Goal: Communication & Community: Participate in discussion

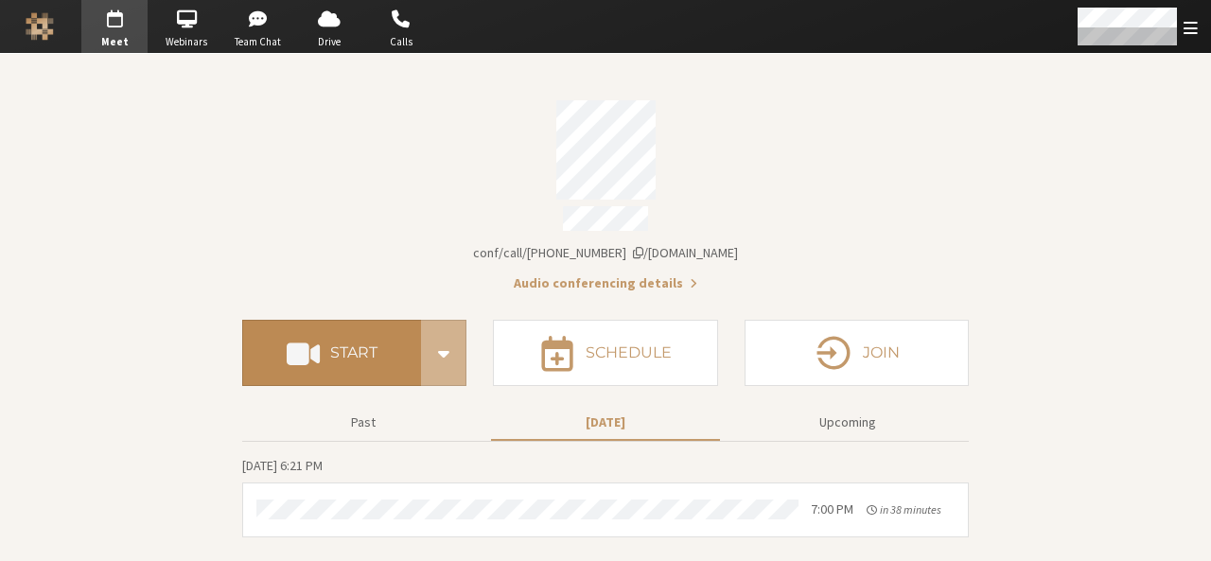
click at [378, 345] on h4 "Start" at bounding box center [353, 352] width 47 height 15
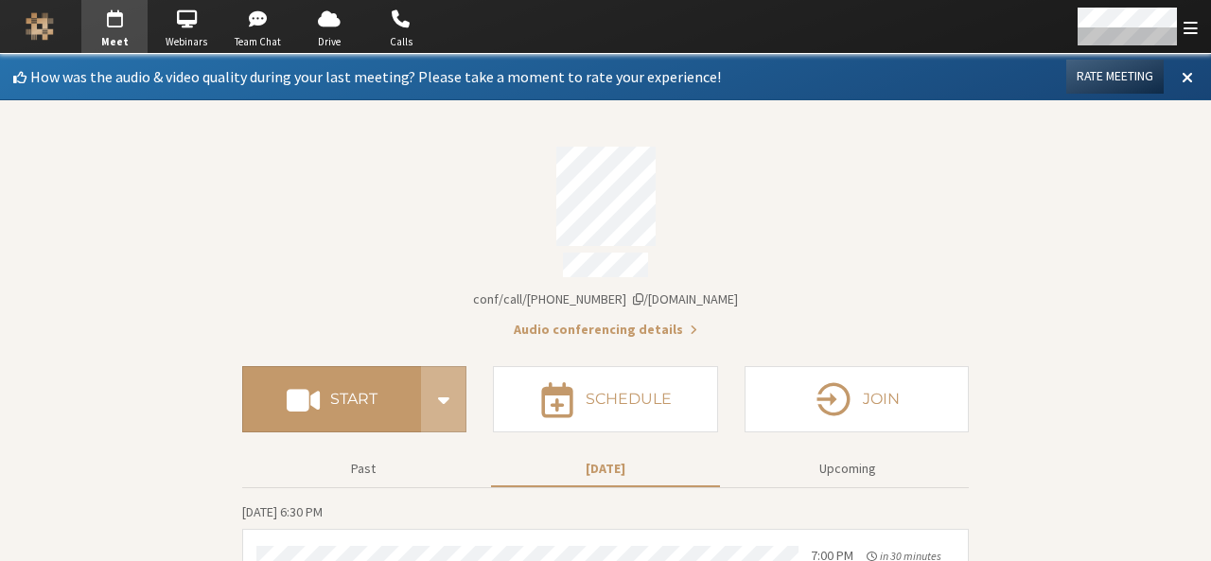
click at [919, 167] on div "Account details" at bounding box center [605, 196] width 727 height 99
click at [1182, 71] on span at bounding box center [1187, 76] width 11 height 17
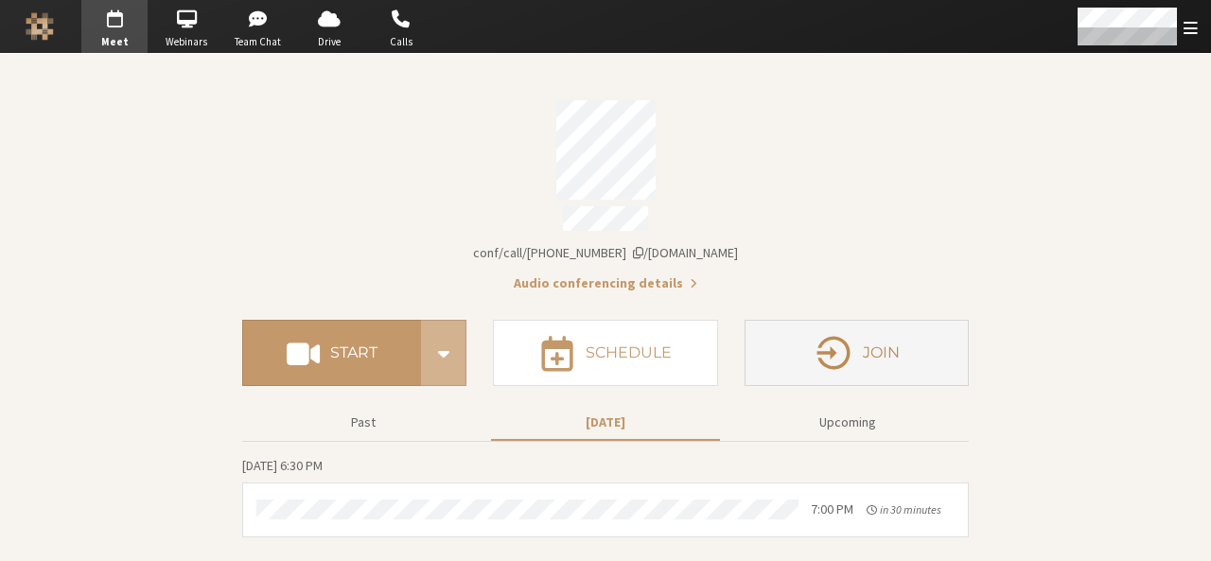
click at [867, 323] on button "Join" at bounding box center [857, 353] width 224 height 66
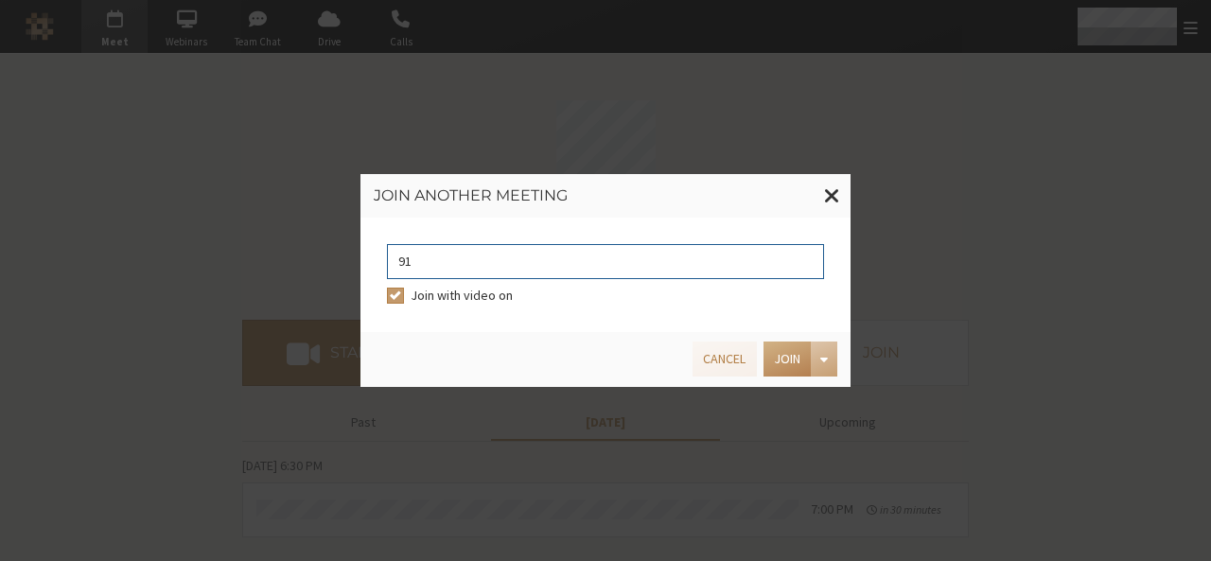
type input "9168685"
click at [778, 372] on button "Join" at bounding box center [787, 359] width 47 height 35
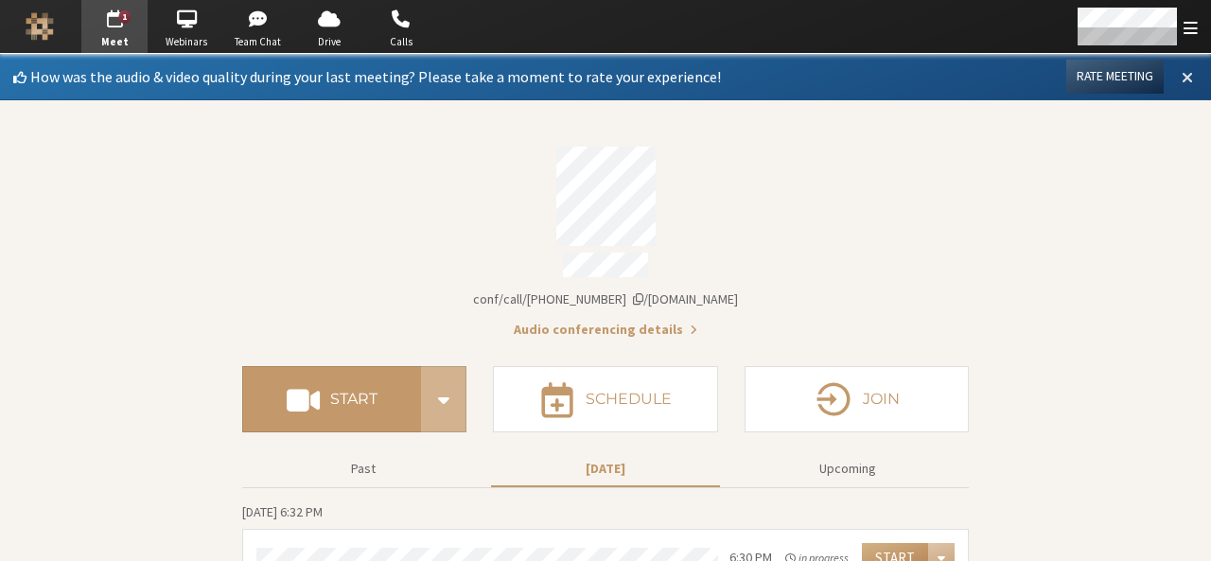
click at [1182, 79] on span at bounding box center [1187, 76] width 11 height 17
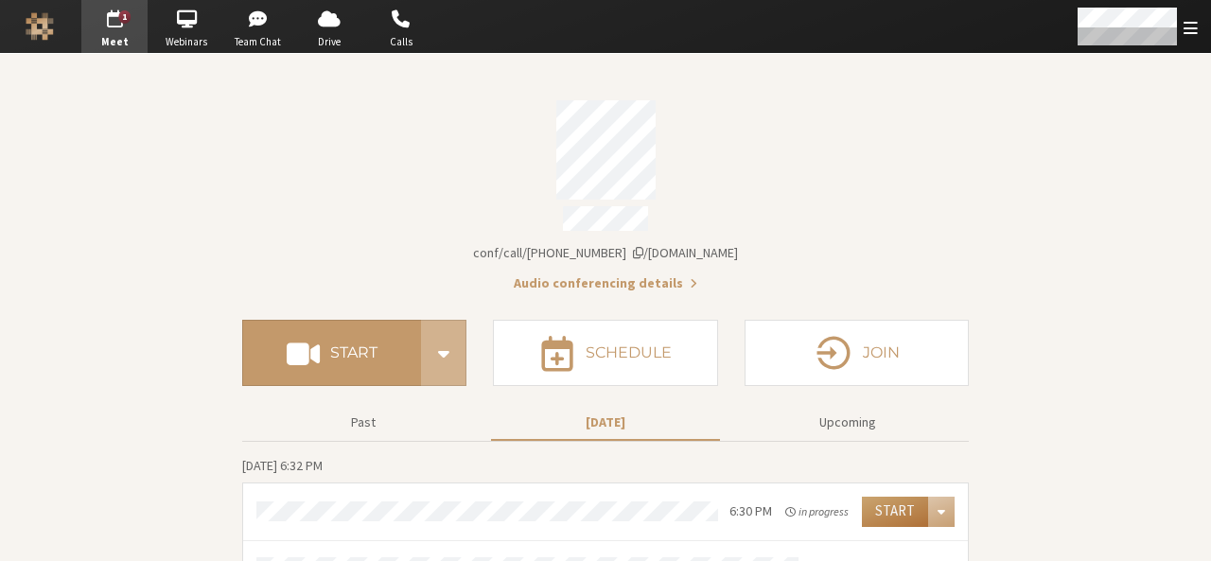
click at [873, 501] on button "Start" at bounding box center [895, 512] width 66 height 30
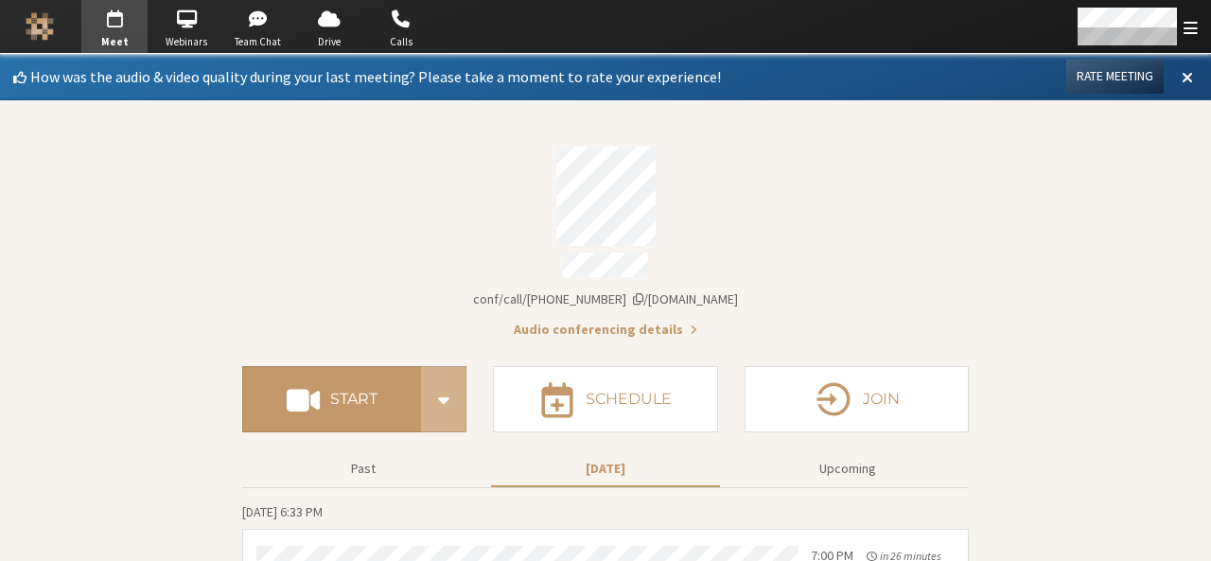
click at [709, 290] on button "Meeting link iotum.callbridge.rocks/conf/call/9168685" at bounding box center [605, 300] width 265 height 20
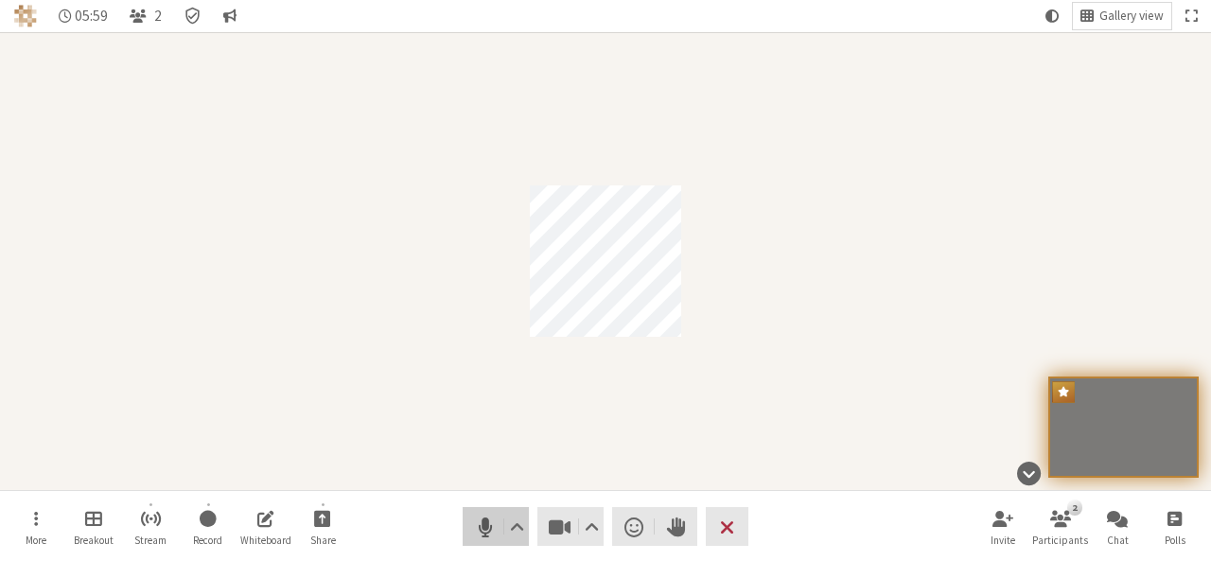
click at [474, 540] on button "Audio" at bounding box center [496, 526] width 66 height 39
click at [569, 523] on span "Stop video (Alt+V)" at bounding box center [560, 527] width 26 height 26
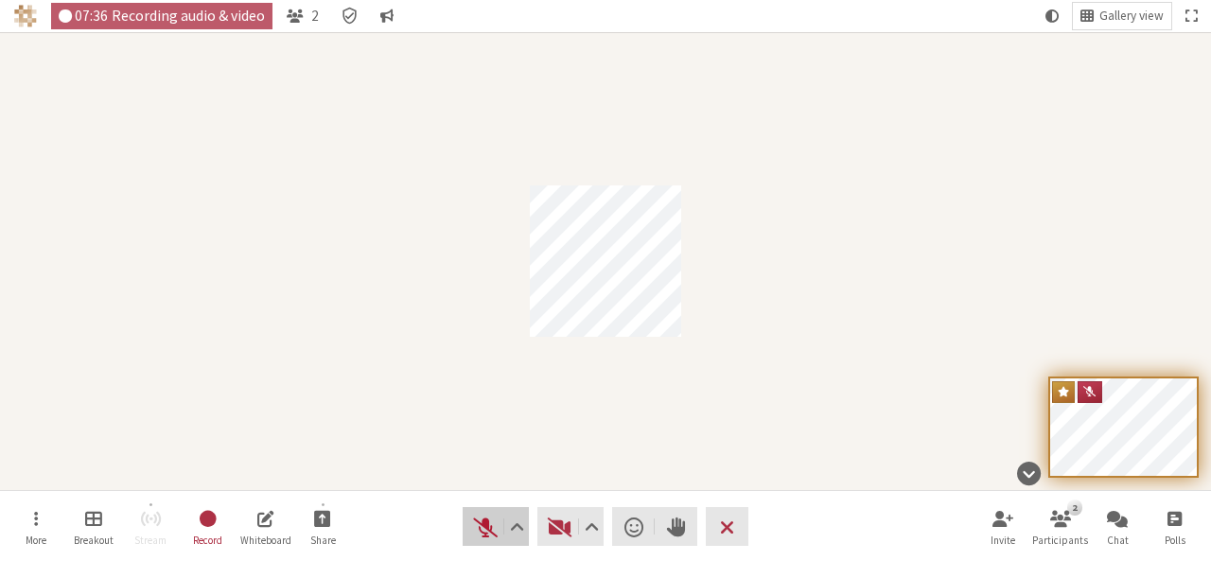
click at [475, 533] on span "Unmute (Alt+A)" at bounding box center [485, 527] width 26 height 26
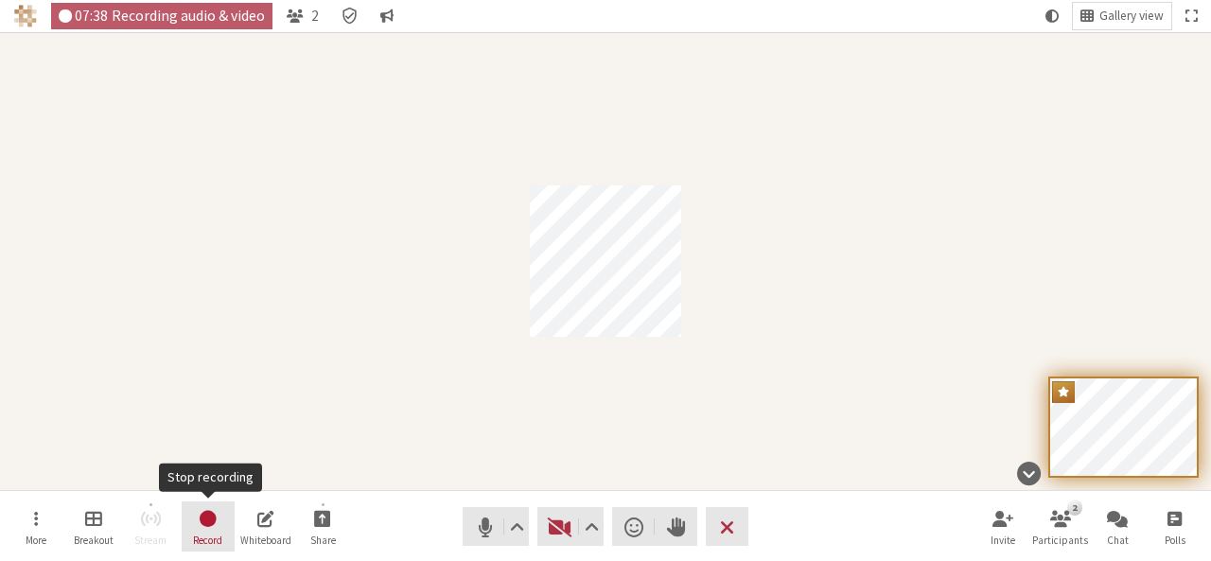
click at [213, 508] on span "Stop recording" at bounding box center [208, 518] width 20 height 22
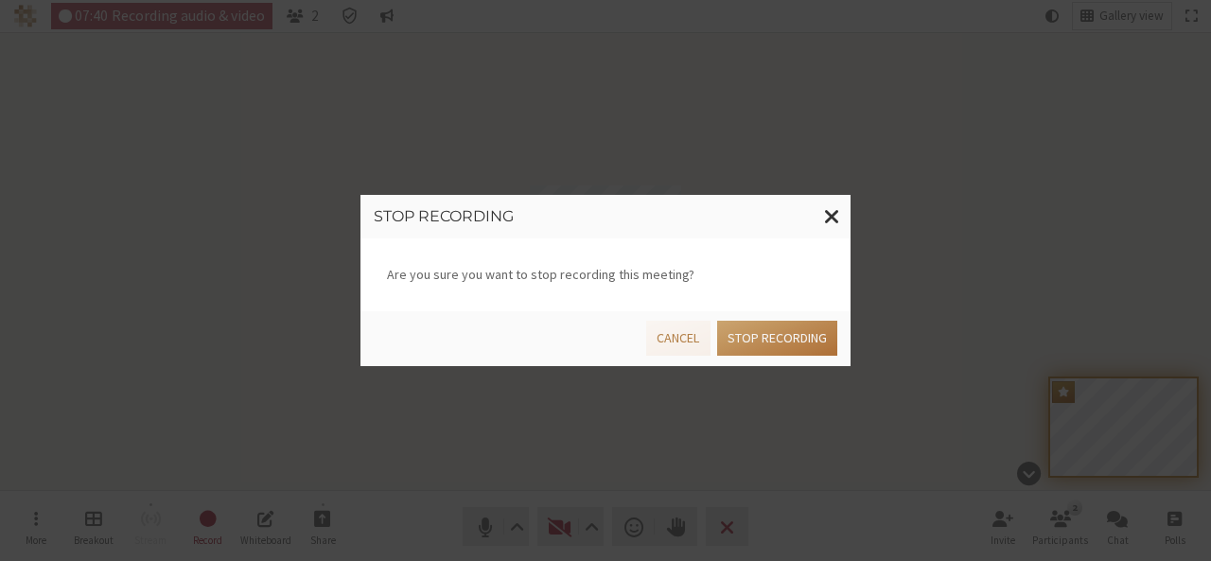
click at [761, 348] on button "Stop recording" at bounding box center [777, 338] width 120 height 35
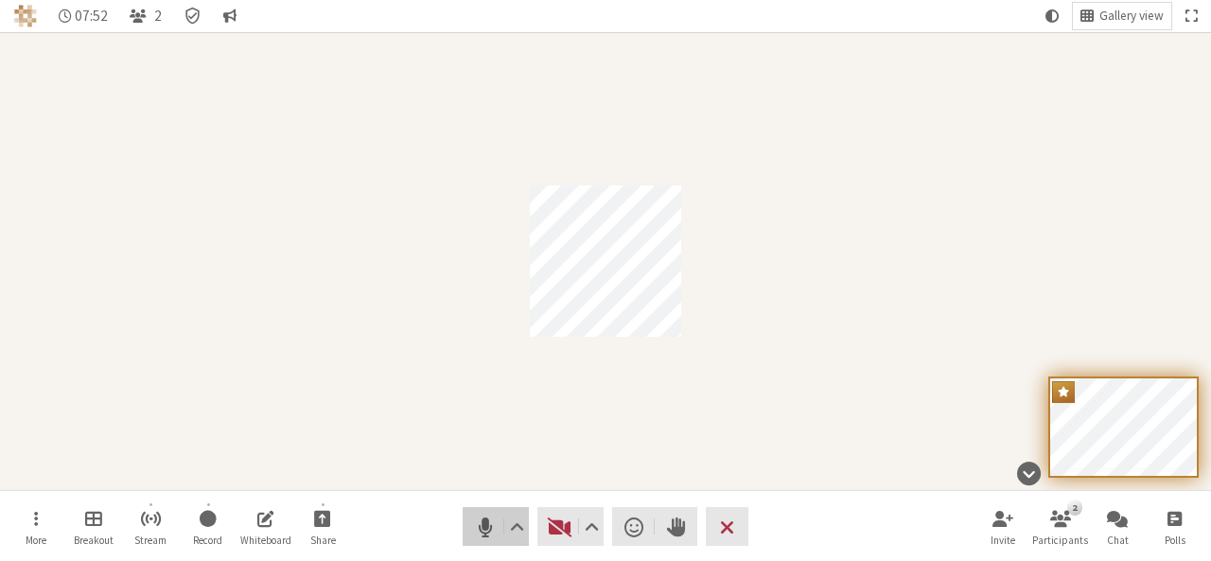
click at [495, 540] on button "Audio" at bounding box center [496, 526] width 66 height 39
click at [715, 523] on button "Leave" at bounding box center [727, 526] width 43 height 39
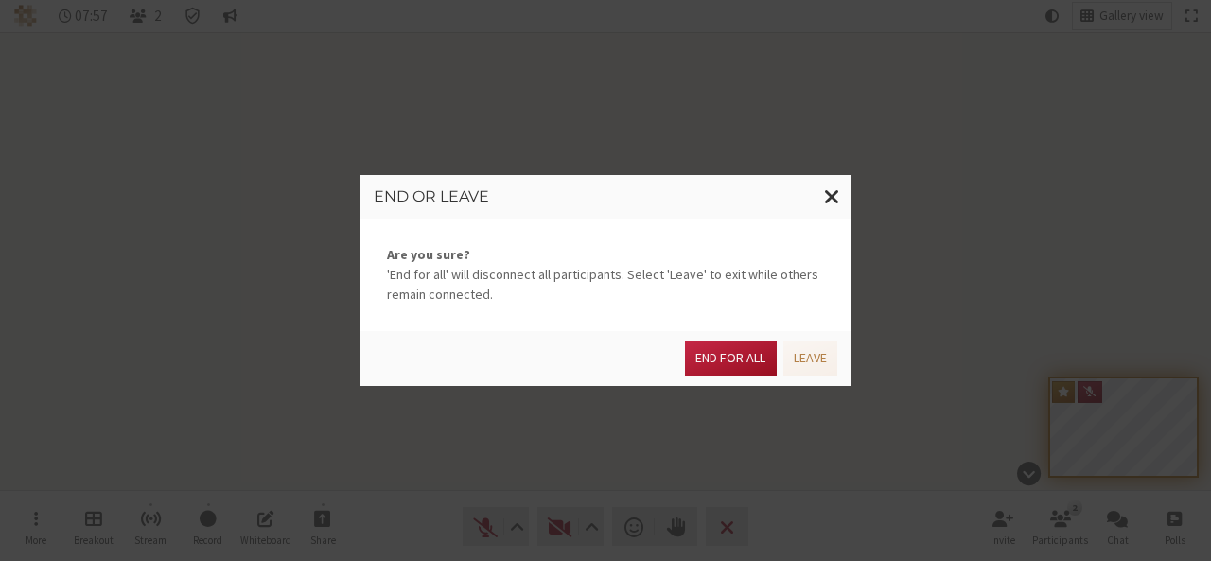
click at [726, 367] on button "End for all" at bounding box center [730, 358] width 91 height 35
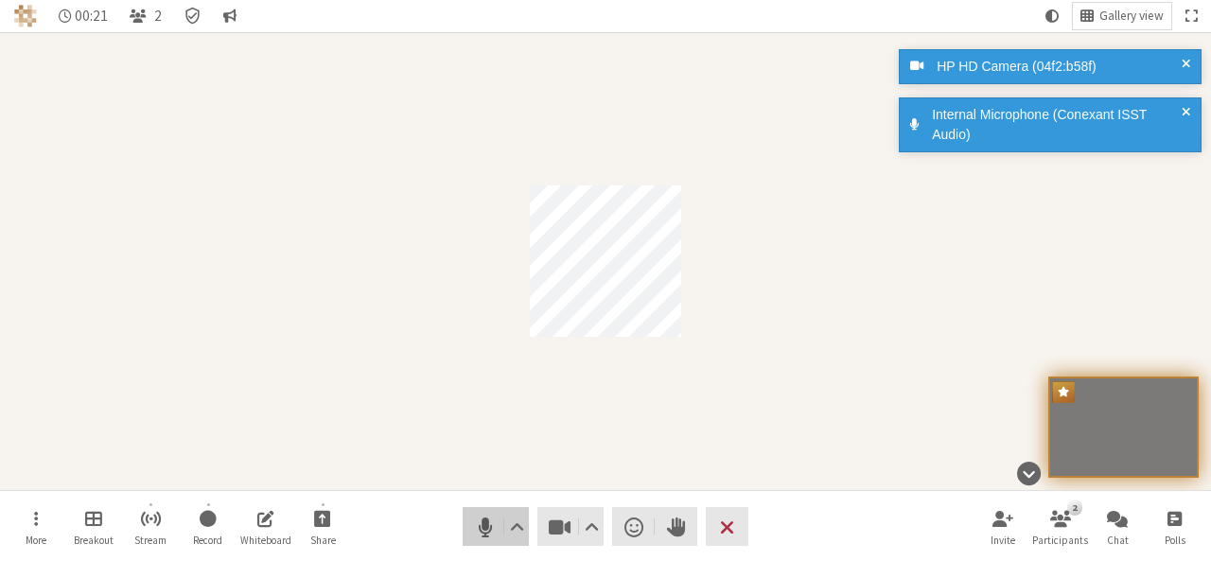
click at [465, 537] on button "Audio" at bounding box center [496, 526] width 66 height 39
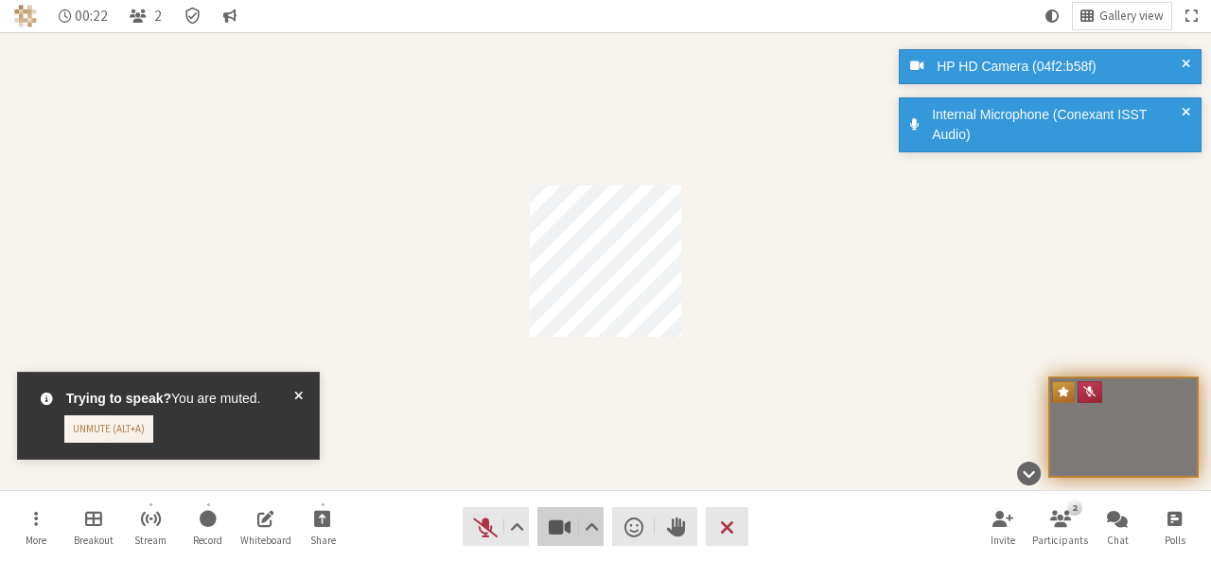
click at [573, 526] on button "Video" at bounding box center [570, 526] width 66 height 39
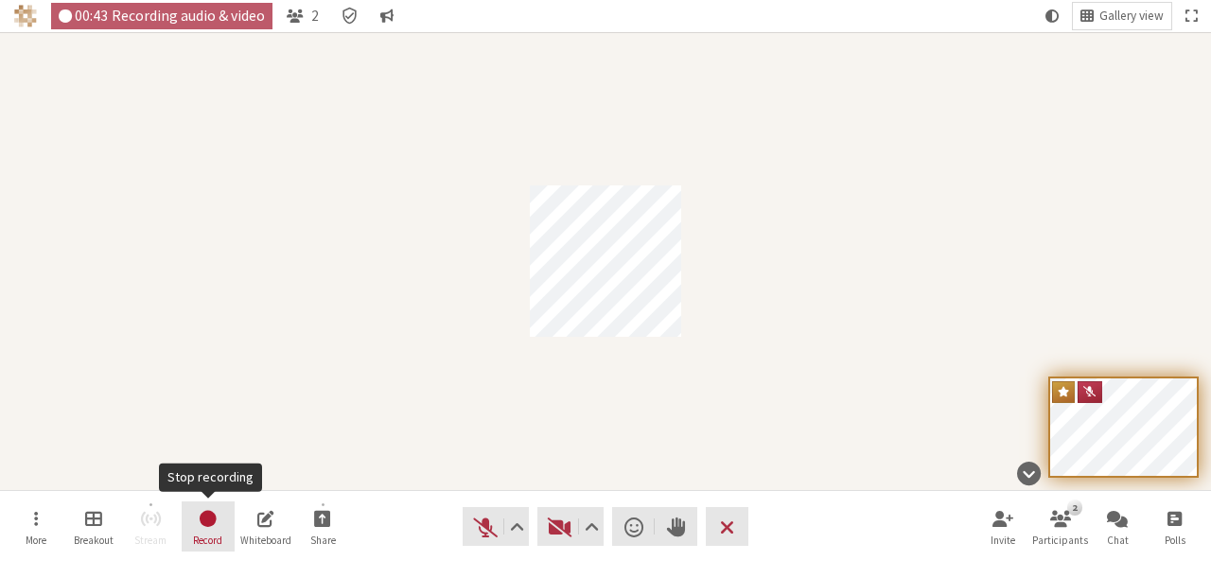
click at [220, 519] on button "Record" at bounding box center [208, 526] width 53 height 51
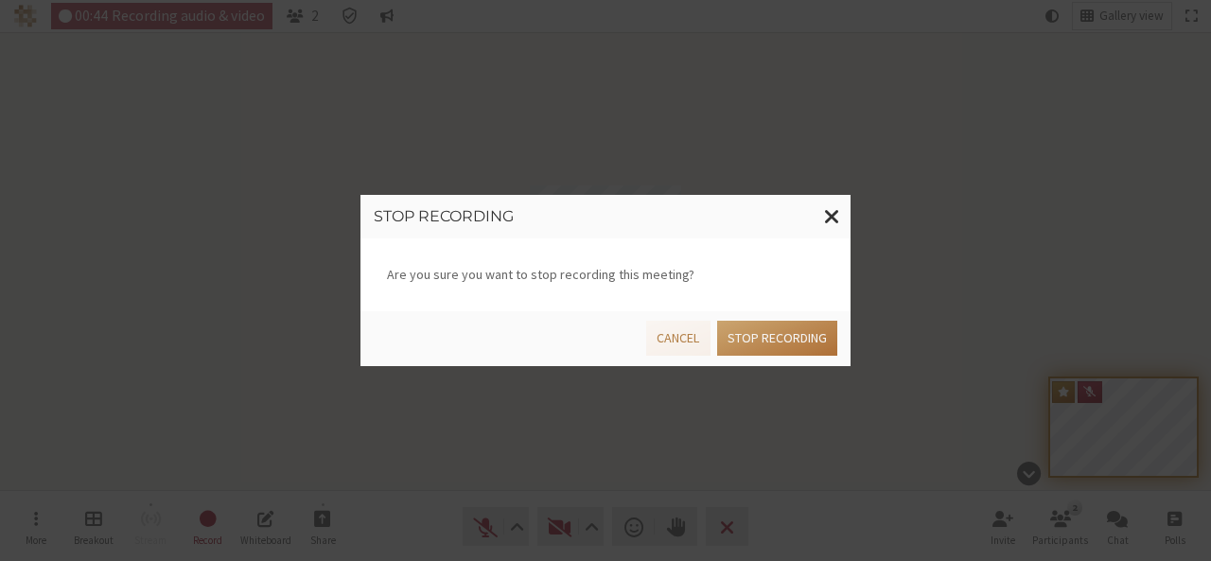
click at [808, 332] on button "Stop recording" at bounding box center [777, 338] width 120 height 35
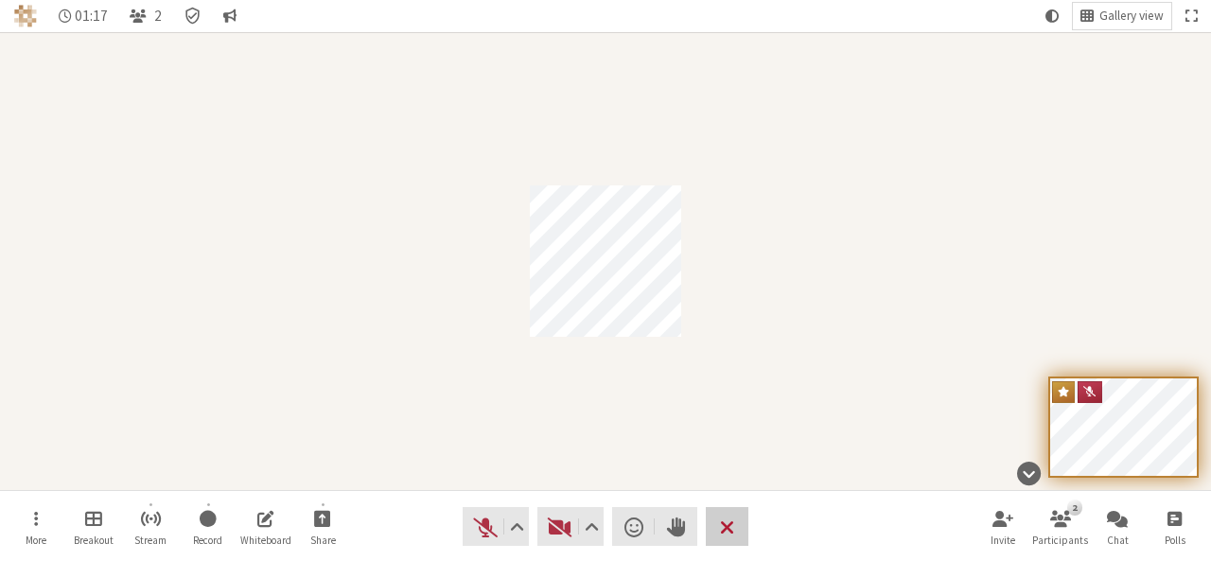
click at [722, 525] on span "End or leave meeting" at bounding box center [727, 527] width 14 height 26
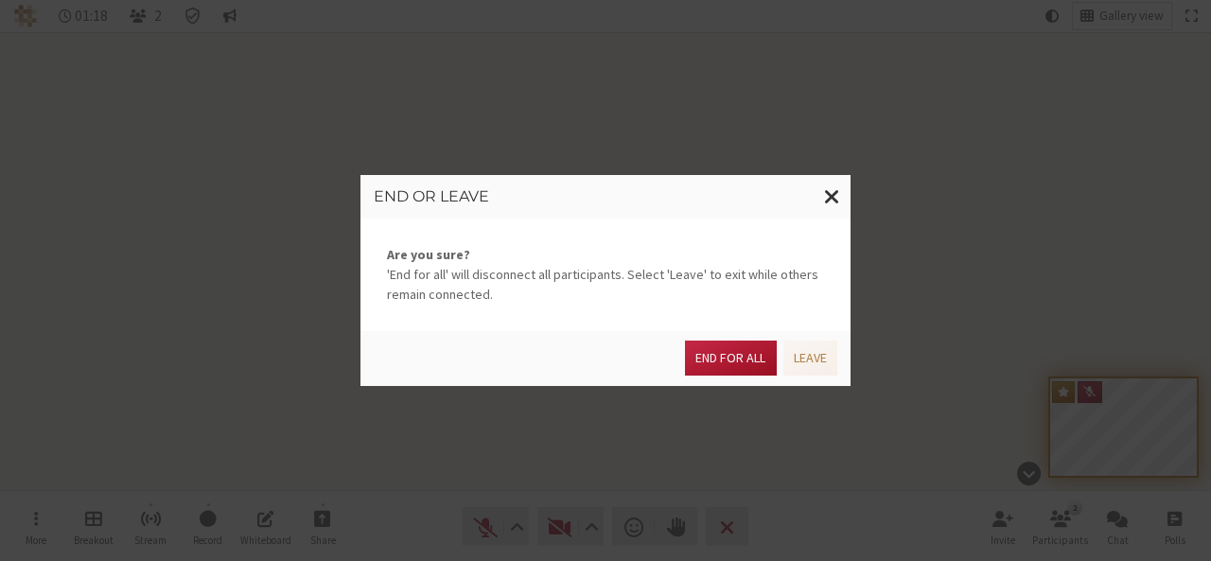
click at [711, 351] on button "End for all" at bounding box center [730, 358] width 91 height 35
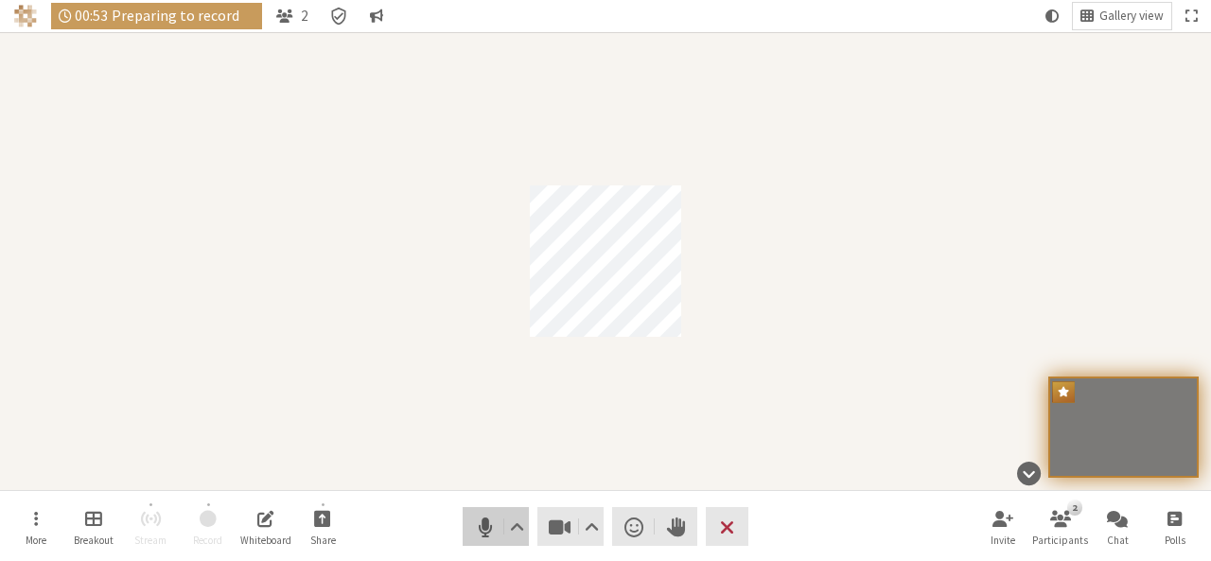
click at [486, 518] on span "Mute (Alt+A)" at bounding box center [485, 527] width 26 height 26
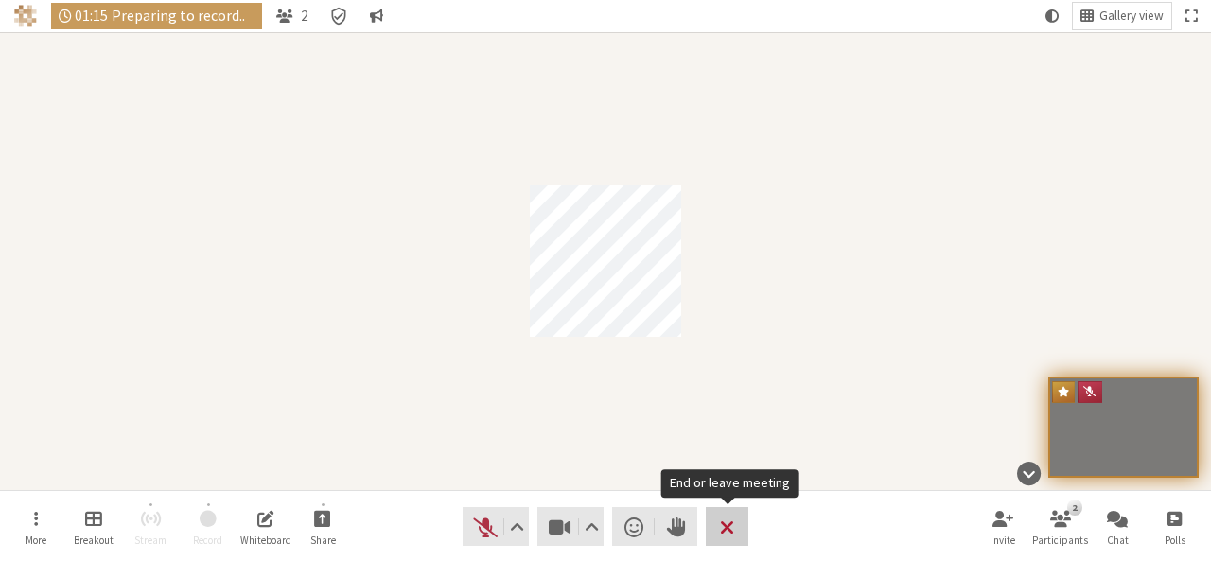
click at [745, 527] on button "Leave" at bounding box center [727, 526] width 43 height 39
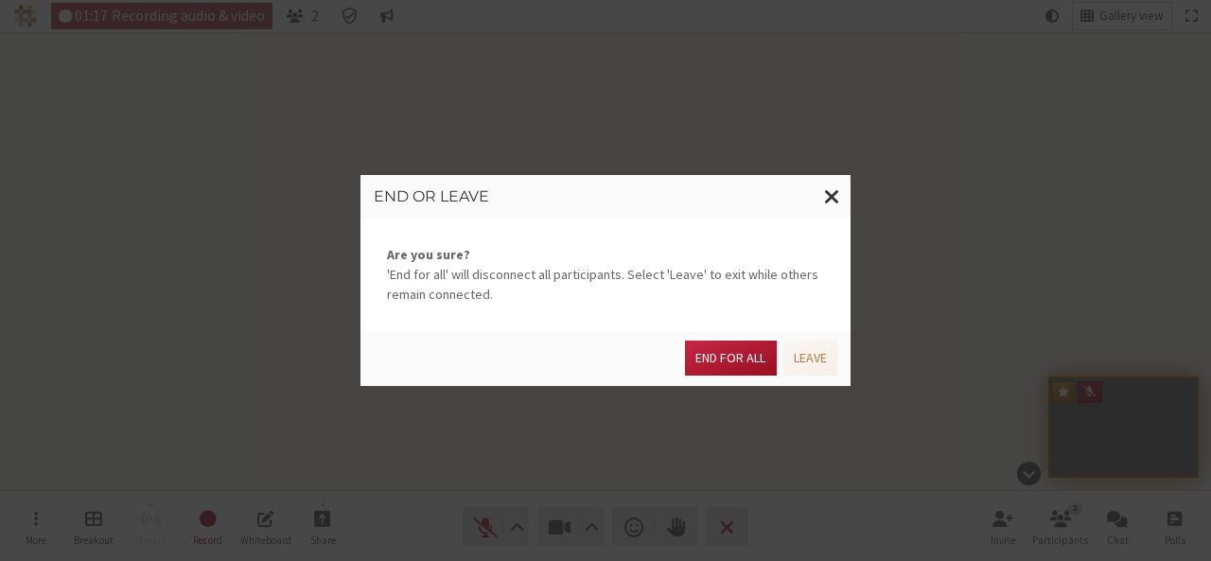
click at [745, 345] on button "End for all" at bounding box center [730, 358] width 91 height 35
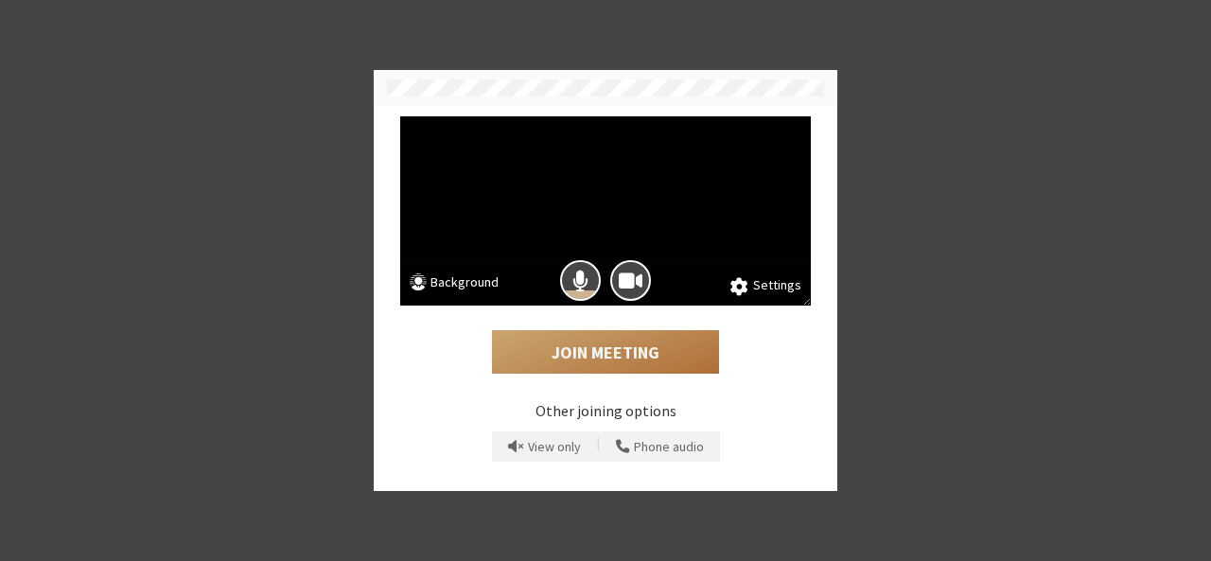
click at [615, 349] on button "Join Meeting" at bounding box center [605, 352] width 227 height 44
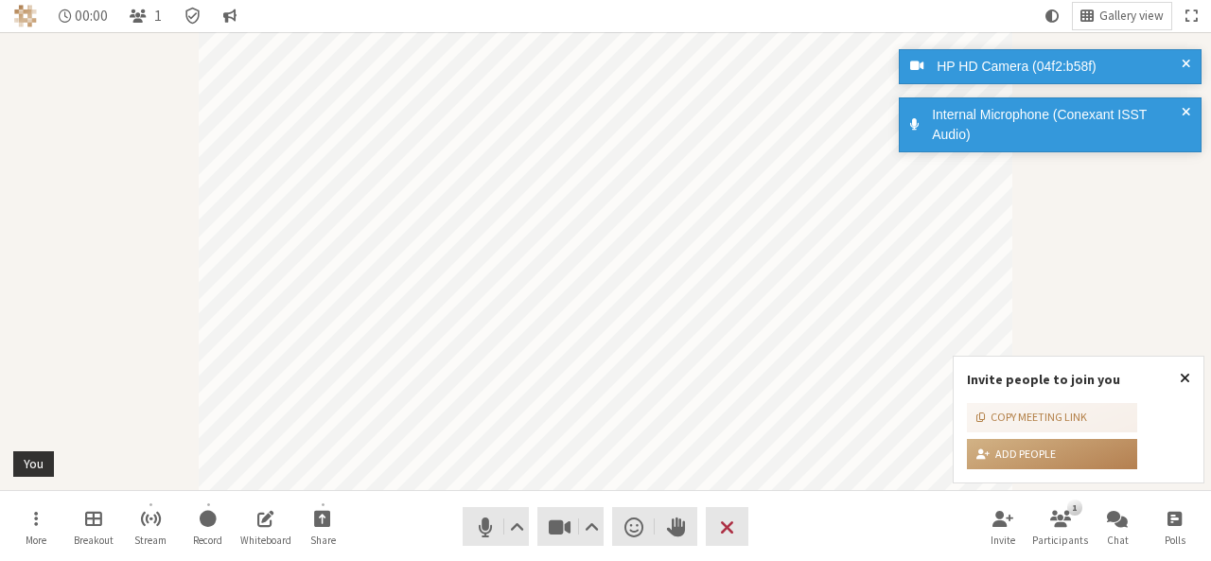
click at [1188, 382] on span "Close popover" at bounding box center [1185, 377] width 10 height 15
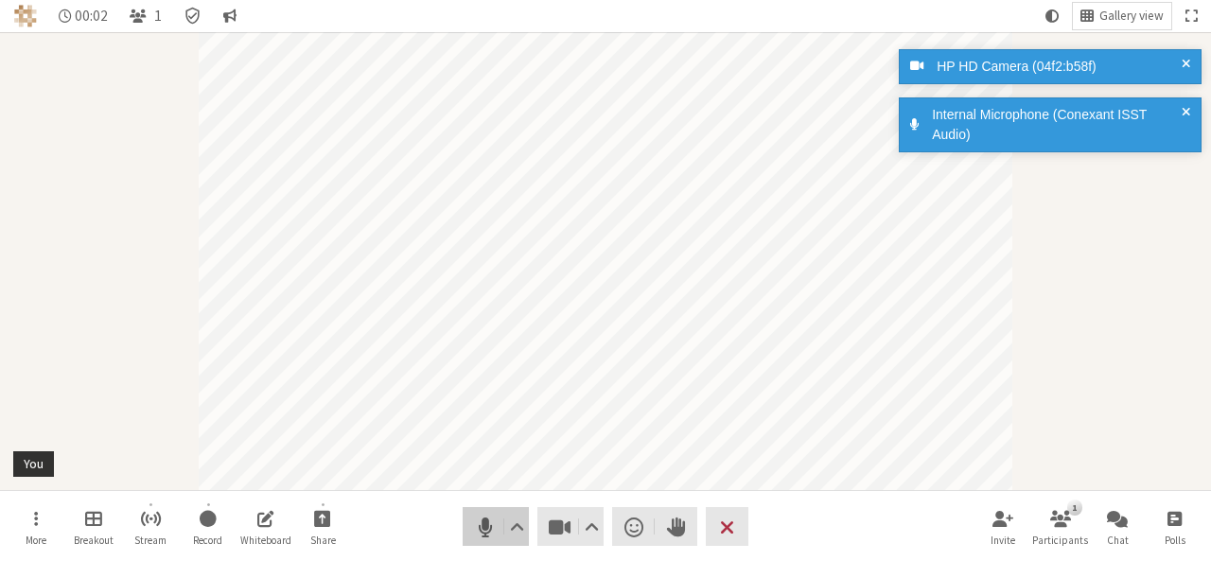
click at [482, 531] on span "Mute (Alt+A)" at bounding box center [485, 527] width 26 height 26
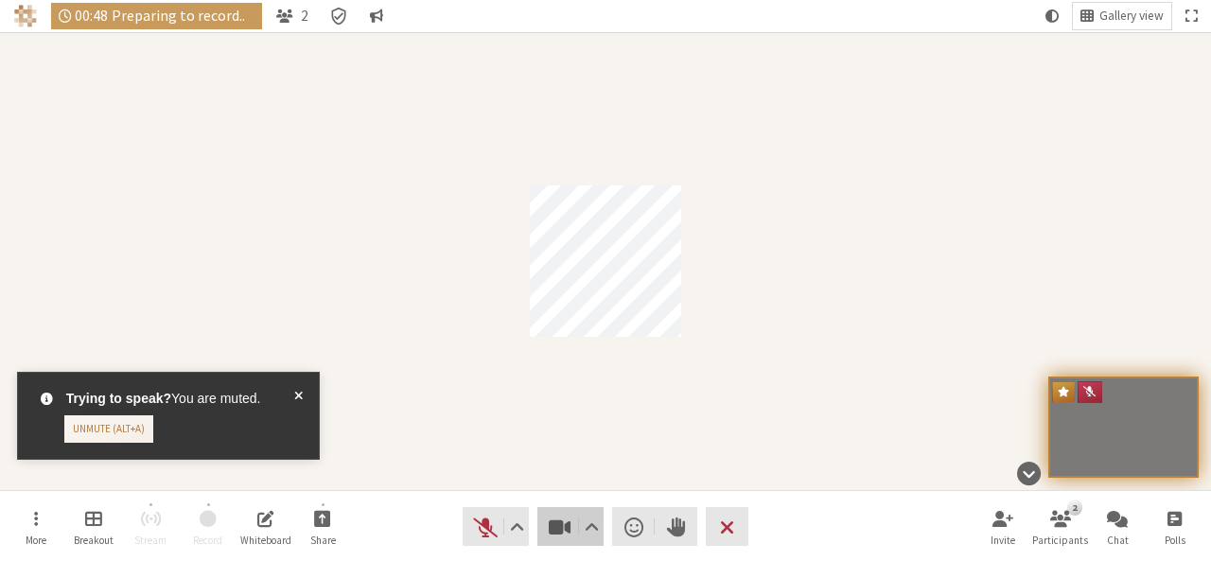
click at [565, 536] on span "Stop video (Alt+V)" at bounding box center [560, 527] width 26 height 26
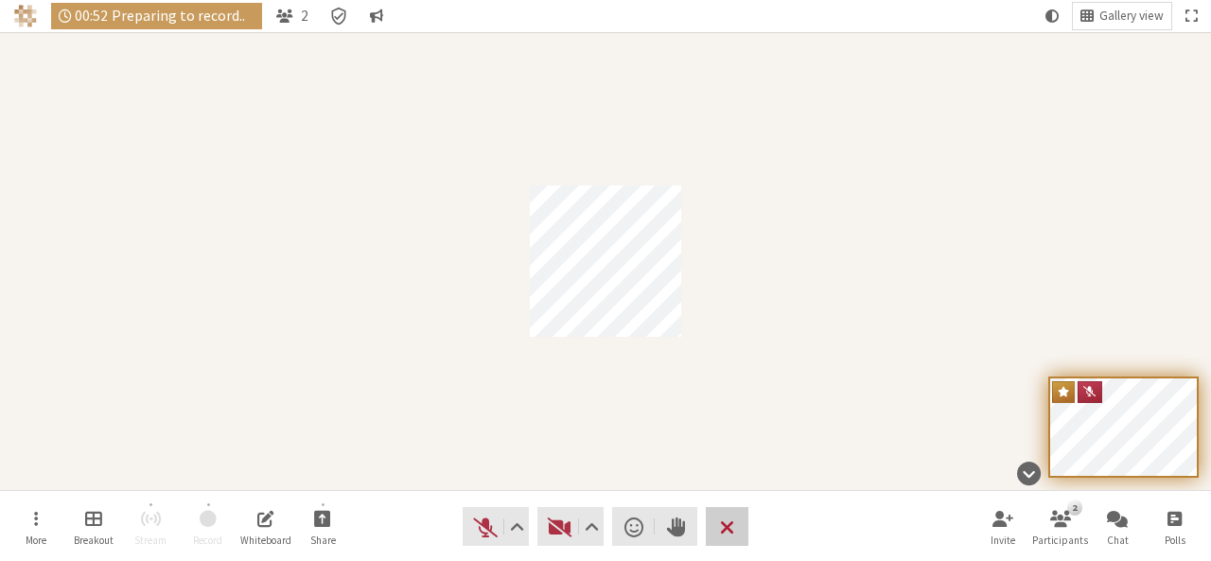
click at [744, 519] on button "Leave" at bounding box center [727, 526] width 43 height 39
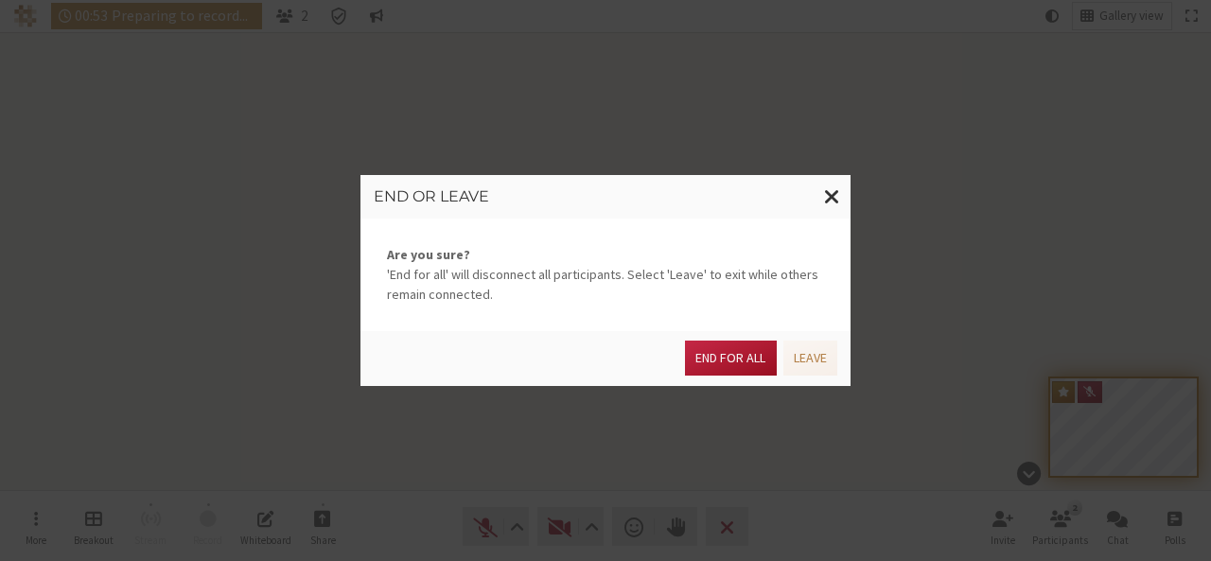
click at [746, 343] on button "End for all" at bounding box center [730, 358] width 91 height 35
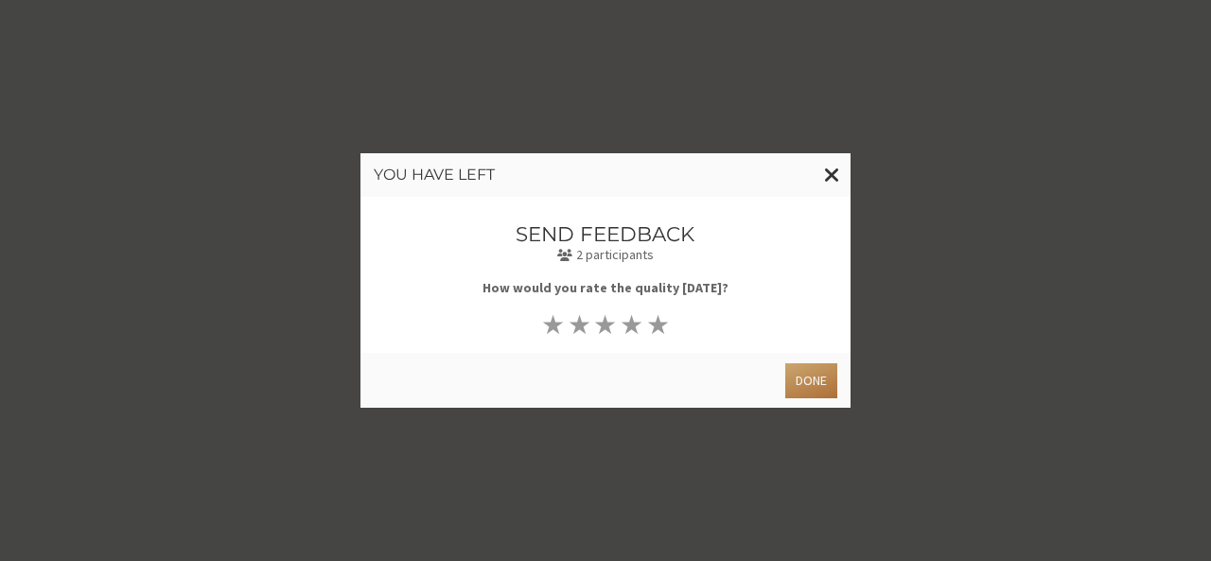
click at [793, 369] on button "Done" at bounding box center [811, 380] width 52 height 35
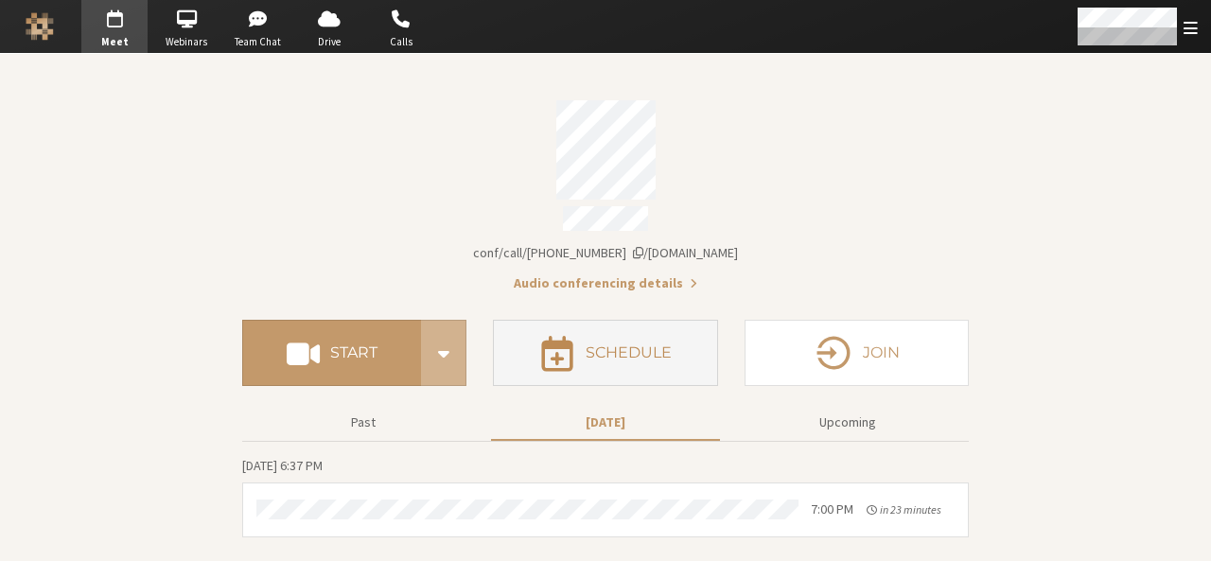
click at [624, 320] on button "Schedule" at bounding box center [605, 353] width 224 height 66
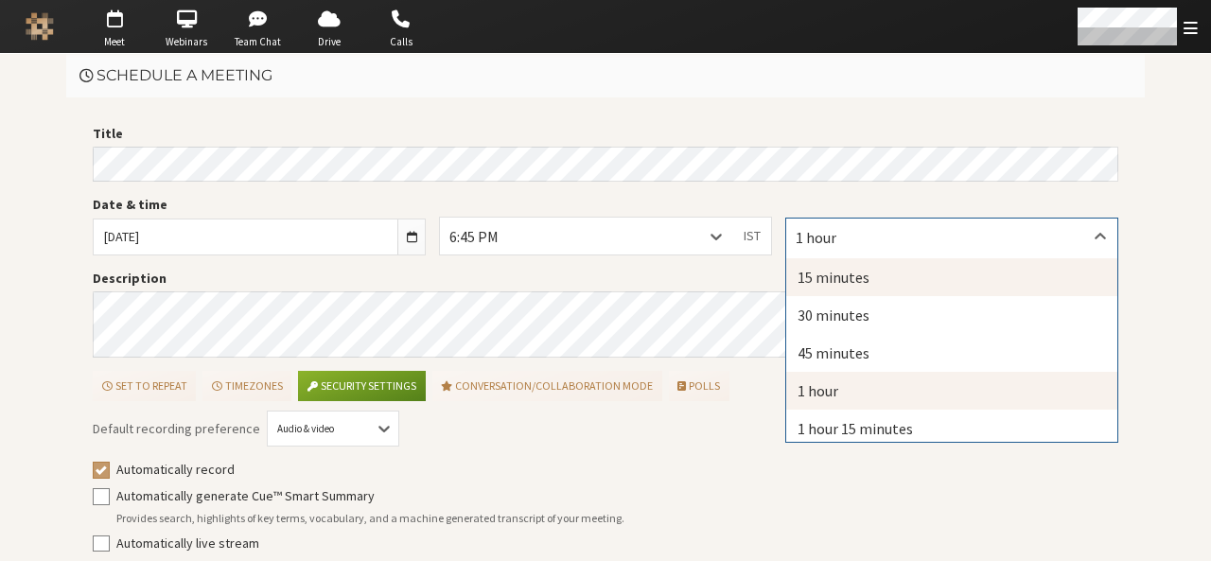
click at [823, 273] on div "15 minutes" at bounding box center [951, 277] width 331 height 38
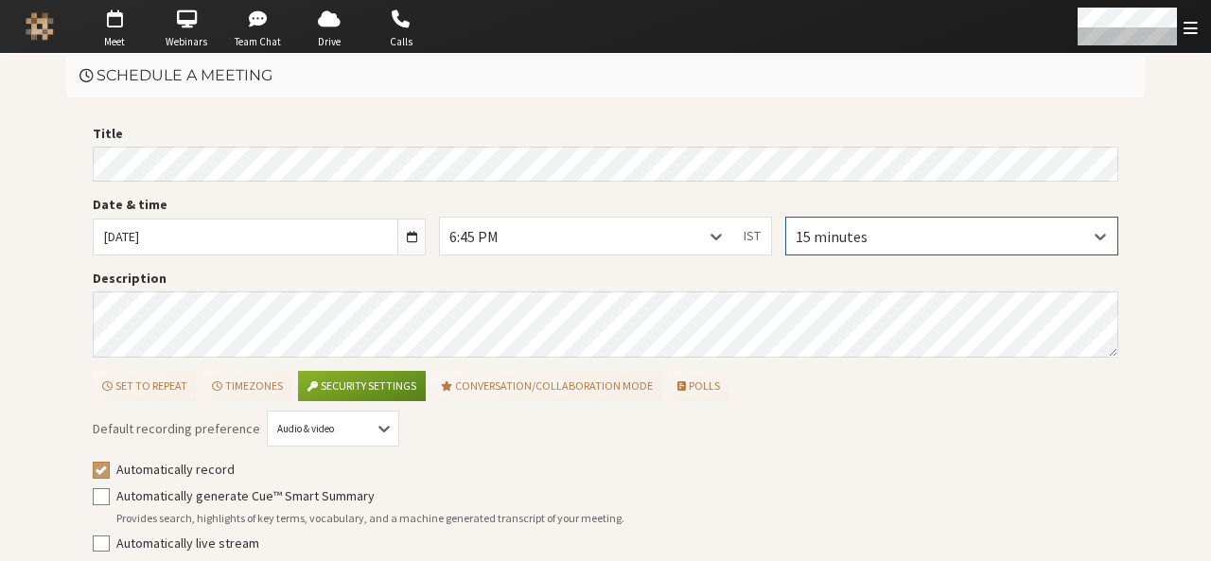
scroll to position [85, 0]
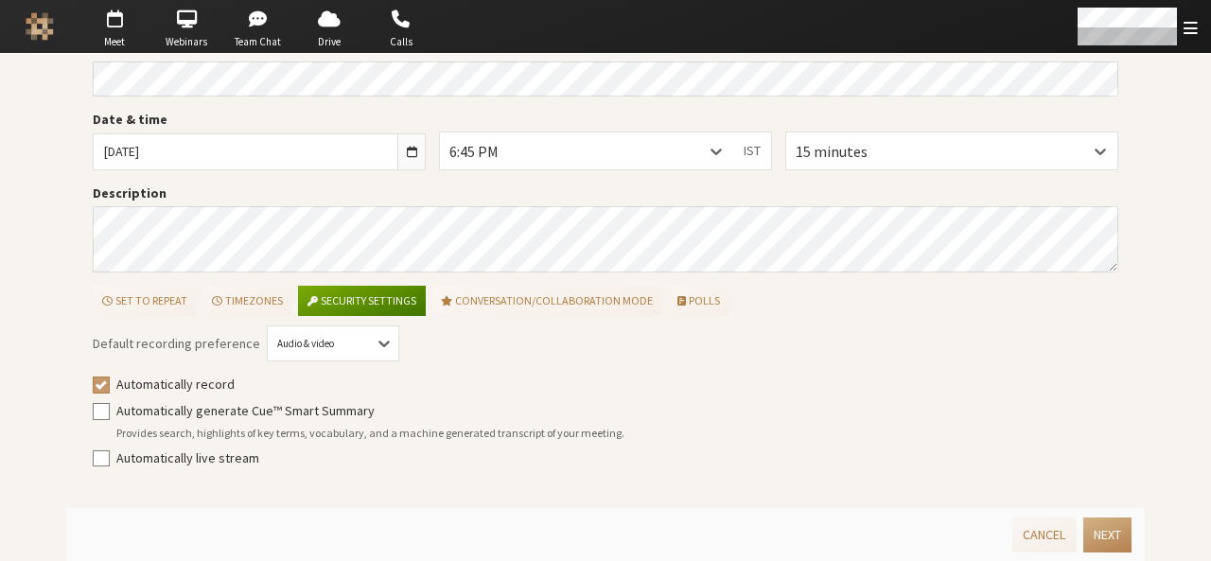
click at [360, 304] on button "Security settings" at bounding box center [361, 301] width 127 height 30
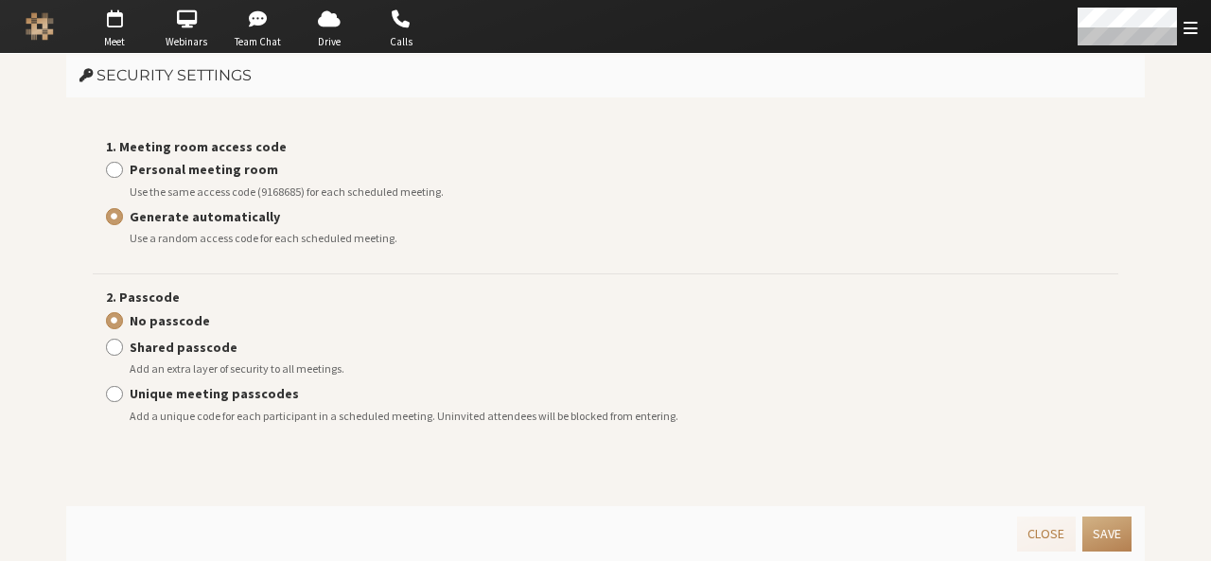
scroll to position [0, 0]
click at [167, 167] on strong "Personal meeting room" at bounding box center [204, 169] width 149 height 17
click at [123, 167] on input "Personal meeting room" at bounding box center [114, 169] width 17 height 19
radio input "true"
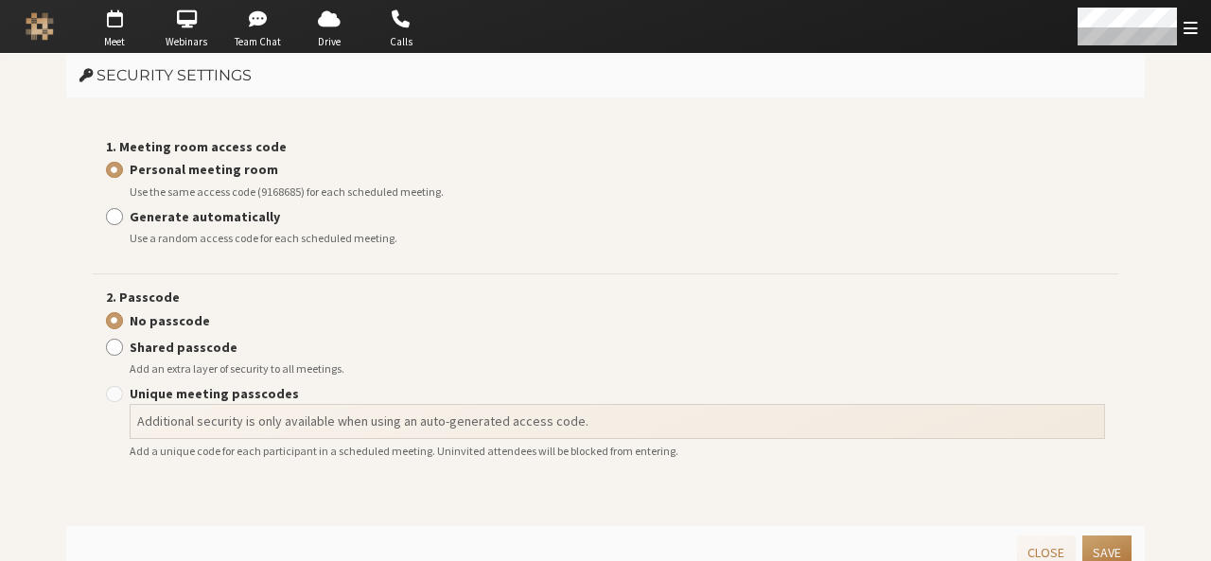
click at [1109, 544] on button "Save" at bounding box center [1106, 553] width 49 height 35
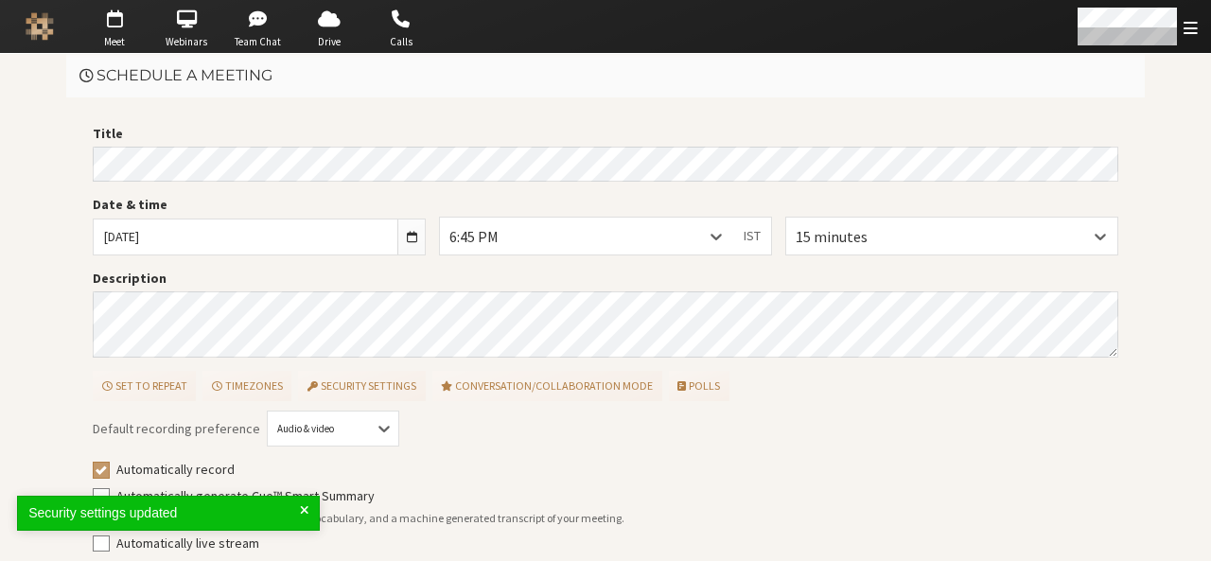
scroll to position [85, 0]
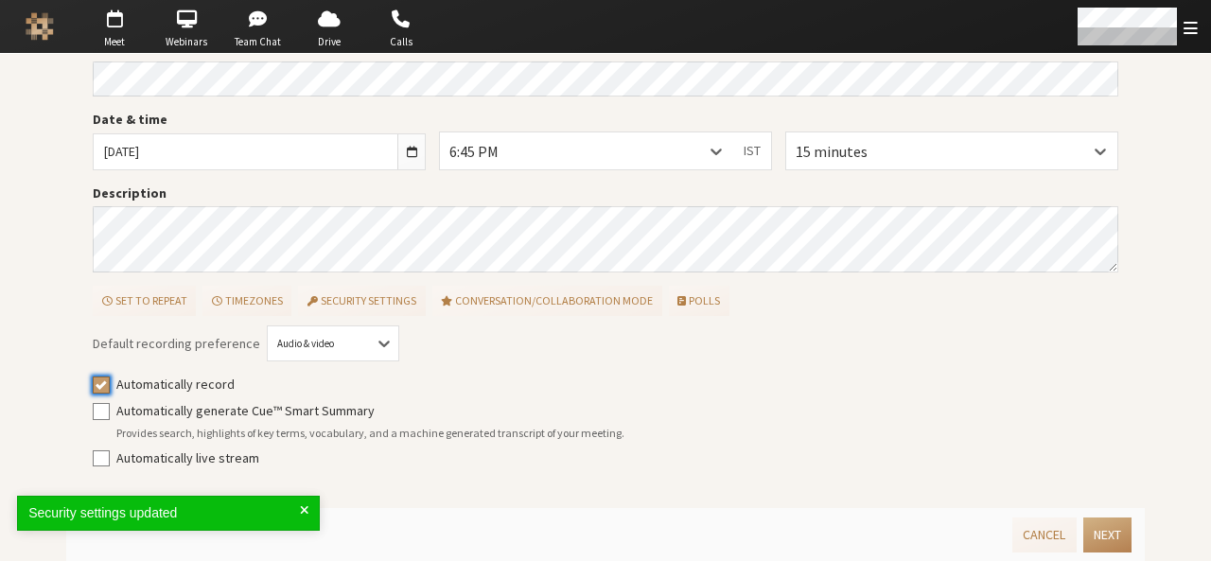
click at [93, 390] on input "Automatically record" at bounding box center [101, 384] width 17 height 19
checkbox input "false"
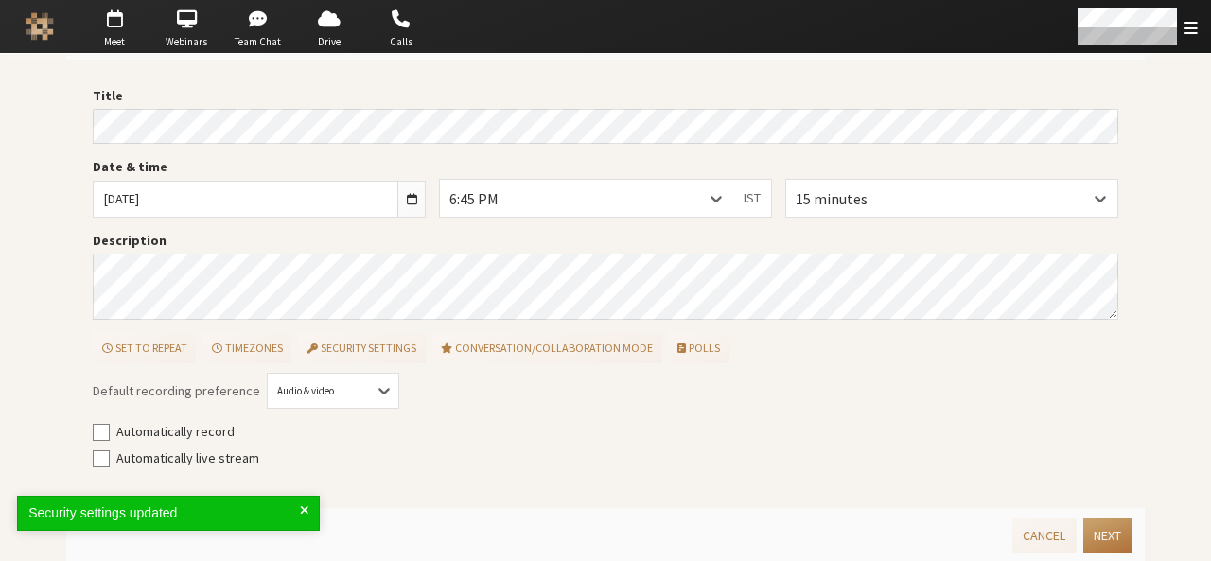
click at [1083, 536] on button "Next" at bounding box center [1107, 536] width 48 height 35
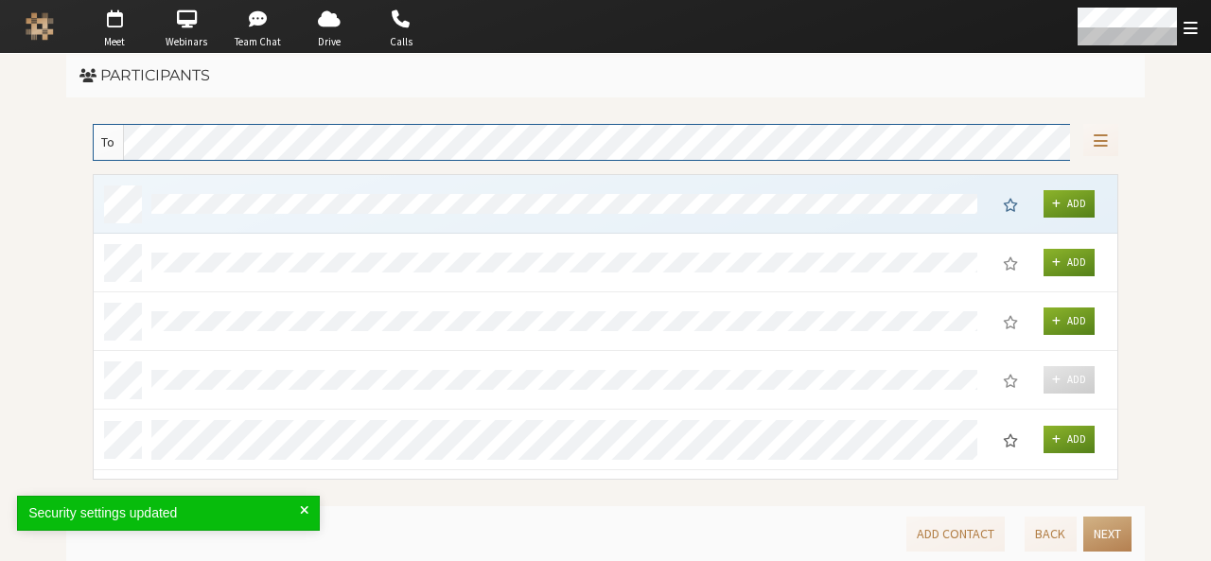
scroll to position [291, 1011]
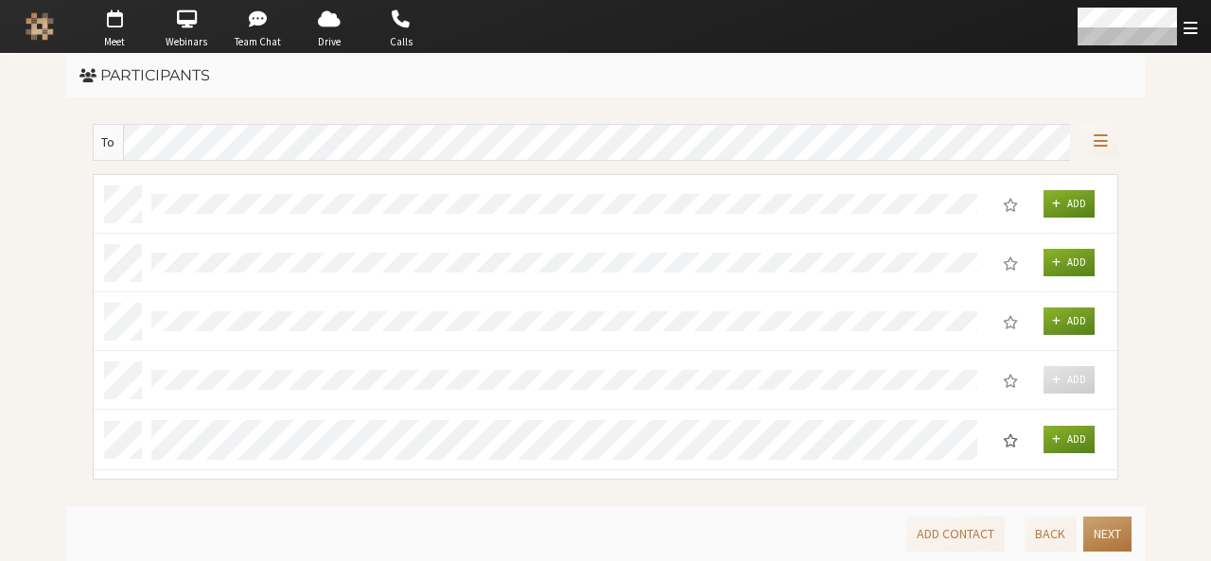
click at [1116, 531] on button "Next" at bounding box center [1107, 534] width 48 height 35
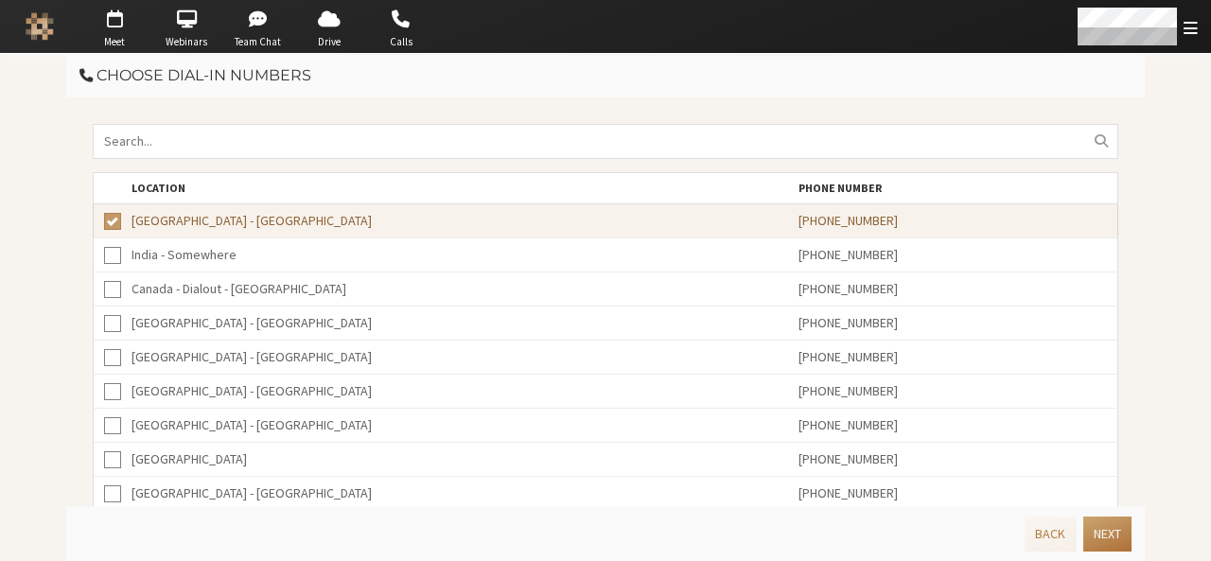
click at [1116, 531] on button "Next" at bounding box center [1107, 534] width 48 height 35
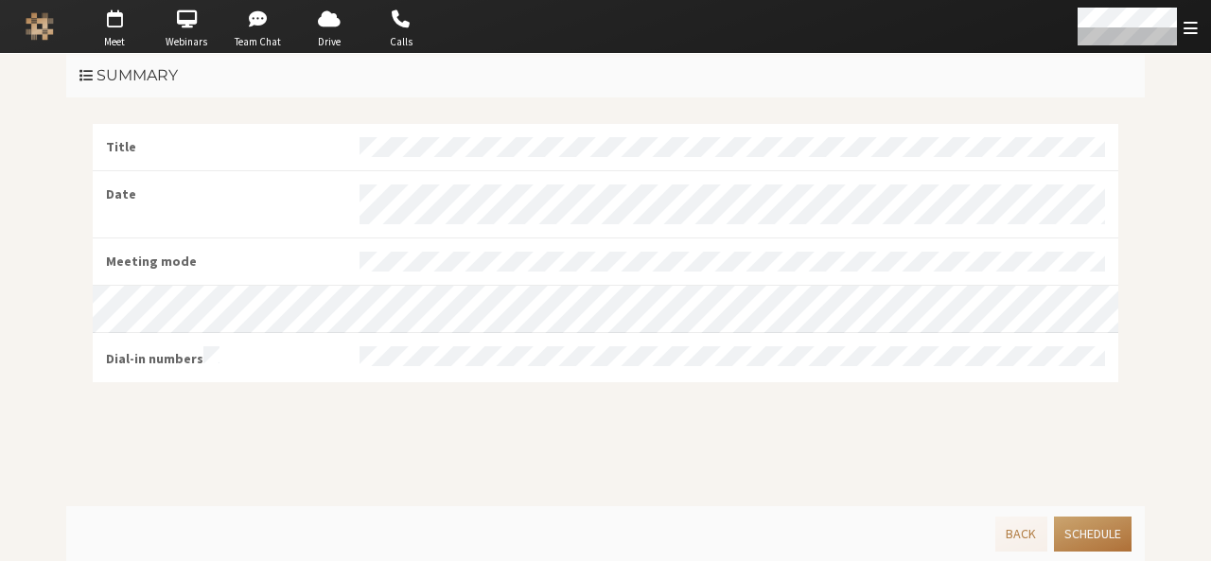
click at [1116, 531] on button "Schedule" at bounding box center [1093, 534] width 78 height 35
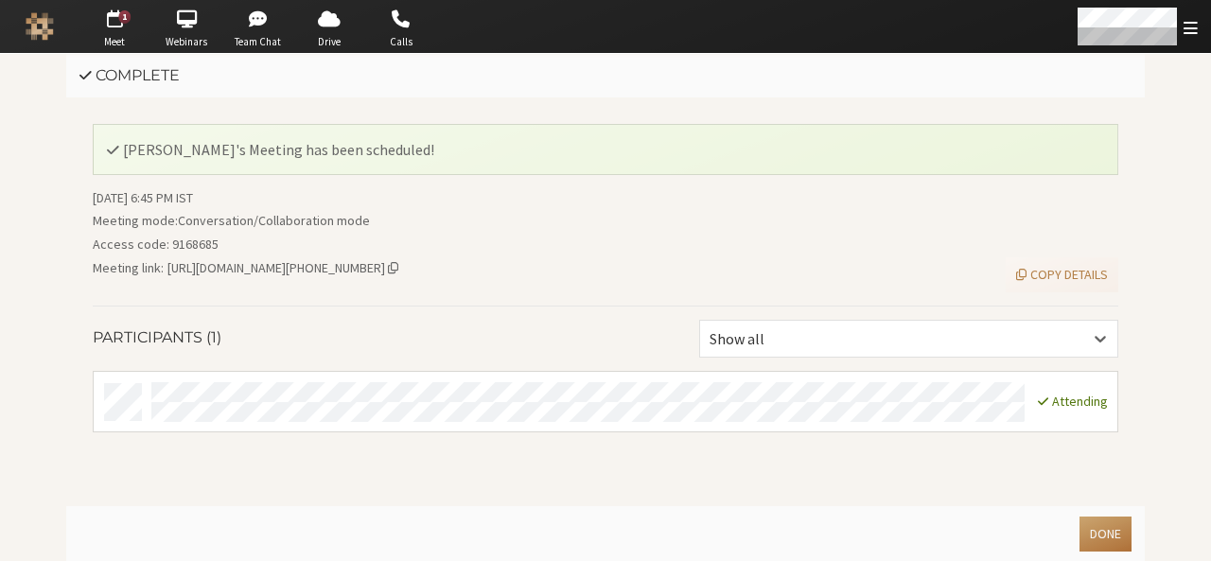
click at [1113, 540] on button "Done" at bounding box center [1106, 534] width 52 height 35
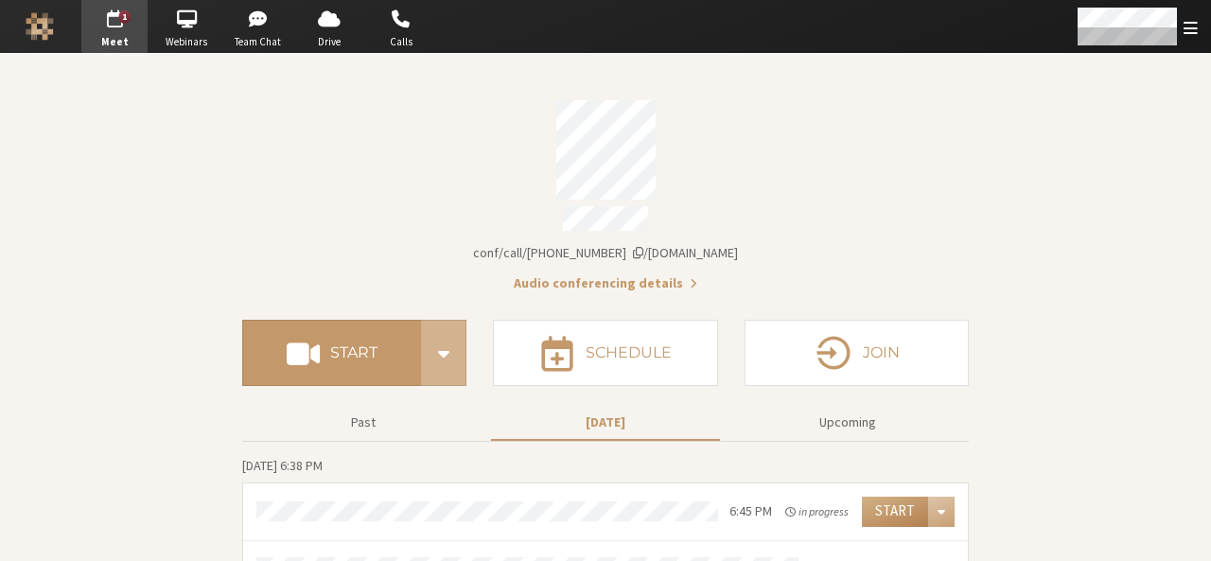
scroll to position [38, 0]
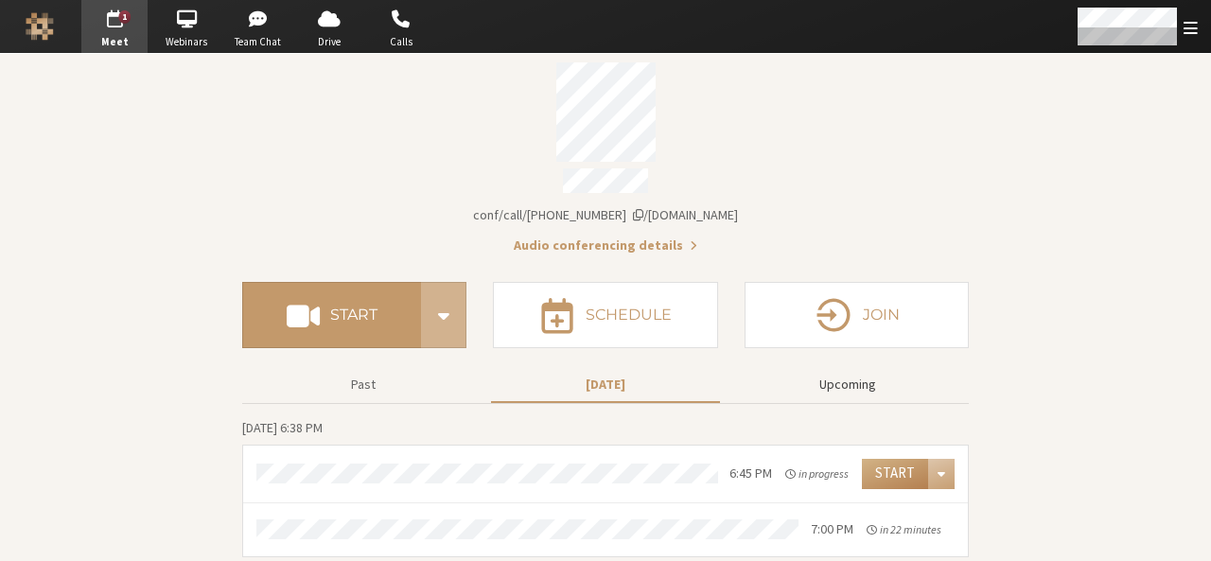
click at [854, 389] on button "Upcoming" at bounding box center [847, 384] width 229 height 33
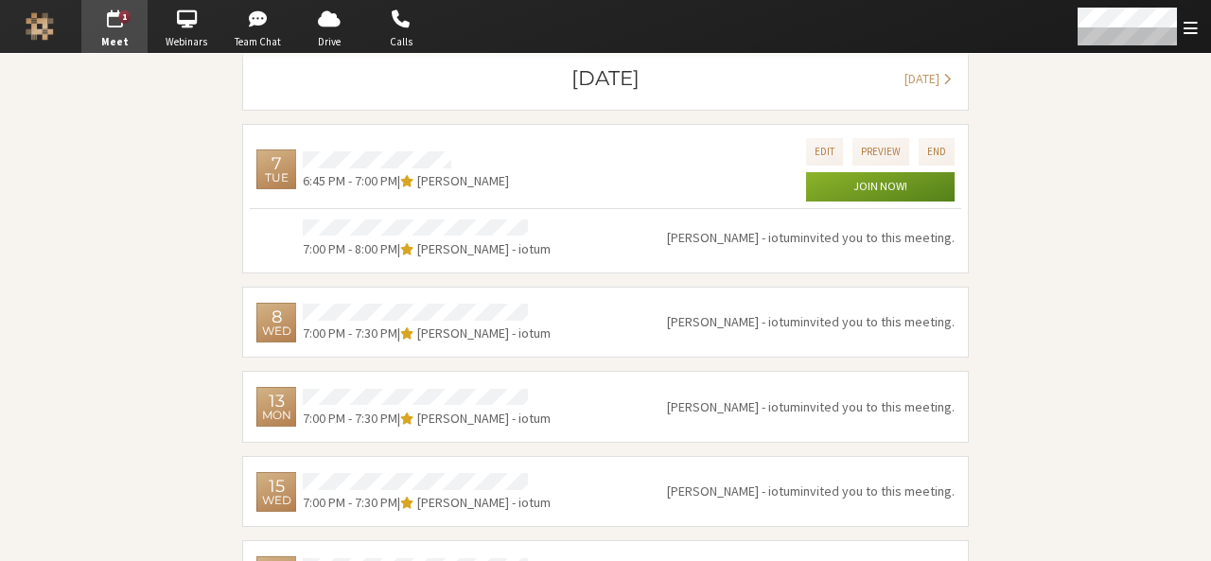
scroll to position [413, 0]
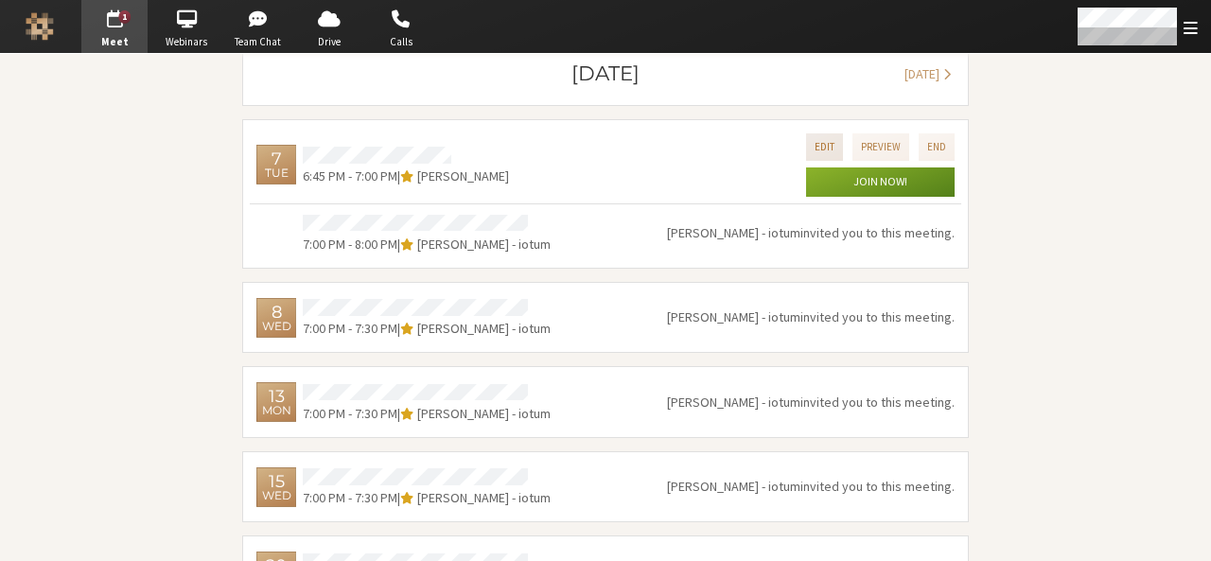
click at [827, 133] on button "Edit" at bounding box center [824, 146] width 37 height 27
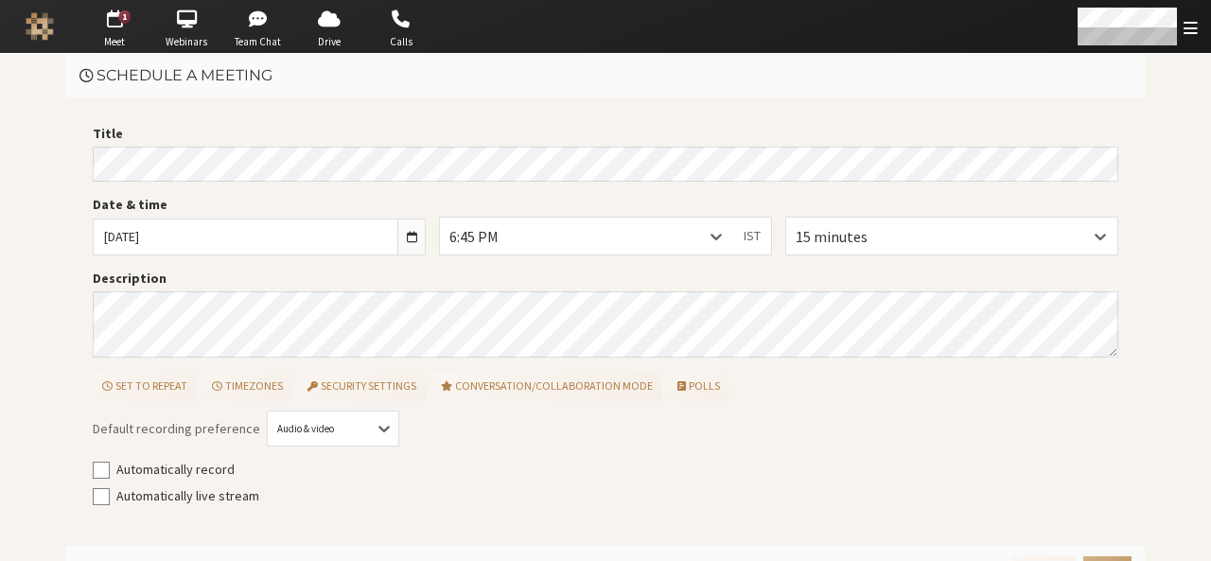
scroll to position [38, 0]
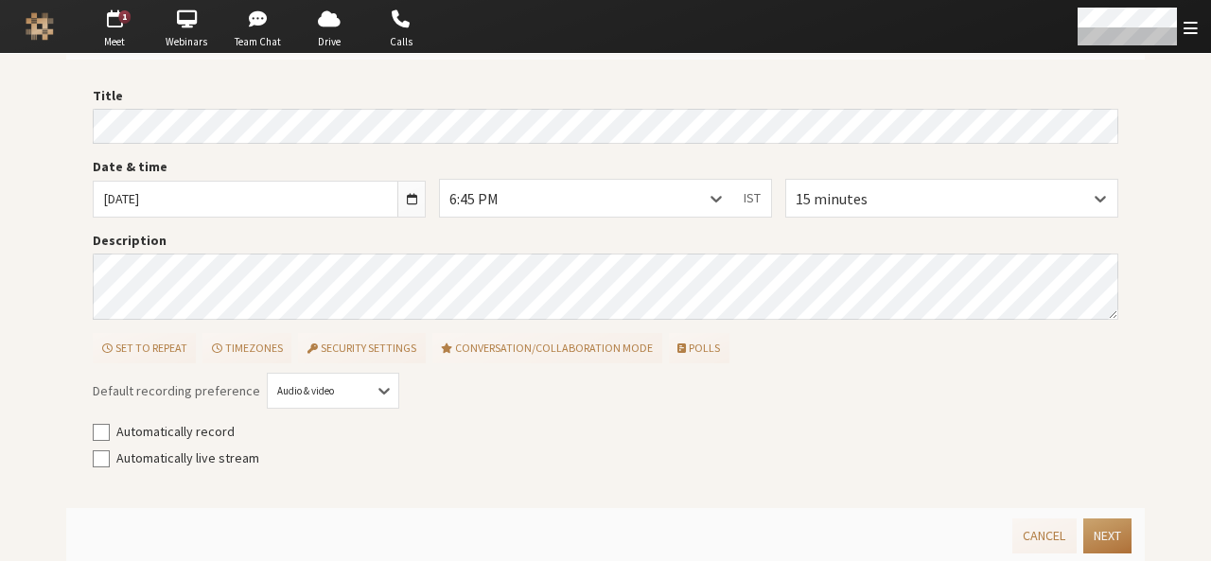
click at [1092, 526] on button "Next" at bounding box center [1107, 536] width 48 height 35
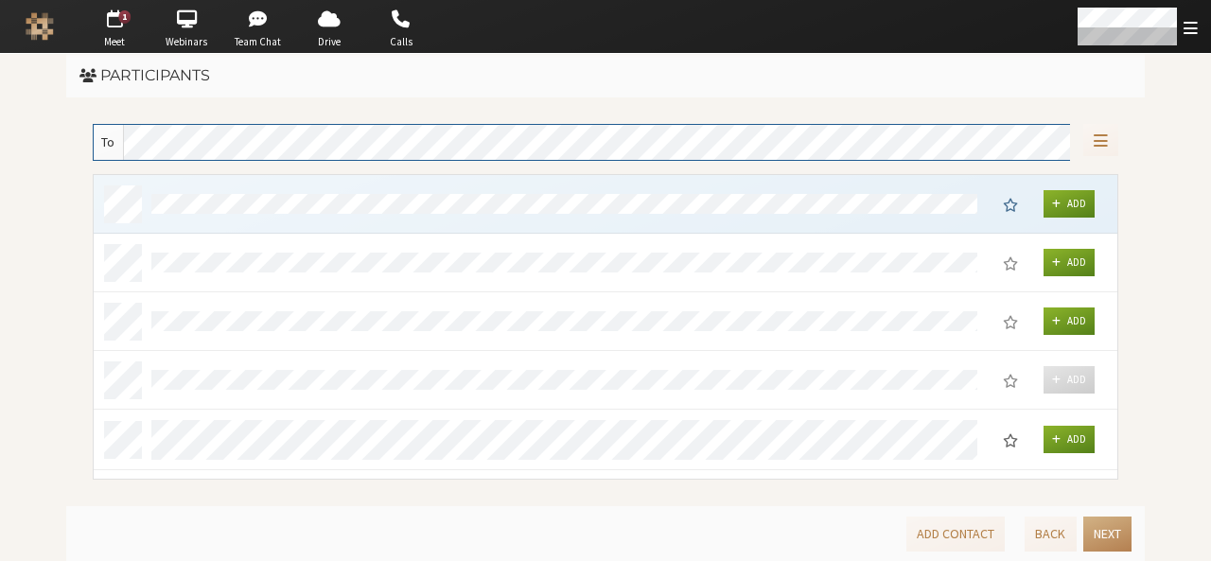
scroll to position [291, 1011]
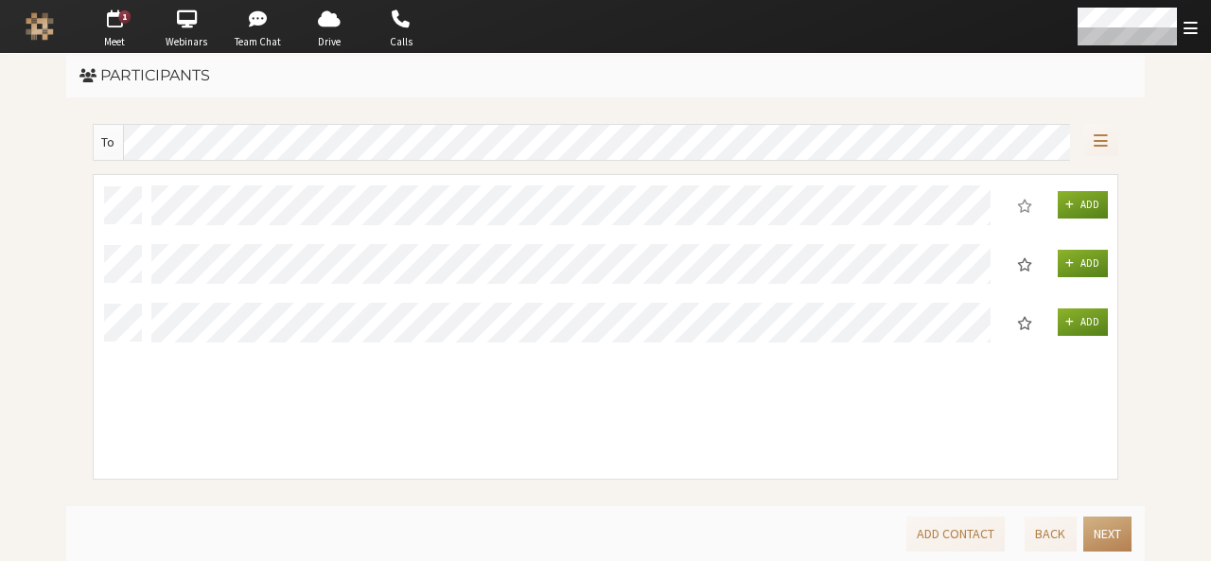
drag, startPoint x: 1108, startPoint y: 268, endPoint x: 1081, endPoint y: 266, distance: 26.6
click at [1081, 266] on div "Add" at bounding box center [606, 264] width 1024 height 61
click at [1081, 266] on span "Add" at bounding box center [1090, 262] width 19 height 13
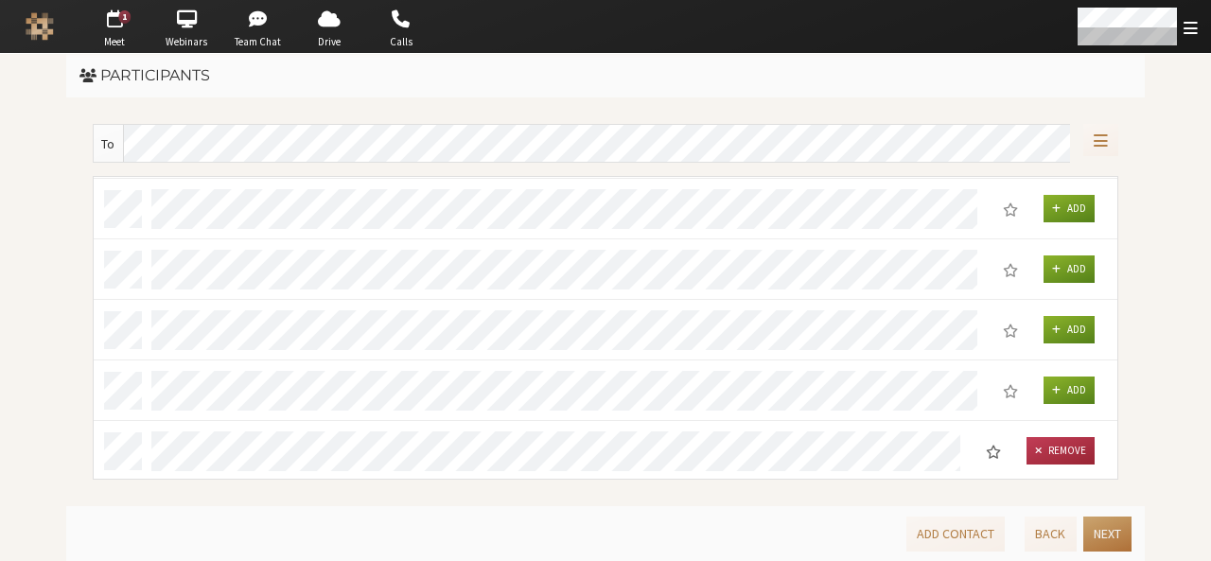
click at [1123, 545] on button "Next" at bounding box center [1107, 534] width 48 height 35
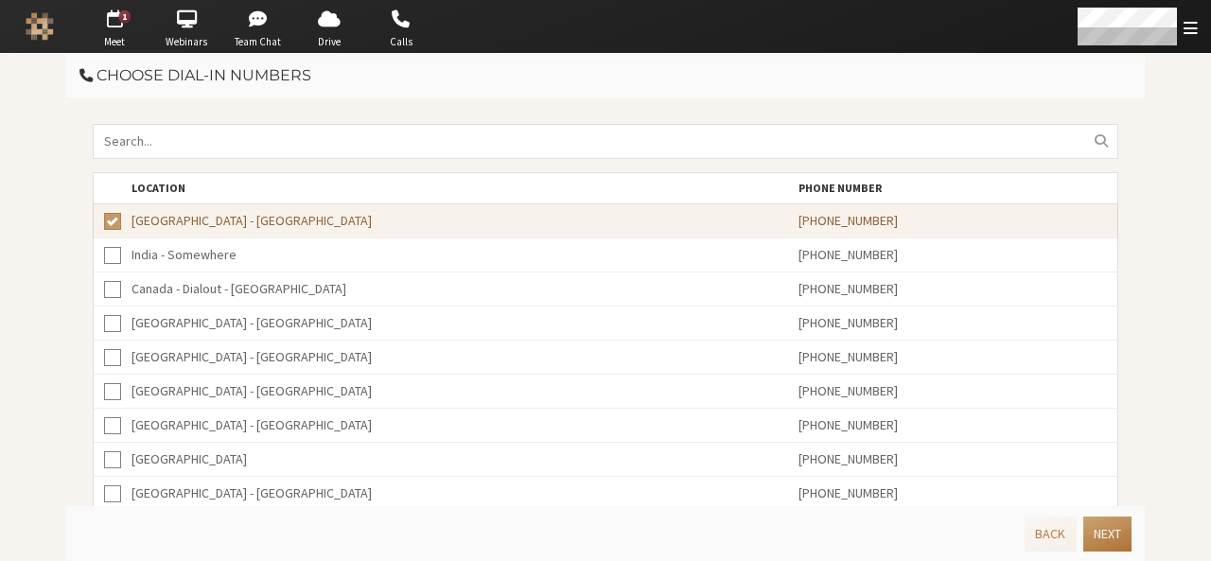
click at [1123, 545] on button "Next" at bounding box center [1107, 534] width 48 height 35
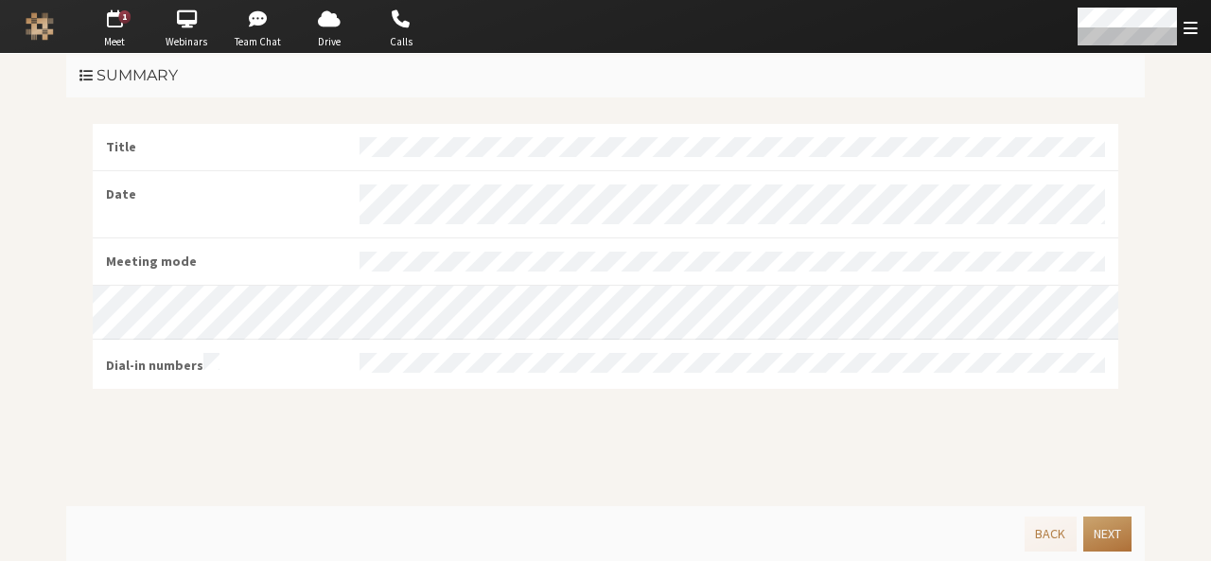
click at [1123, 545] on button "Next" at bounding box center [1107, 534] width 48 height 35
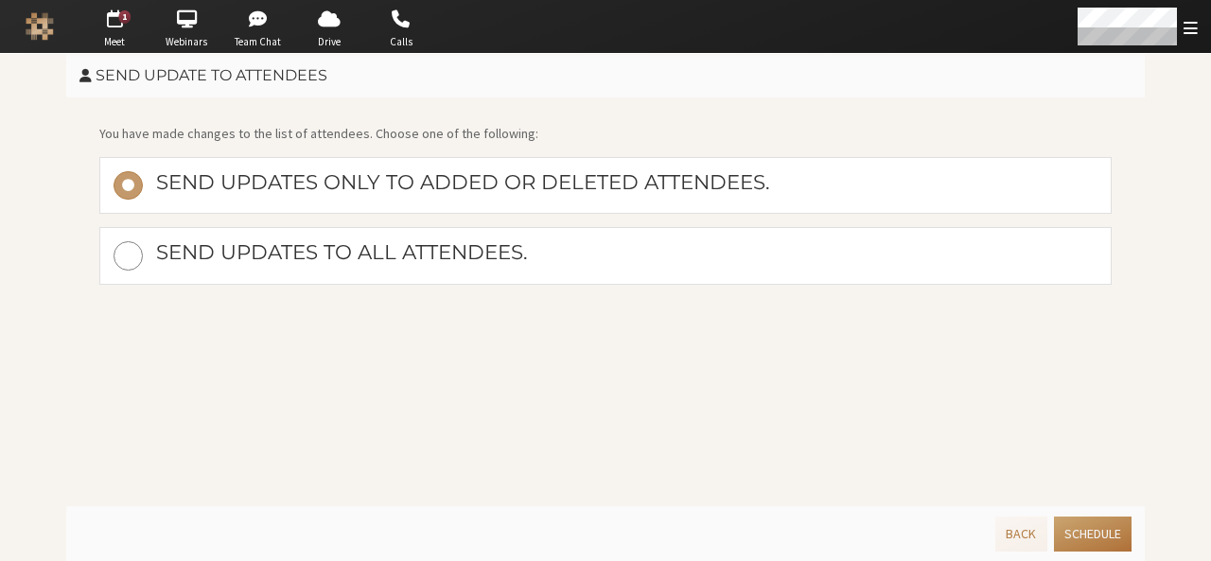
click at [1123, 545] on button "Schedule" at bounding box center [1093, 534] width 78 height 35
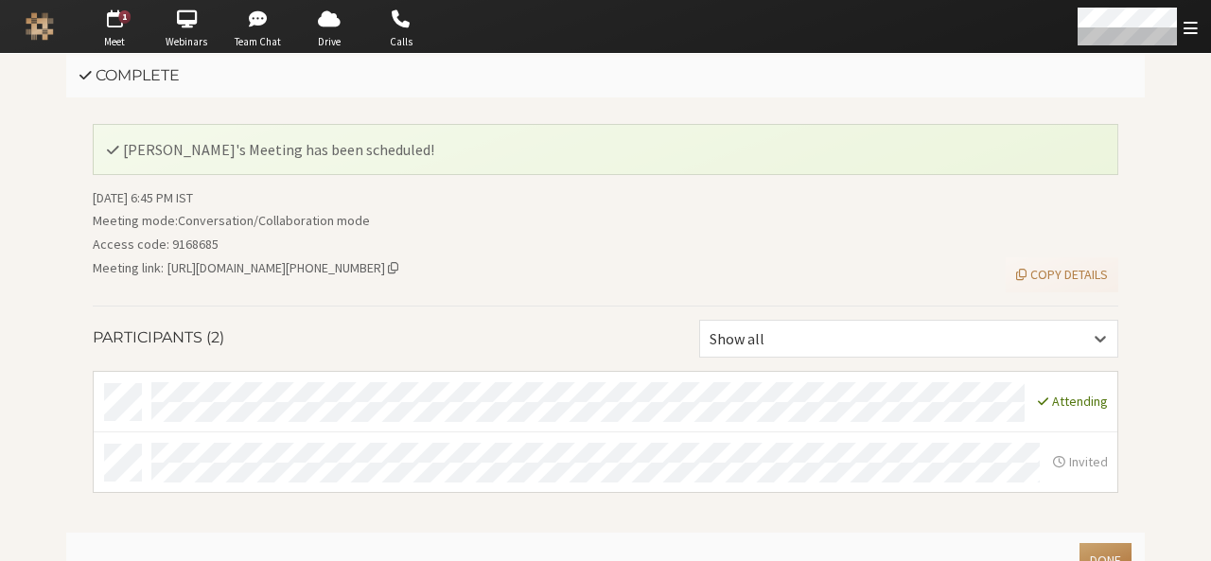
click at [1123, 545] on button "Done" at bounding box center [1106, 560] width 52 height 35
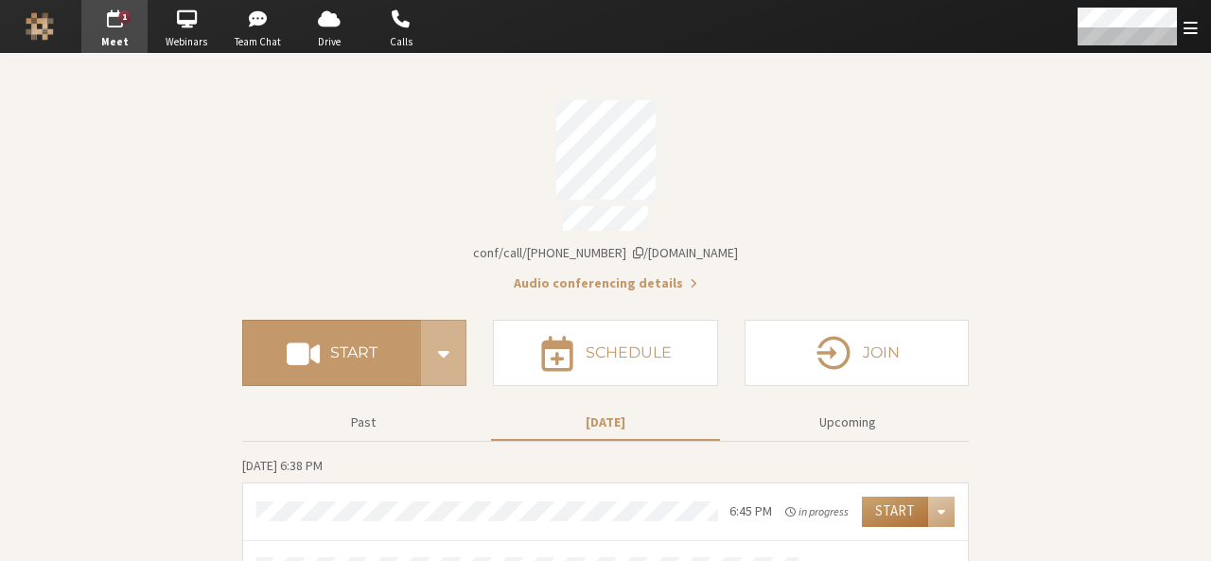
click at [885, 501] on button "Start" at bounding box center [895, 512] width 66 height 30
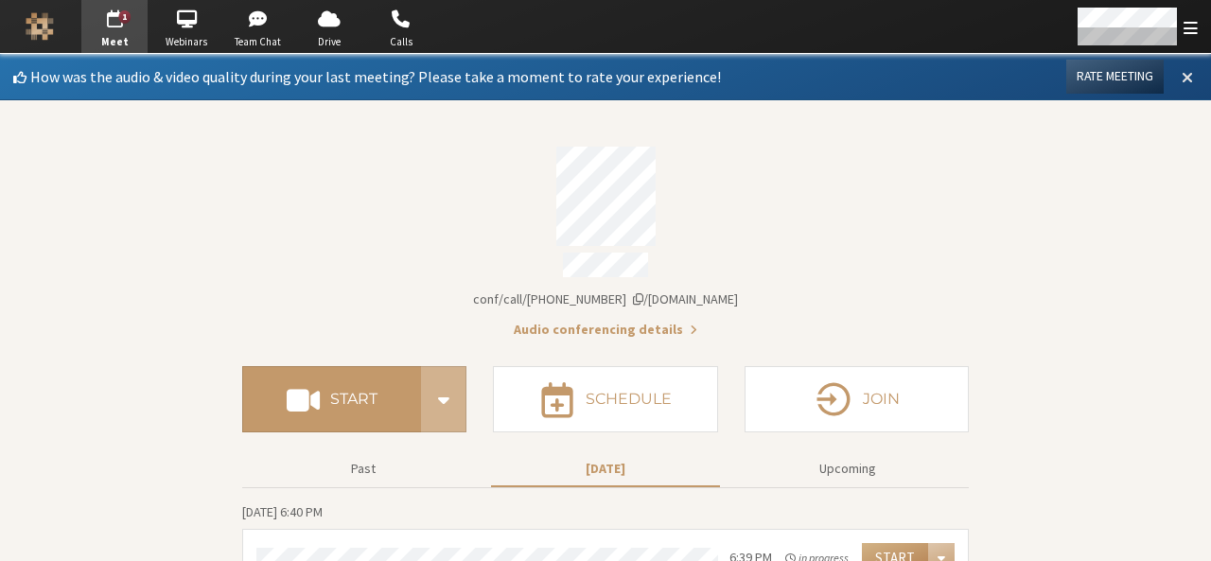
click at [1170, 77] on button at bounding box center [1187, 77] width 34 height 32
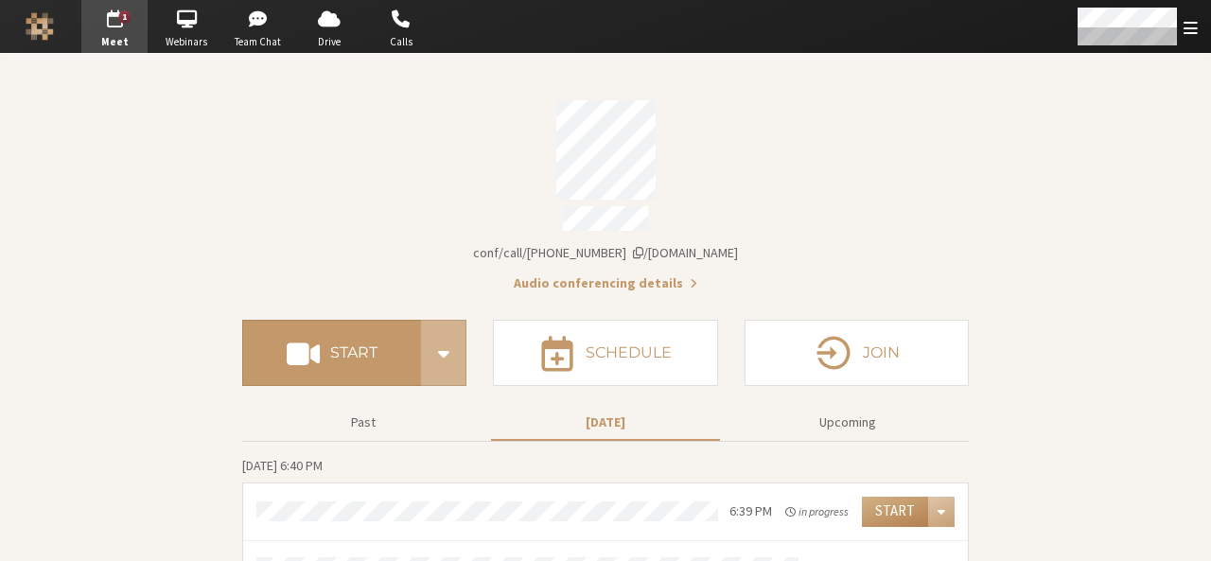
scroll to position [38, 0]
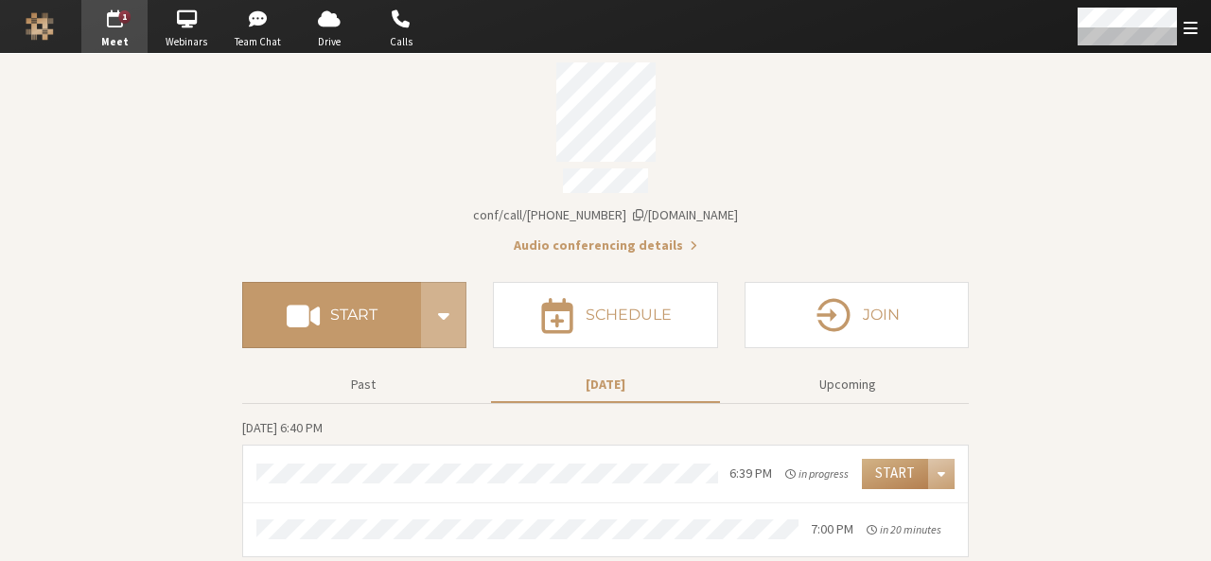
click at [227, 265] on section "Meeting link iotum.callbridge.rocks/conf/call/9168685 Audio conferencing detail…" at bounding box center [605, 293] width 1211 height 554
click at [148, 137] on section "Meeting link iotum.callbridge.rocks/conf/call/9168685 Audio conferencing detail…" at bounding box center [605, 293] width 1211 height 554
click at [872, 472] on button "Start" at bounding box center [895, 474] width 66 height 30
click at [332, 173] on div "Account details" at bounding box center [605, 183] width 727 height 30
click at [894, 493] on li "6:39 PM in progress Start" at bounding box center [605, 475] width 725 height 58
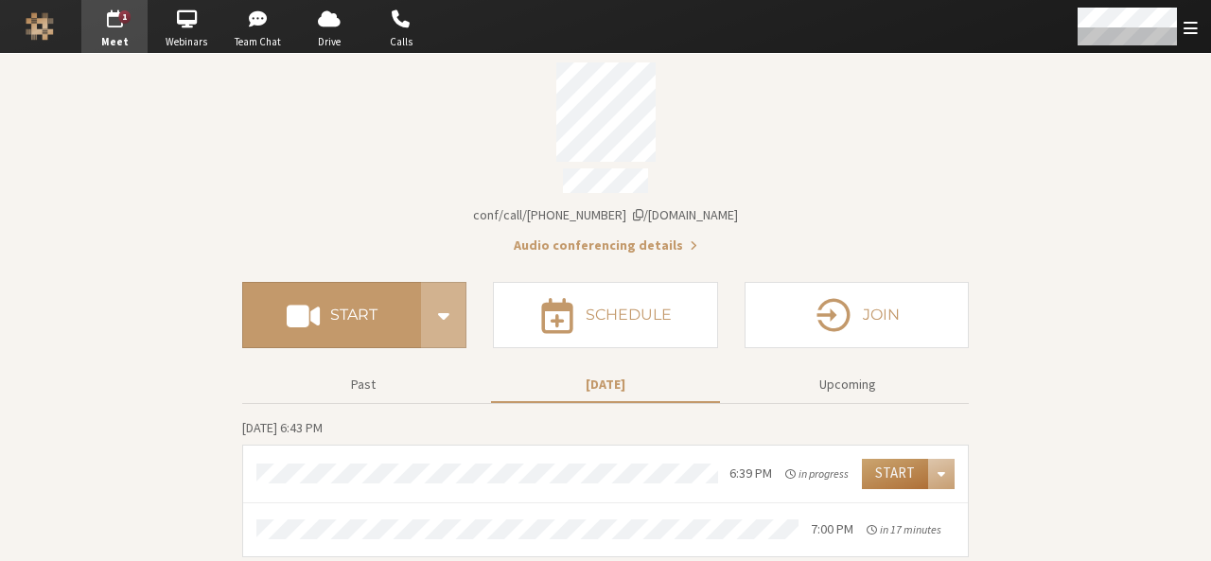
click at [883, 463] on button "Start" at bounding box center [895, 474] width 66 height 30
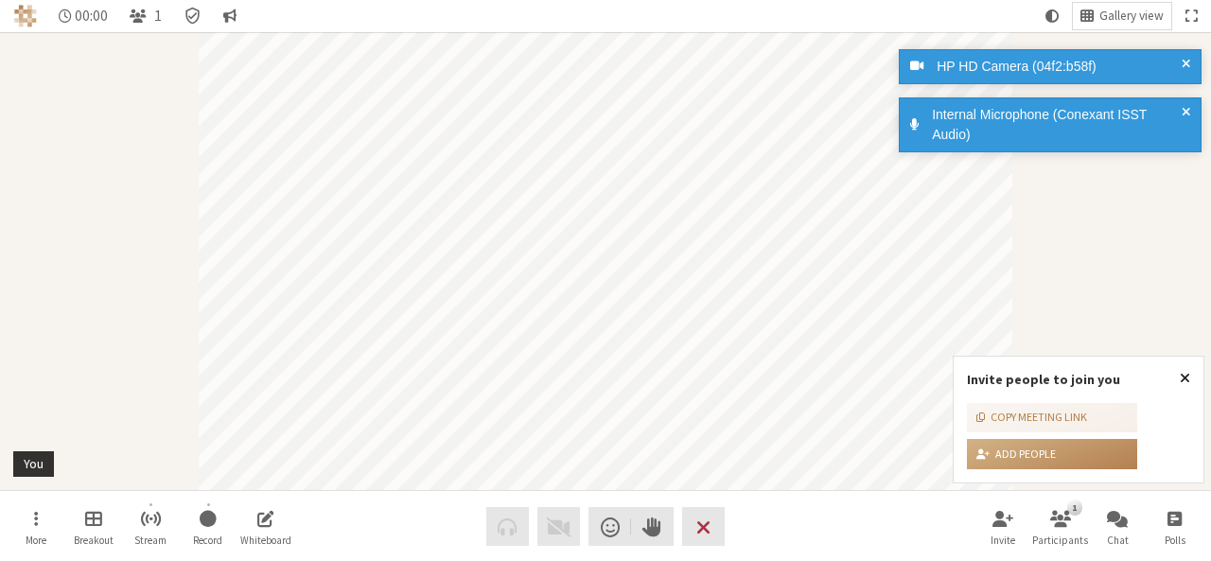
click at [1189, 376] on span "Close popover" at bounding box center [1185, 377] width 10 height 15
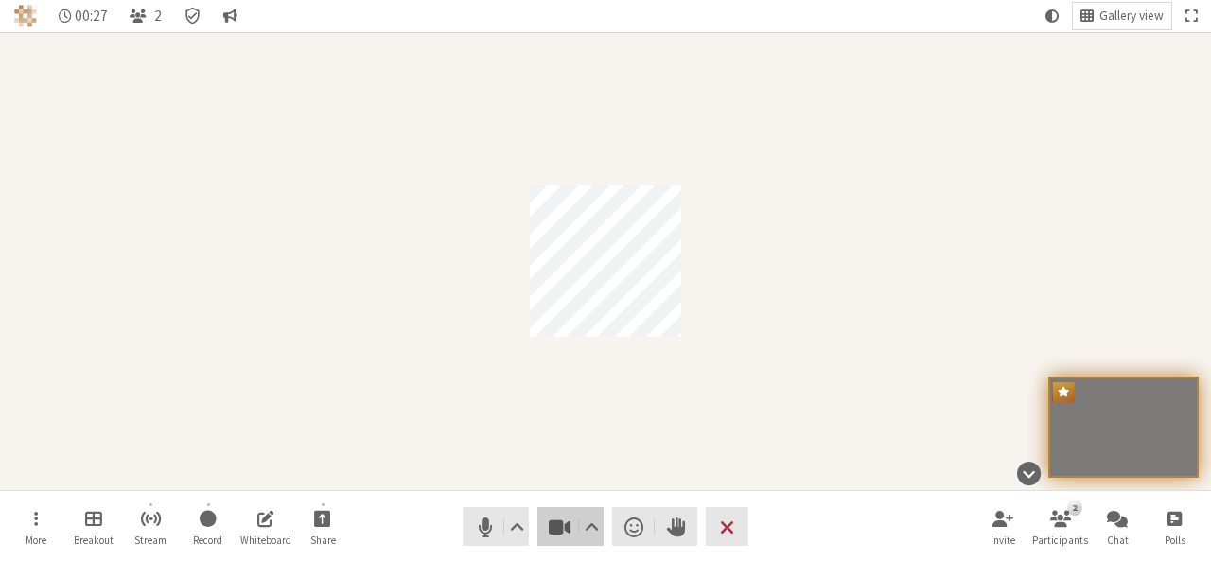
click at [554, 535] on span "Stop video (Alt+V)" at bounding box center [560, 527] width 26 height 26
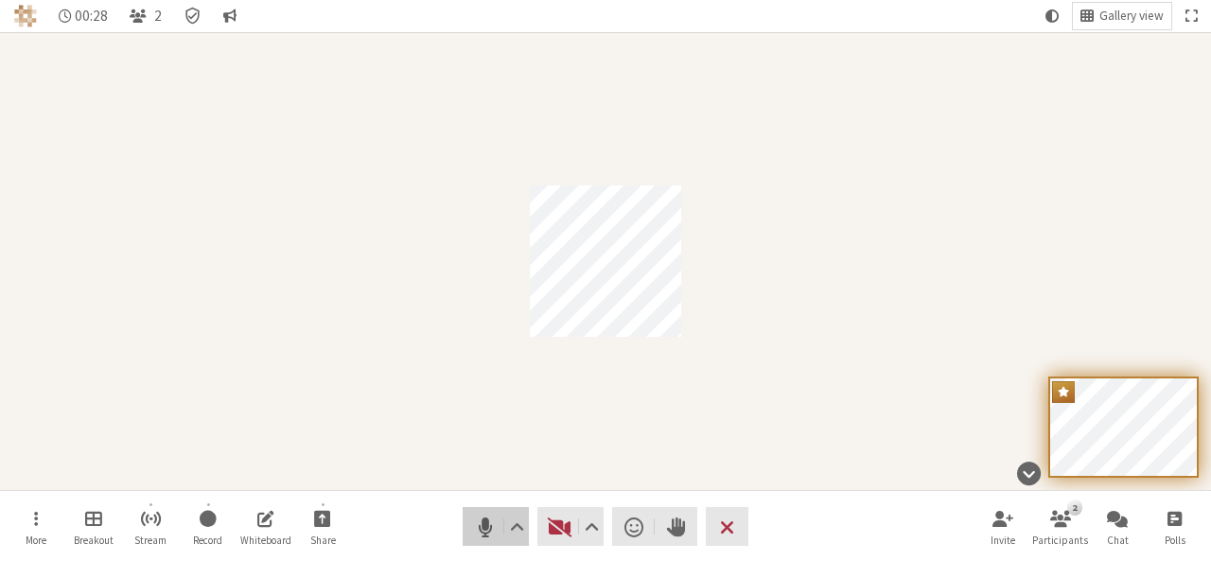
click at [483, 527] on span "Mute (Alt+A)" at bounding box center [485, 527] width 26 height 26
click at [724, 528] on span "End or leave meeting" at bounding box center [727, 527] width 14 height 26
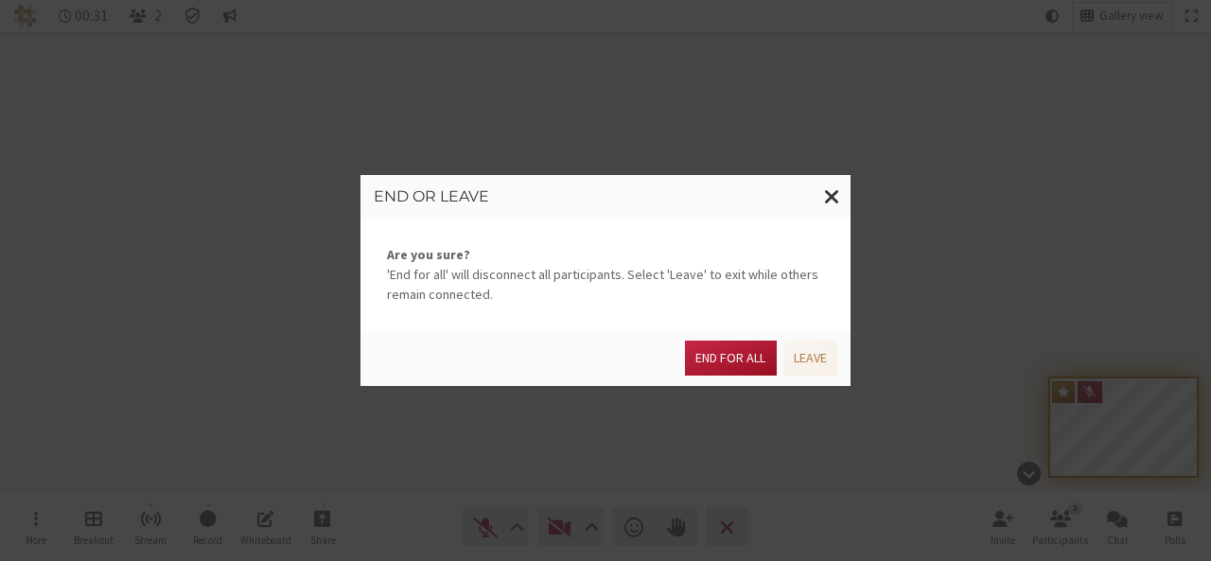
click at [723, 361] on button "End for all" at bounding box center [730, 358] width 91 height 35
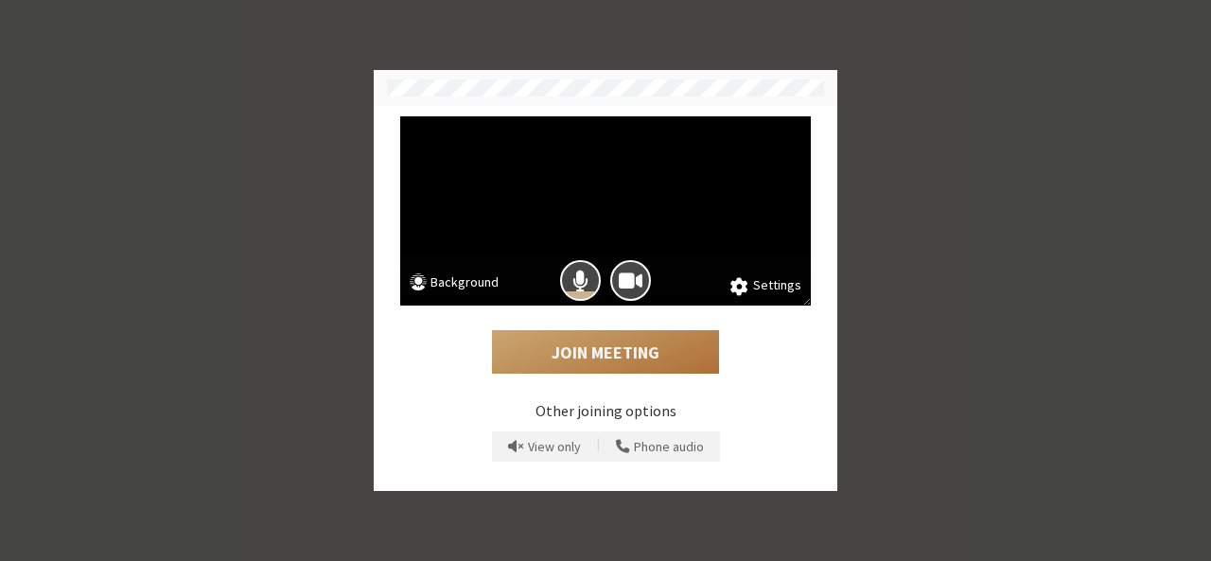
click at [590, 347] on button "Join Meeting" at bounding box center [605, 352] width 227 height 44
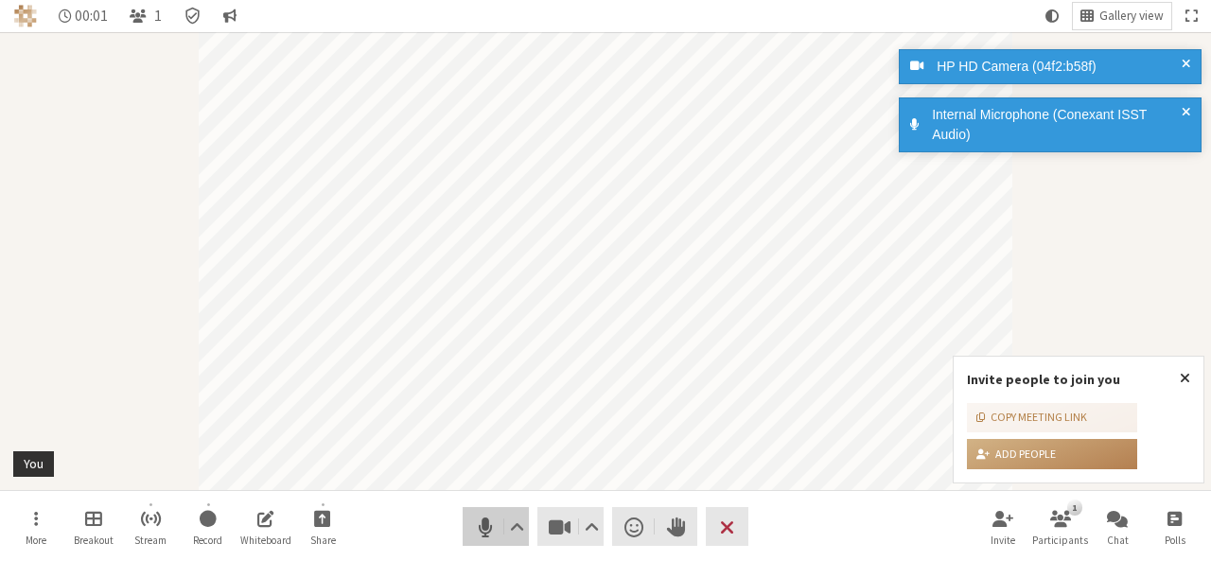
click at [484, 536] on span "Mute (Alt+A)" at bounding box center [485, 527] width 26 height 26
click at [562, 535] on span "Stop video (Alt+V)" at bounding box center [560, 527] width 26 height 26
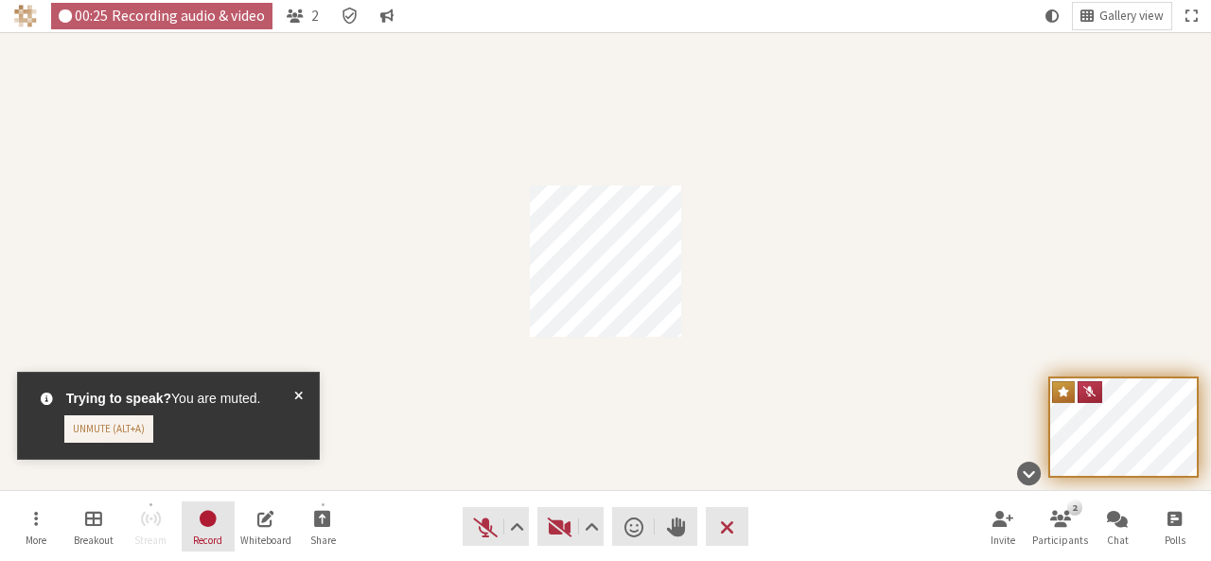
click at [208, 529] on span "Stop recording" at bounding box center [208, 518] width 20 height 22
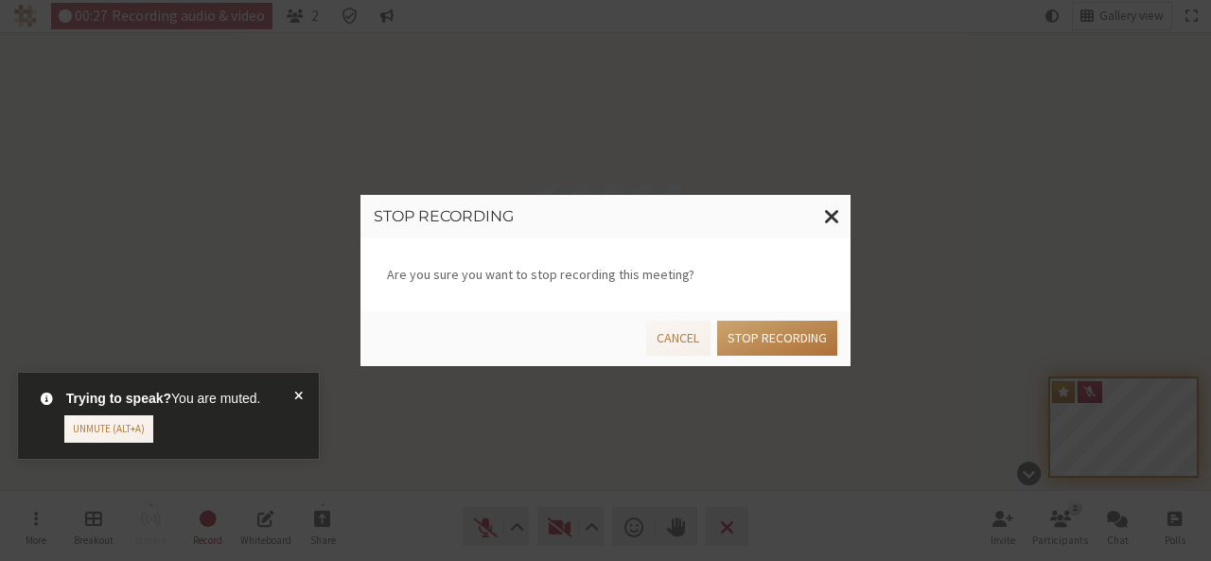
click at [787, 347] on button "Stop recording" at bounding box center [777, 338] width 120 height 35
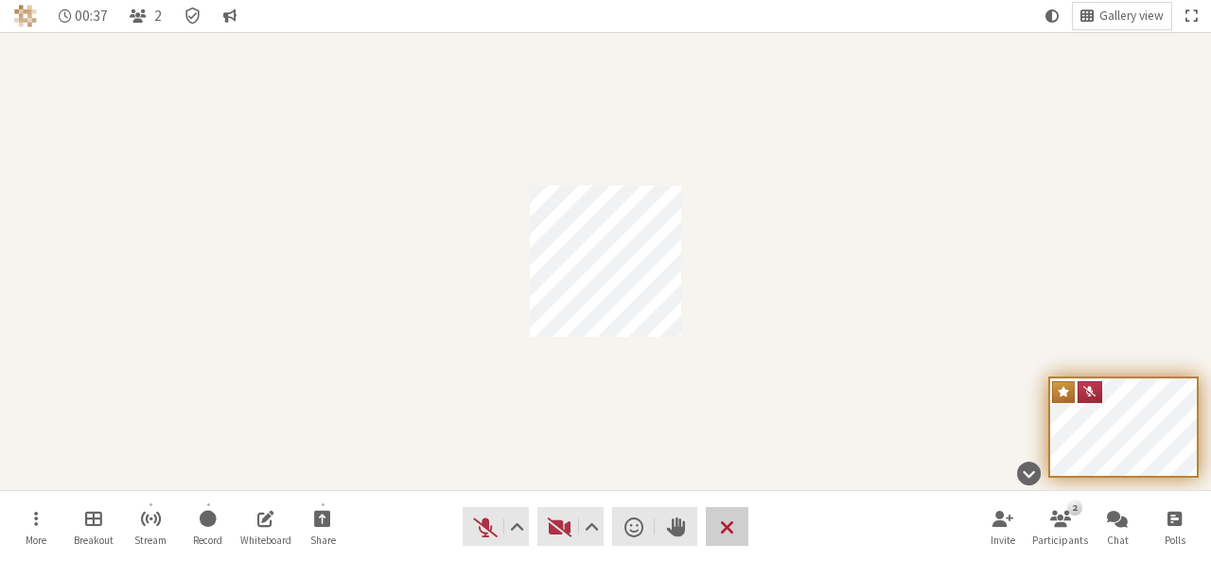
click at [740, 528] on button "Leave" at bounding box center [727, 526] width 43 height 39
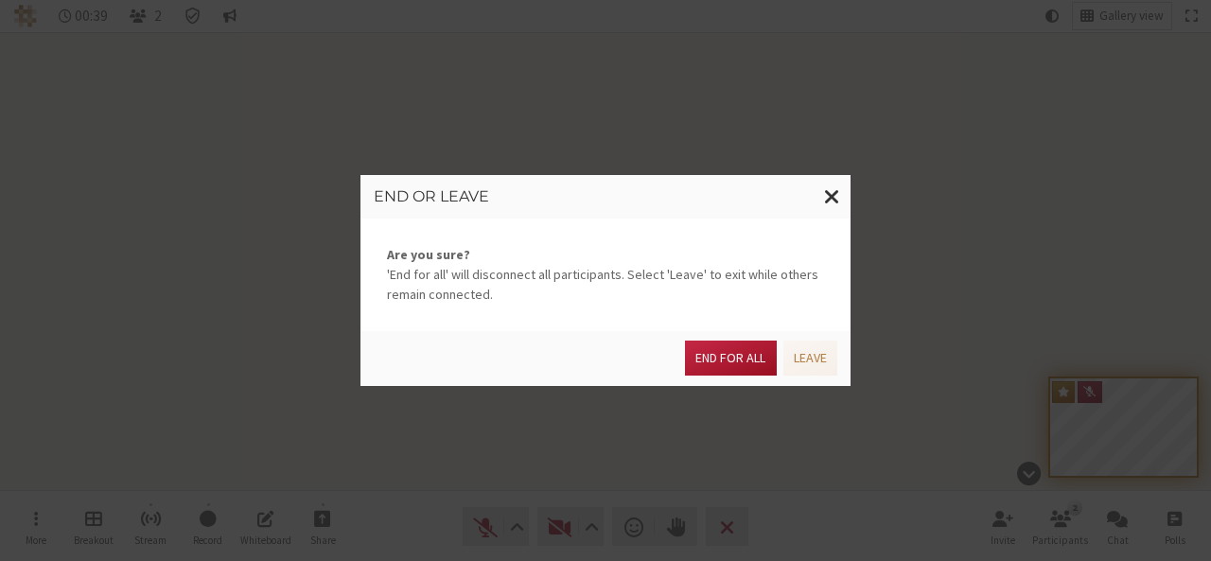
click at [730, 352] on button "End for all" at bounding box center [730, 358] width 91 height 35
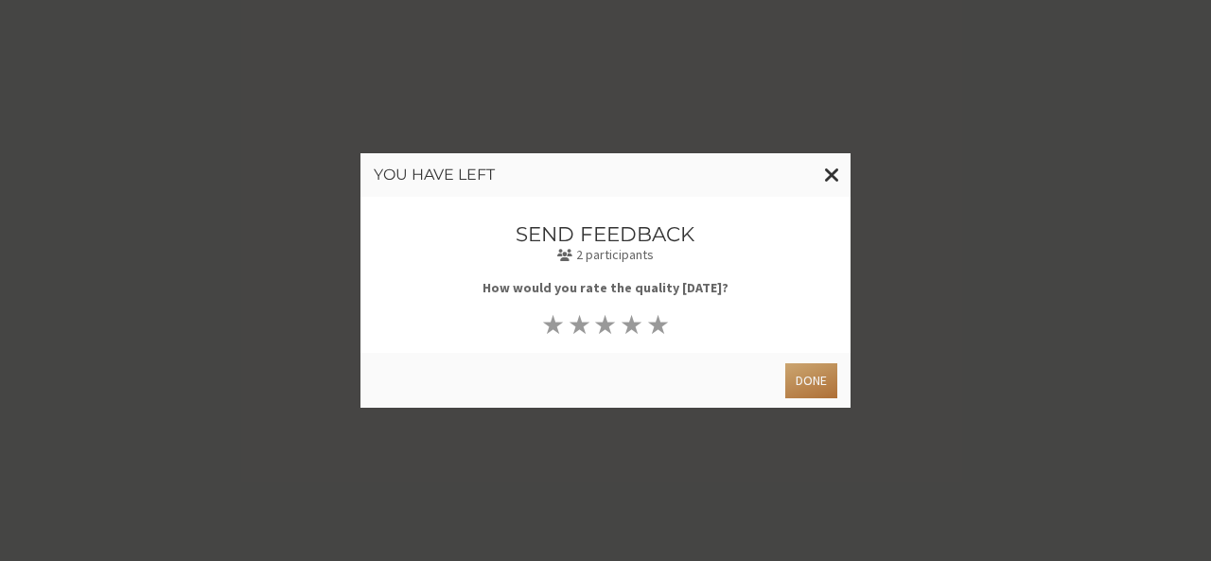
click at [829, 376] on button "Done" at bounding box center [811, 380] width 52 height 35
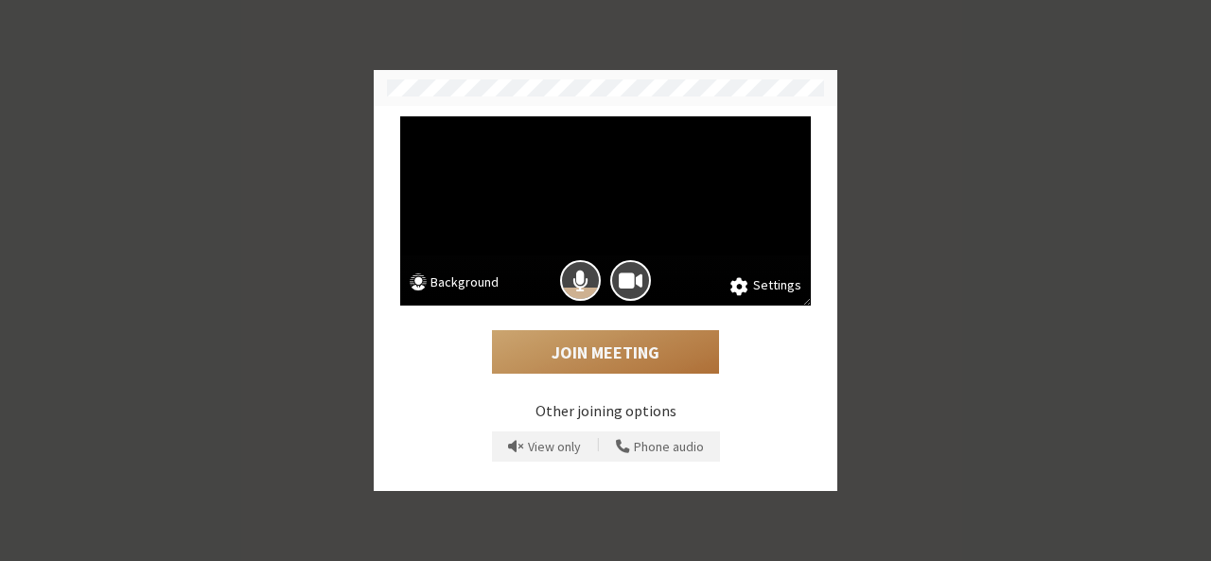
click at [612, 364] on button "Join Meeting" at bounding box center [605, 352] width 227 height 44
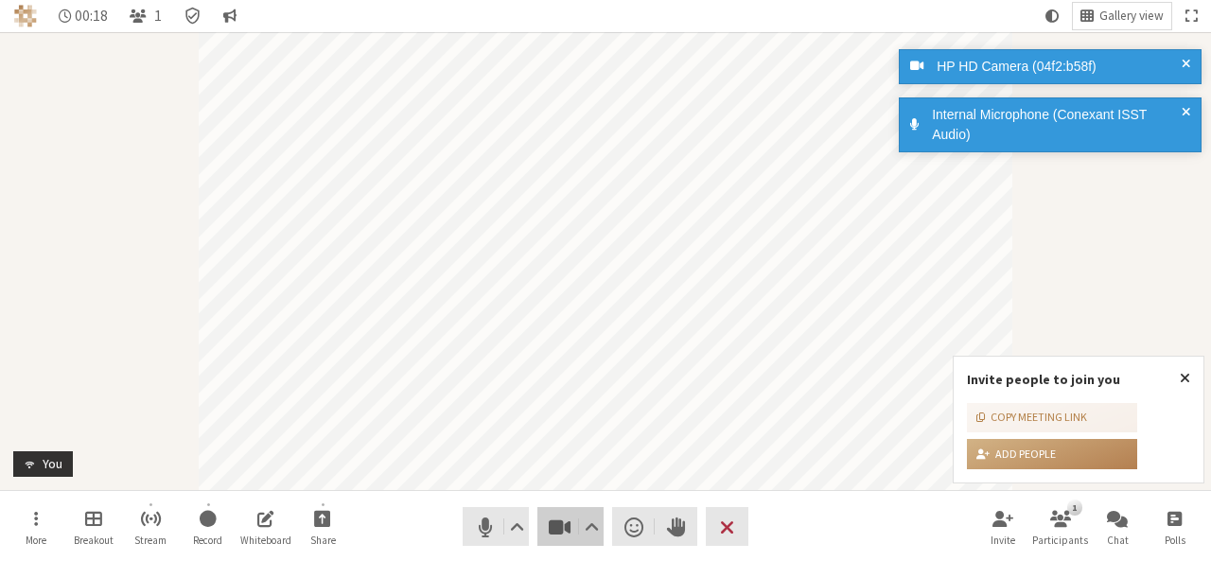
click at [560, 522] on span "Stop video (Alt+V)" at bounding box center [560, 527] width 26 height 26
click at [475, 531] on span "Mute (Alt+A)" at bounding box center [485, 527] width 26 height 26
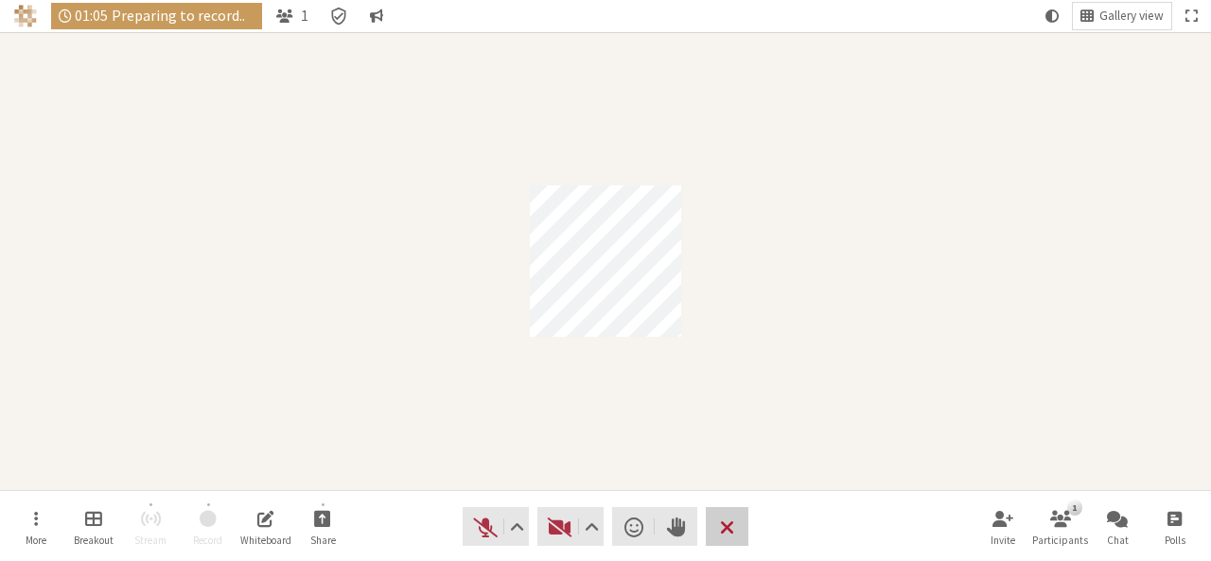
click at [747, 512] on button "Leave" at bounding box center [727, 526] width 43 height 39
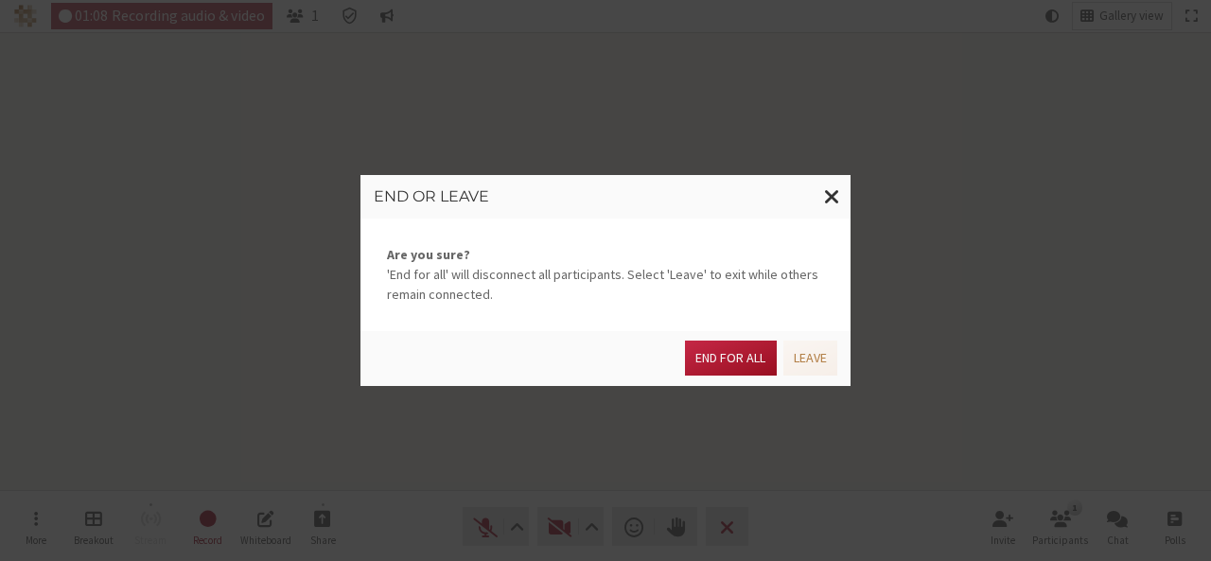
click at [746, 360] on button "End for all" at bounding box center [730, 358] width 91 height 35
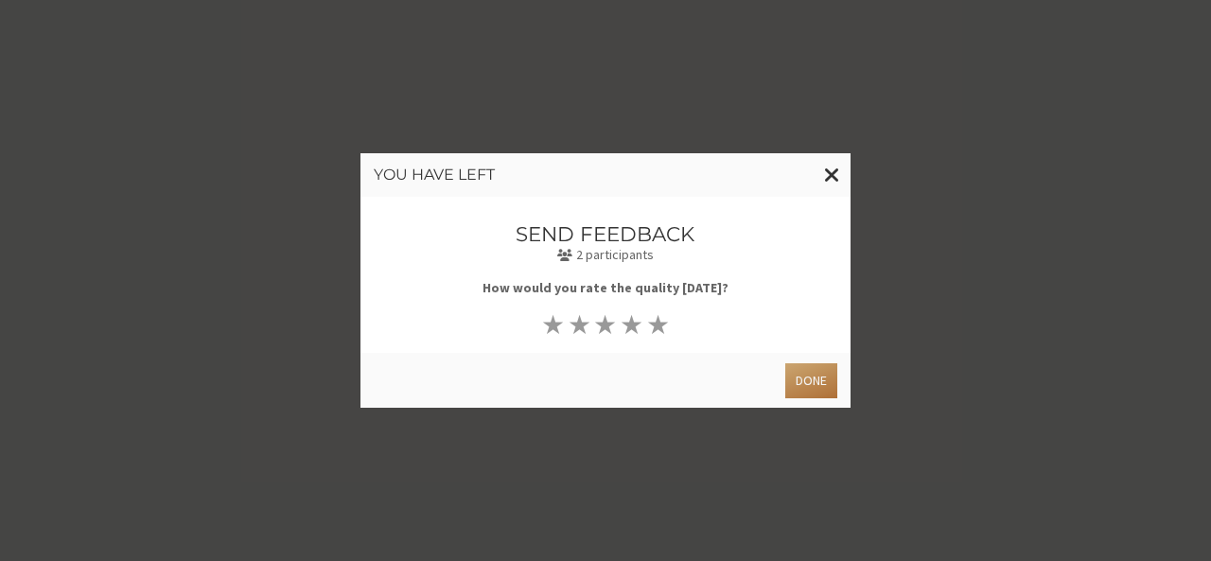
click at [812, 376] on button "Done" at bounding box center [811, 380] width 52 height 35
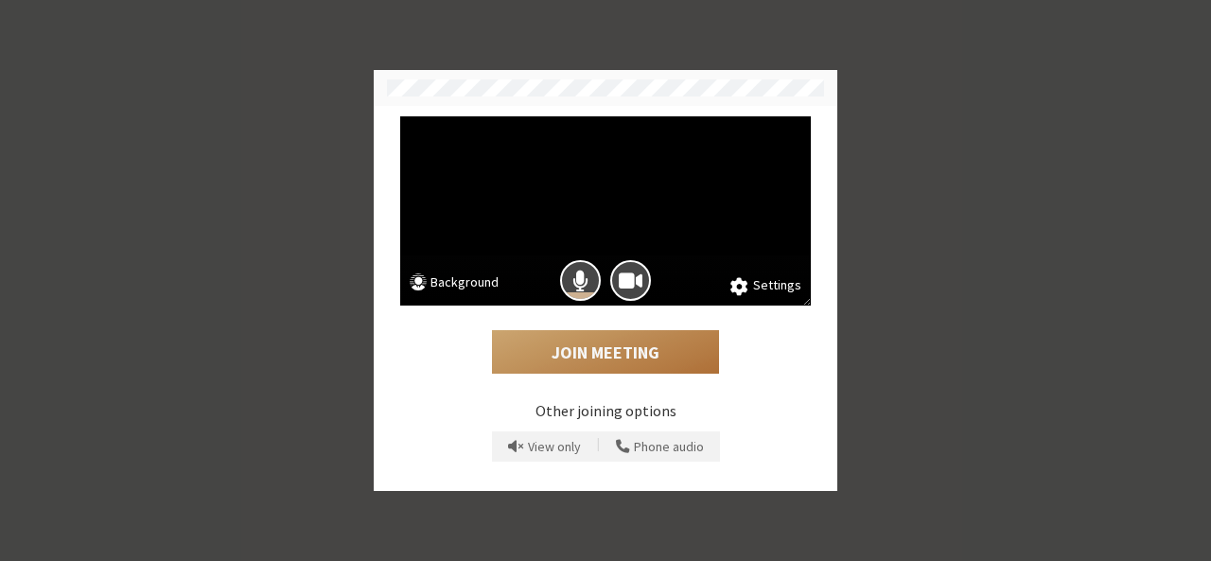
click at [600, 357] on button "Join Meeting" at bounding box center [605, 352] width 227 height 44
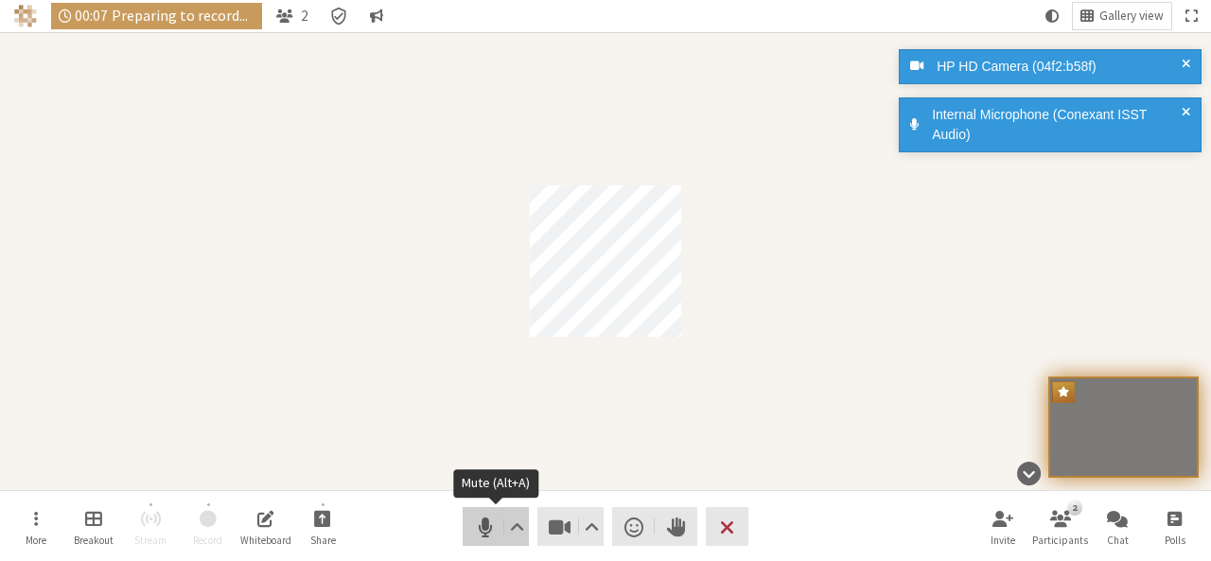
click at [483, 530] on span "Mute (Alt+A)" at bounding box center [485, 527] width 26 height 26
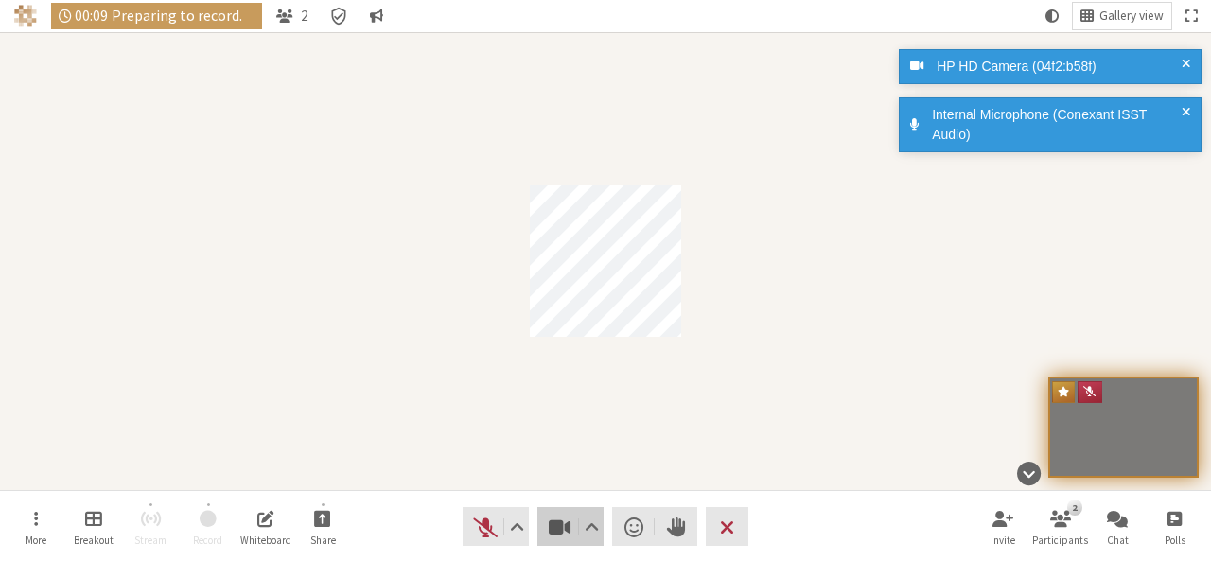
click at [537, 527] on button "Video" at bounding box center [570, 526] width 66 height 39
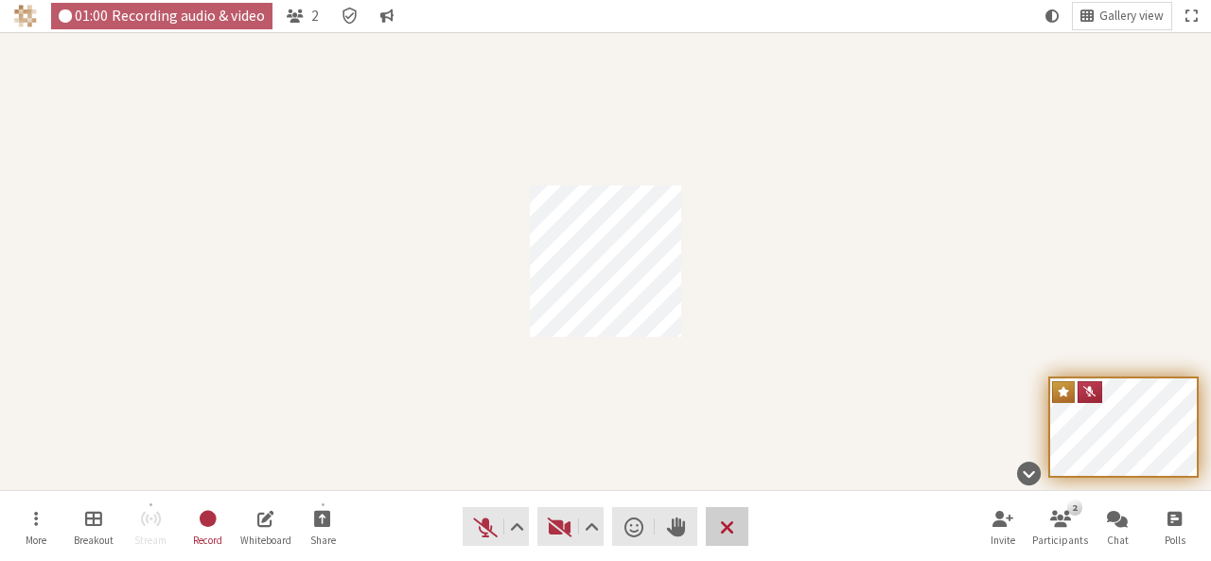
click at [724, 523] on span "End or leave meeting" at bounding box center [727, 527] width 14 height 26
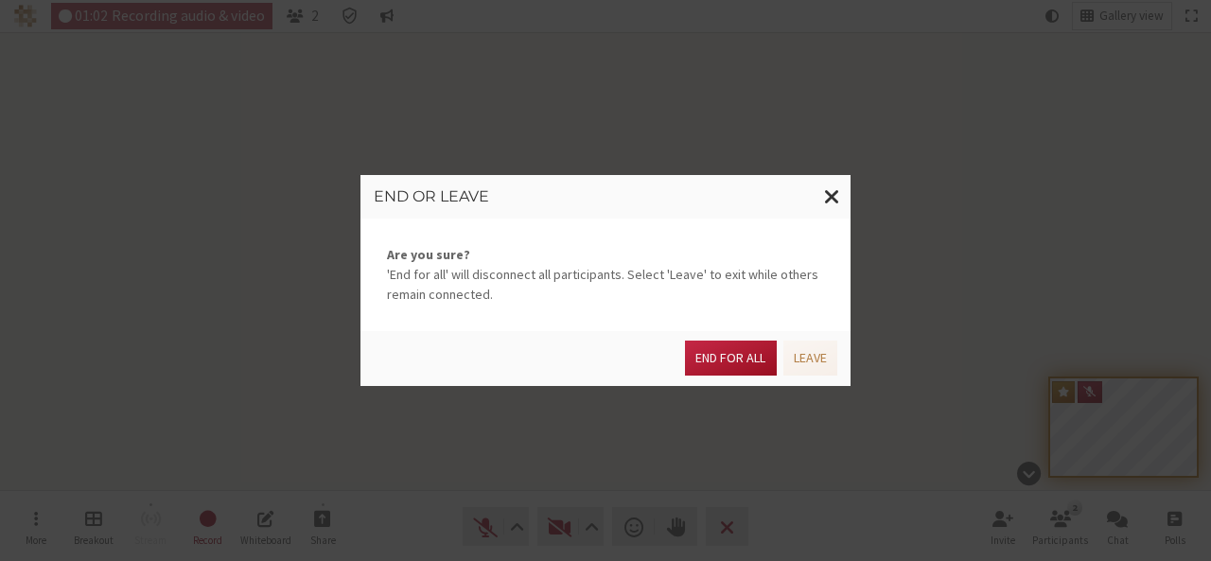
click at [731, 349] on button "End for all" at bounding box center [730, 358] width 91 height 35
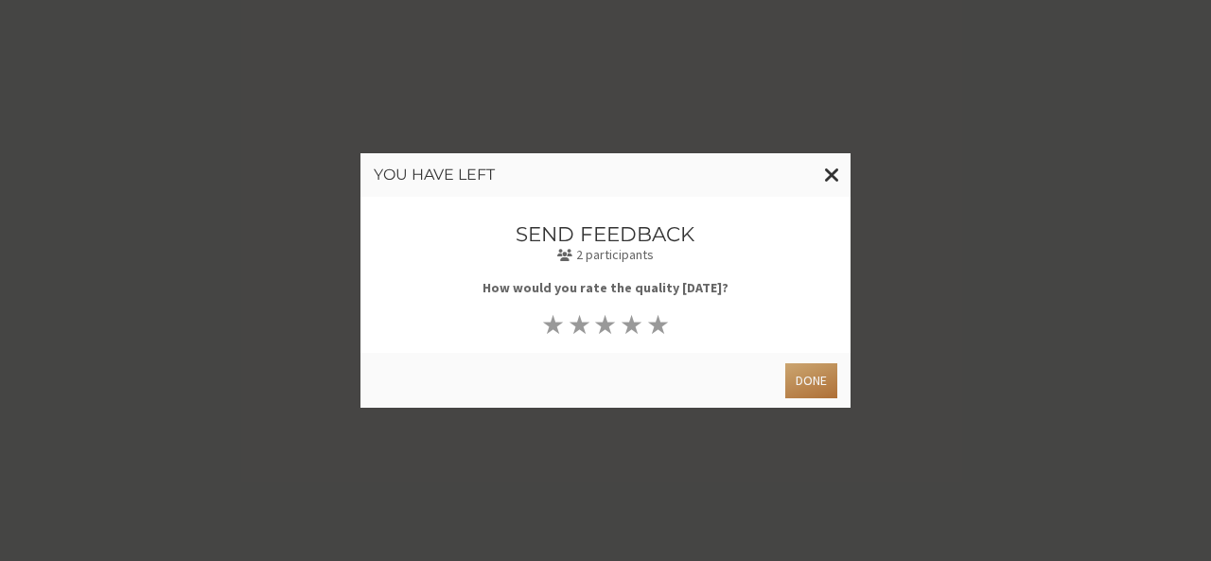
click at [818, 379] on button "Done" at bounding box center [811, 380] width 52 height 35
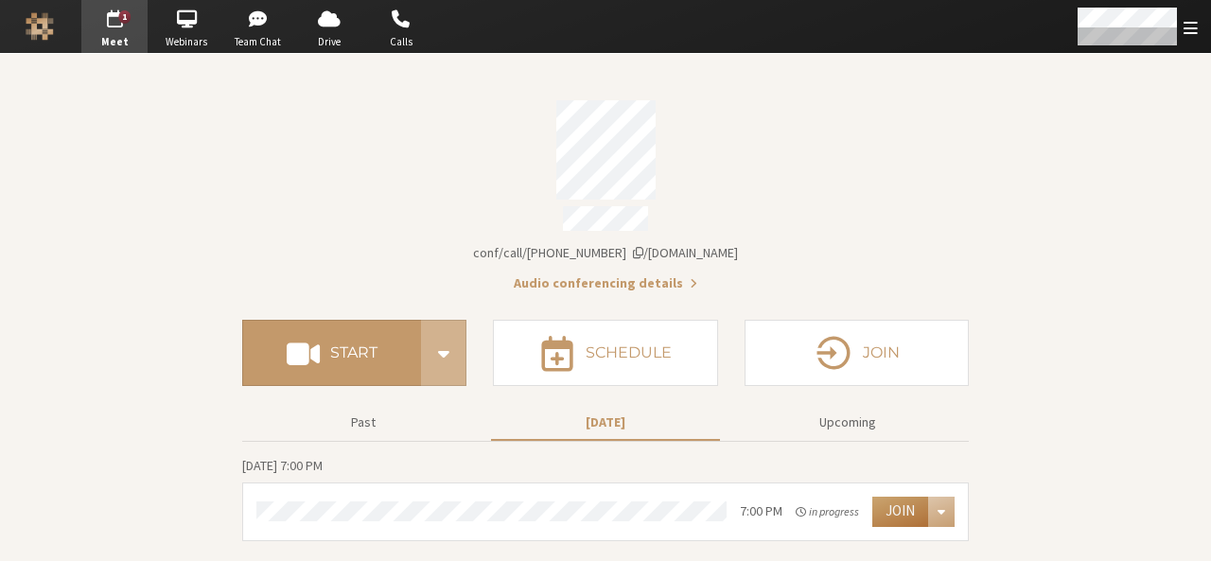
click at [902, 501] on button "Join" at bounding box center [900, 512] width 56 height 30
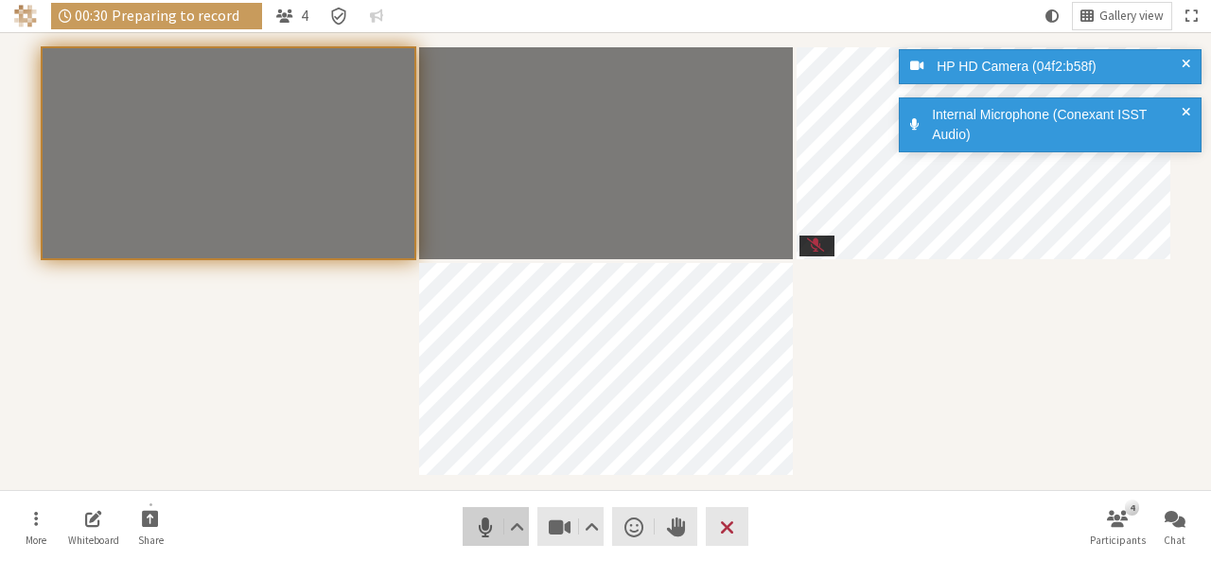
click at [477, 524] on span "Mute (Alt+A)" at bounding box center [485, 527] width 26 height 26
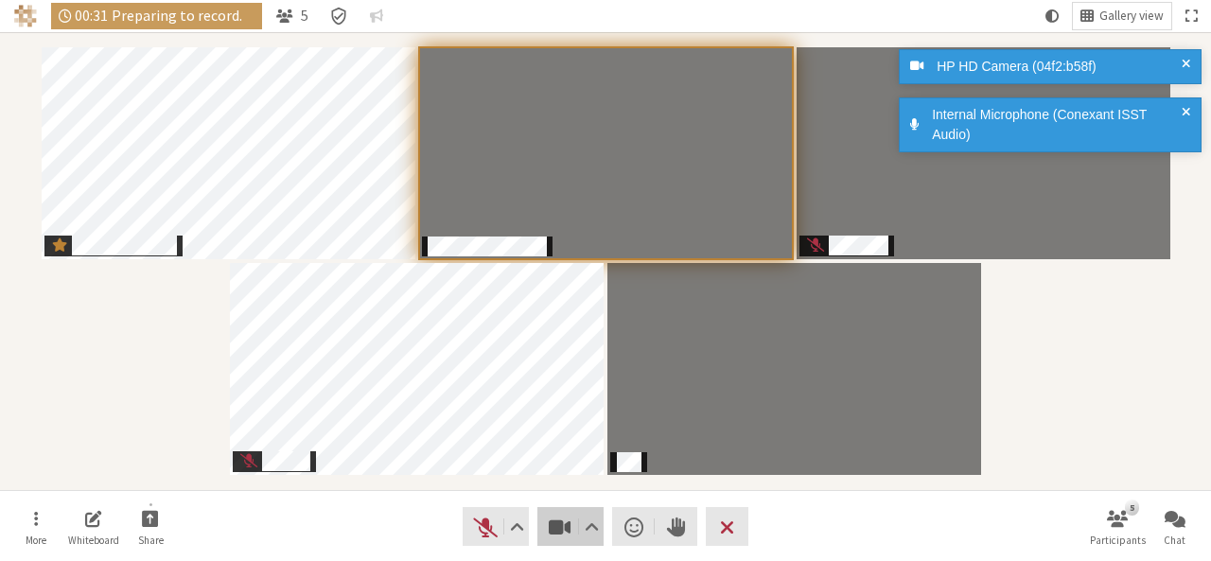
click at [548, 528] on span "Stop video (Alt+V)" at bounding box center [560, 527] width 26 height 26
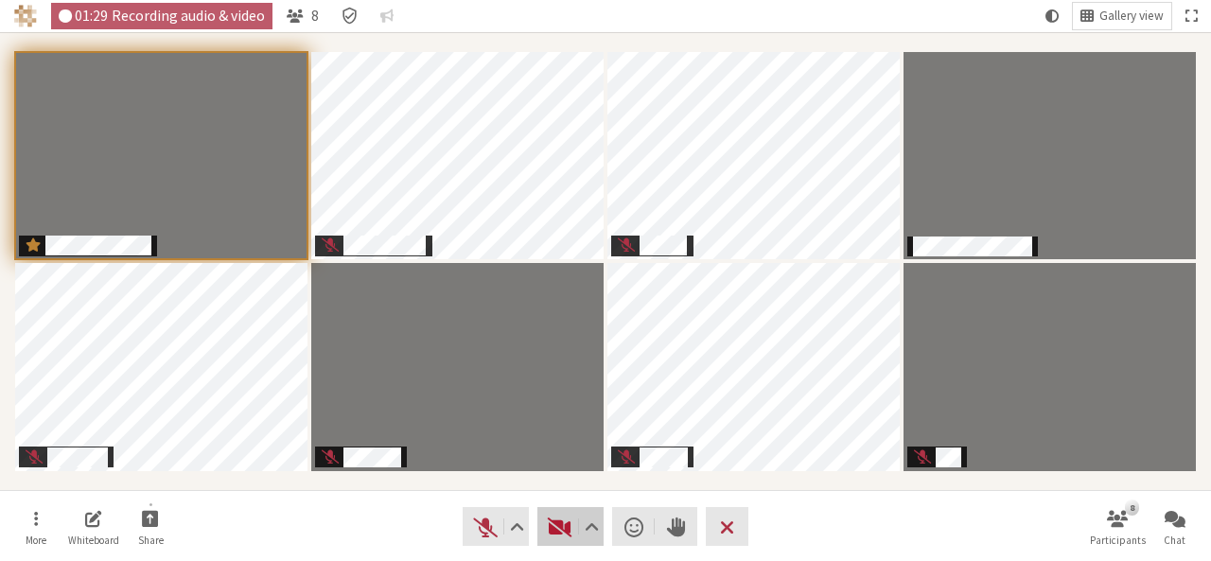
click at [554, 514] on span "Start video (Alt+V)" at bounding box center [560, 527] width 26 height 26
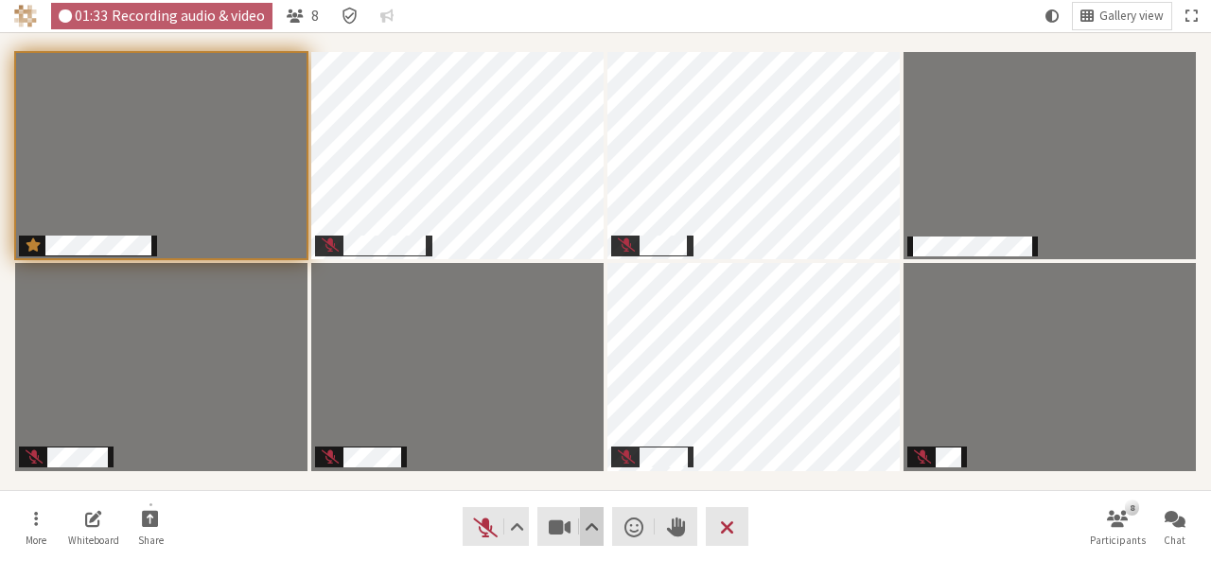
click at [596, 519] on span "Video setting" at bounding box center [592, 527] width 14 height 26
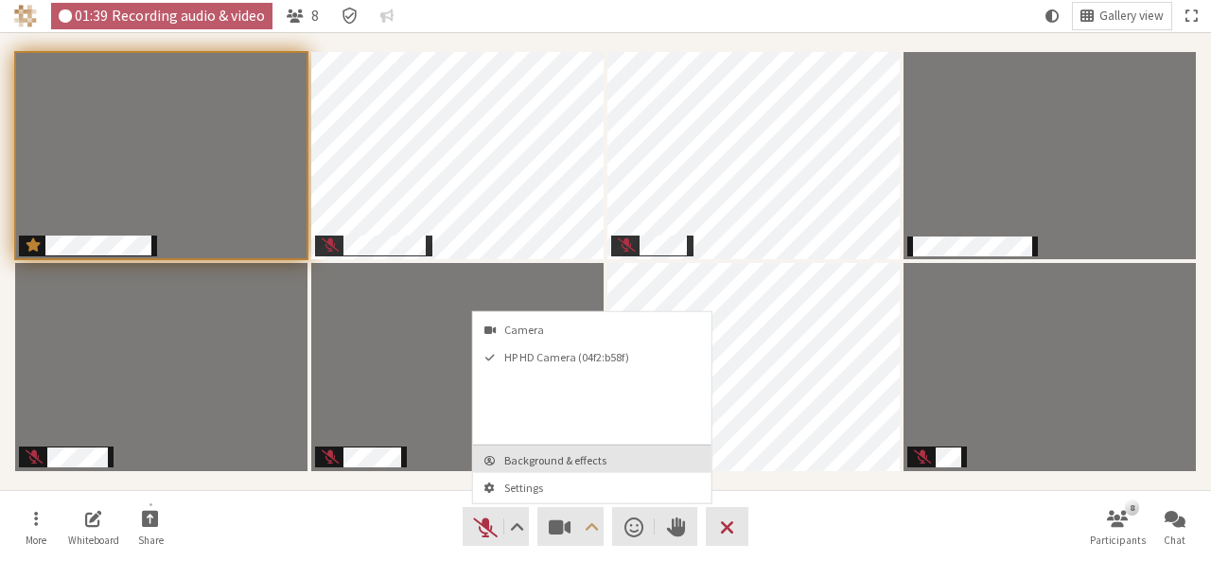
click at [564, 457] on span "Background & effects" at bounding box center [603, 460] width 199 height 12
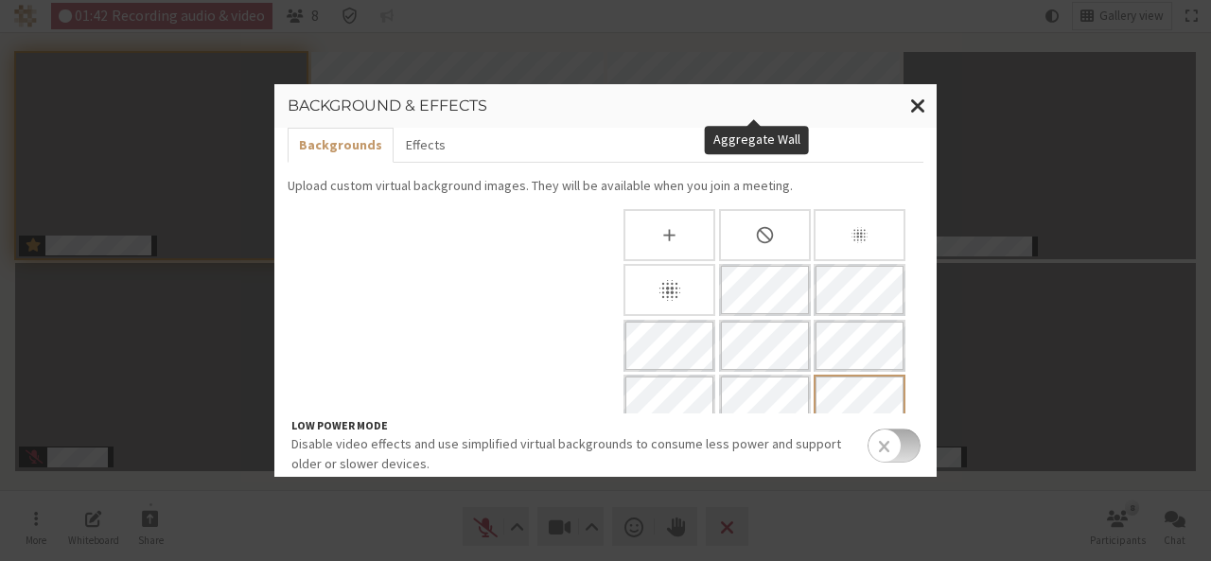
scroll to position [289, 0]
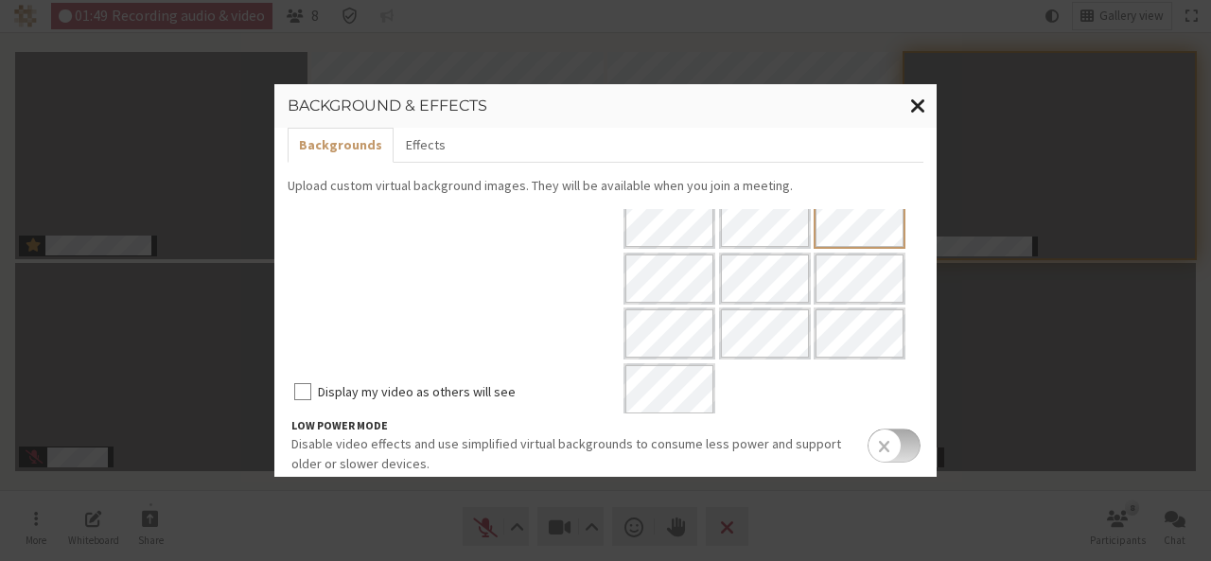
click at [914, 101] on span "Close modal" at bounding box center [918, 106] width 16 height 24
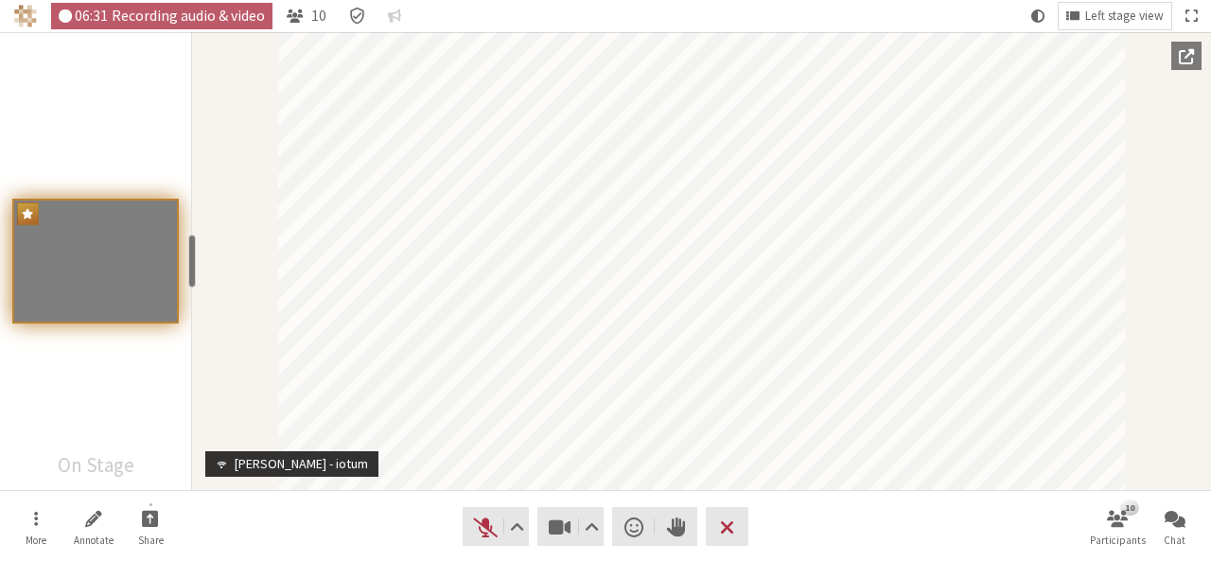
click at [142, 370] on div "Participants" at bounding box center [95, 261] width 191 height 458
click at [912, 533] on nav "More Annotate Share Audio Video Send a reaction Raise hand Leave 10 Participant…" at bounding box center [605, 526] width 1192 height 71
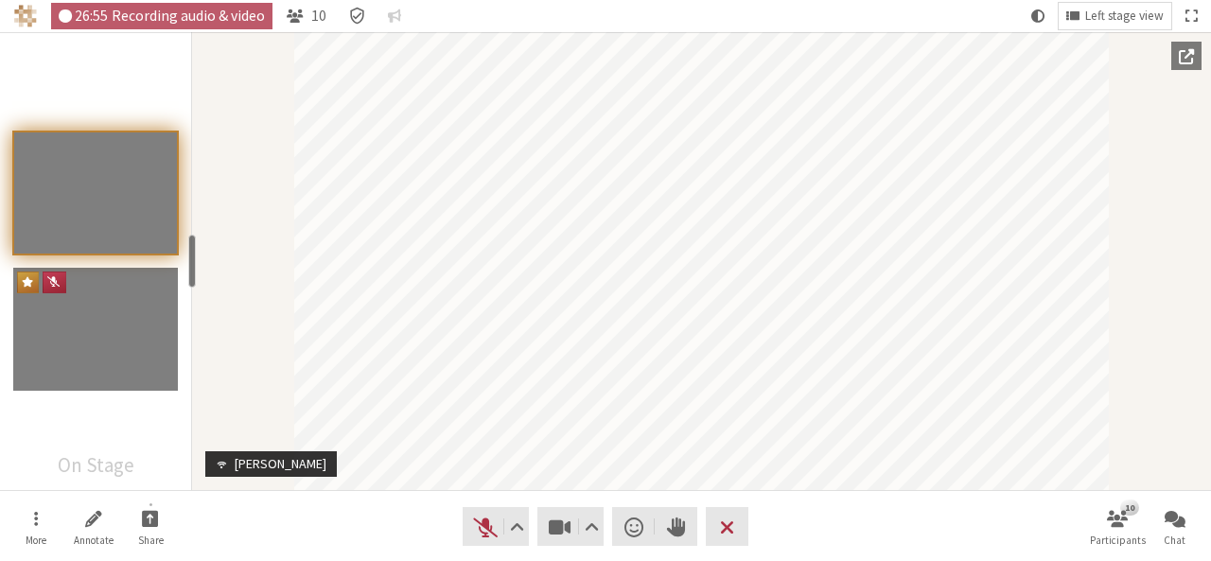
click at [794, 546] on nav "More Annotate Share Audio Video Send a reaction Raise hand Leave 10 Participant…" at bounding box center [605, 526] width 1192 height 71
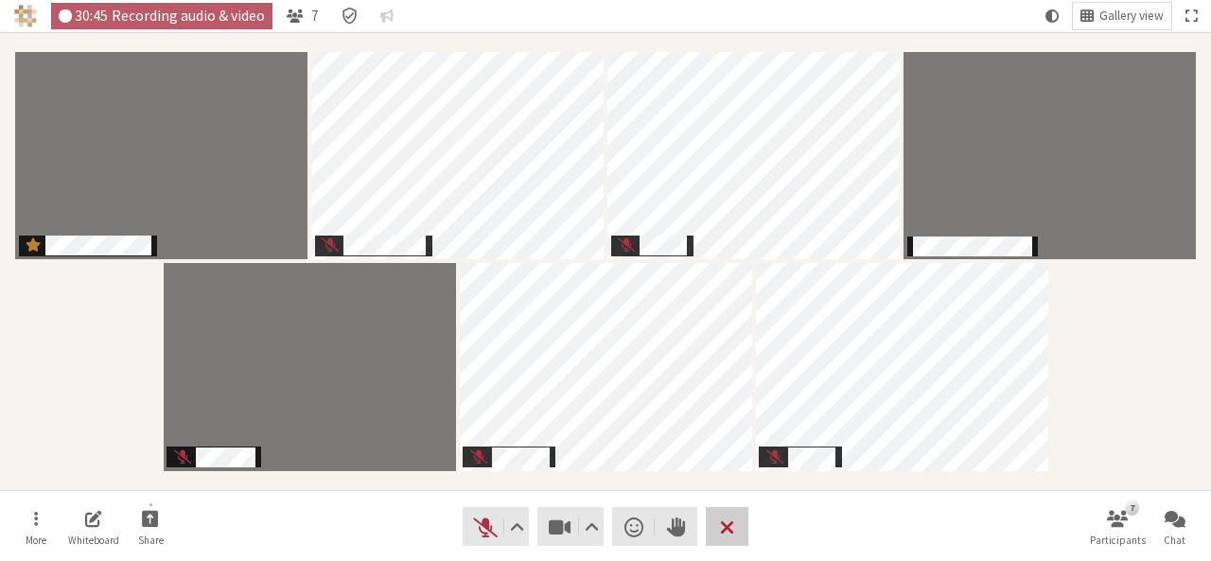
click at [723, 527] on span "Leave meeting" at bounding box center [727, 527] width 14 height 26
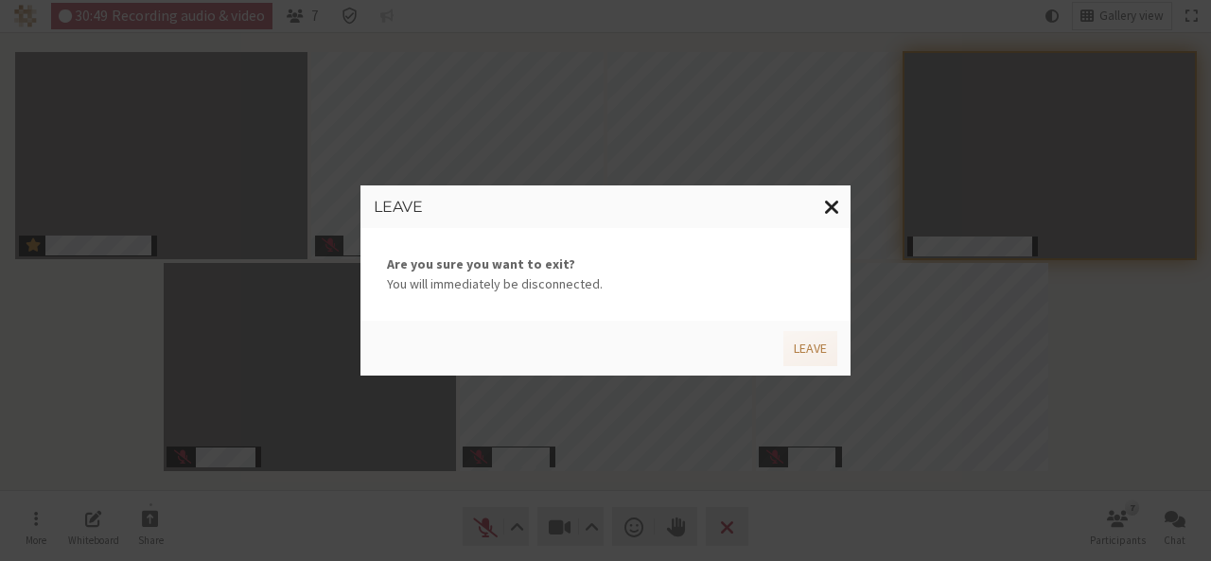
click at [835, 213] on span "Close modal" at bounding box center [832, 207] width 16 height 24
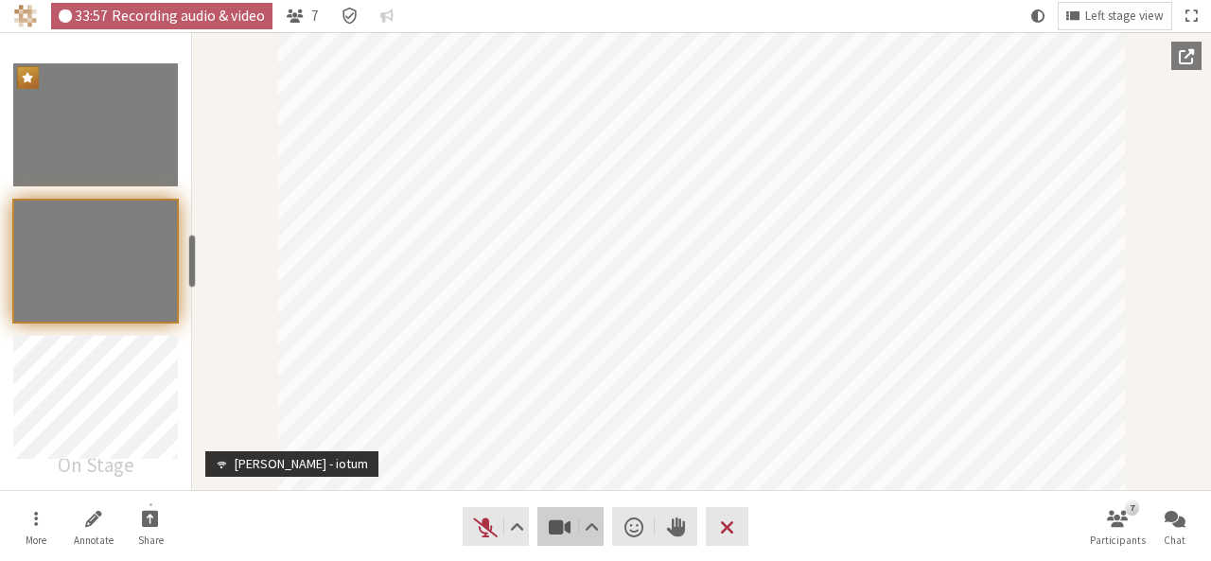
click at [556, 527] on span "Stop video (Alt+V)" at bounding box center [560, 527] width 26 height 26
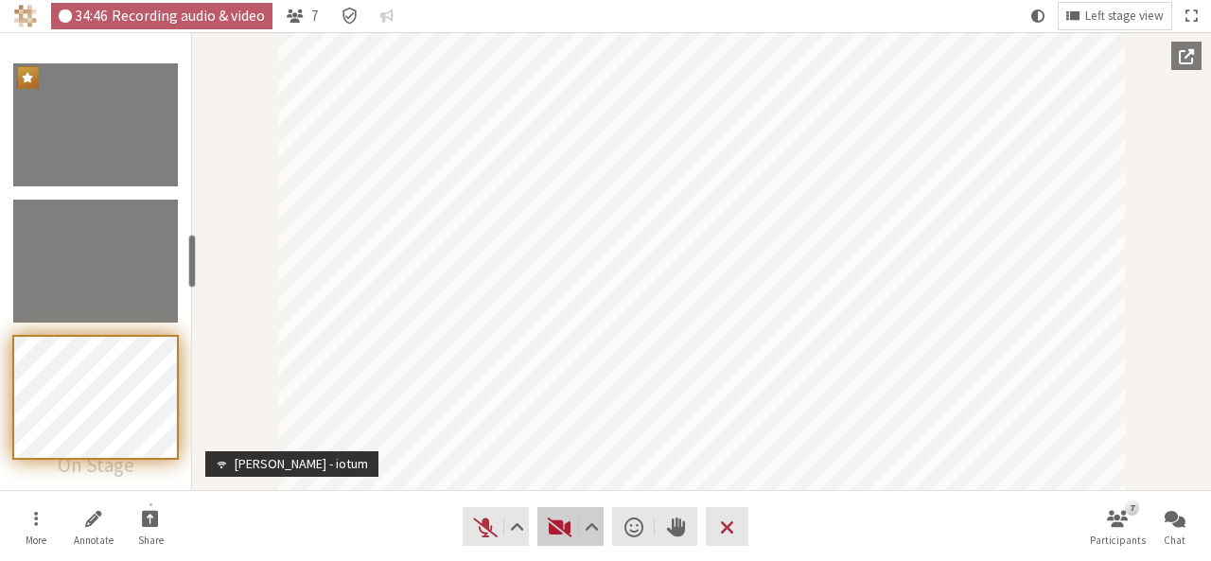
click at [556, 527] on span "Start video (Alt+V)" at bounding box center [560, 527] width 26 height 26
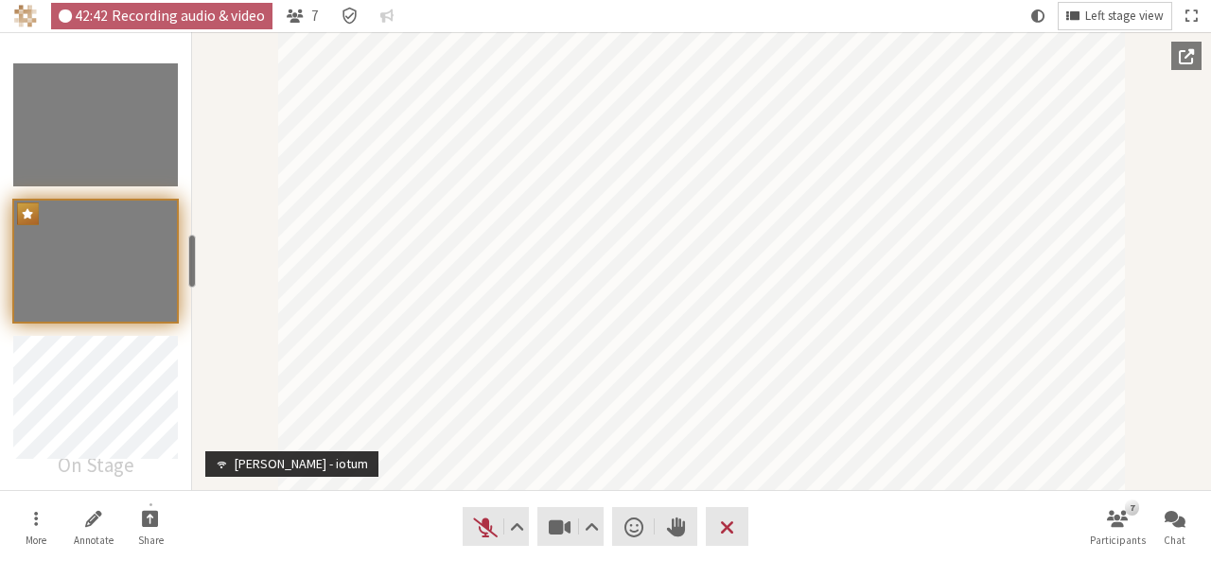
click at [1118, 15] on span "Left stage view" at bounding box center [1124, 16] width 79 height 14
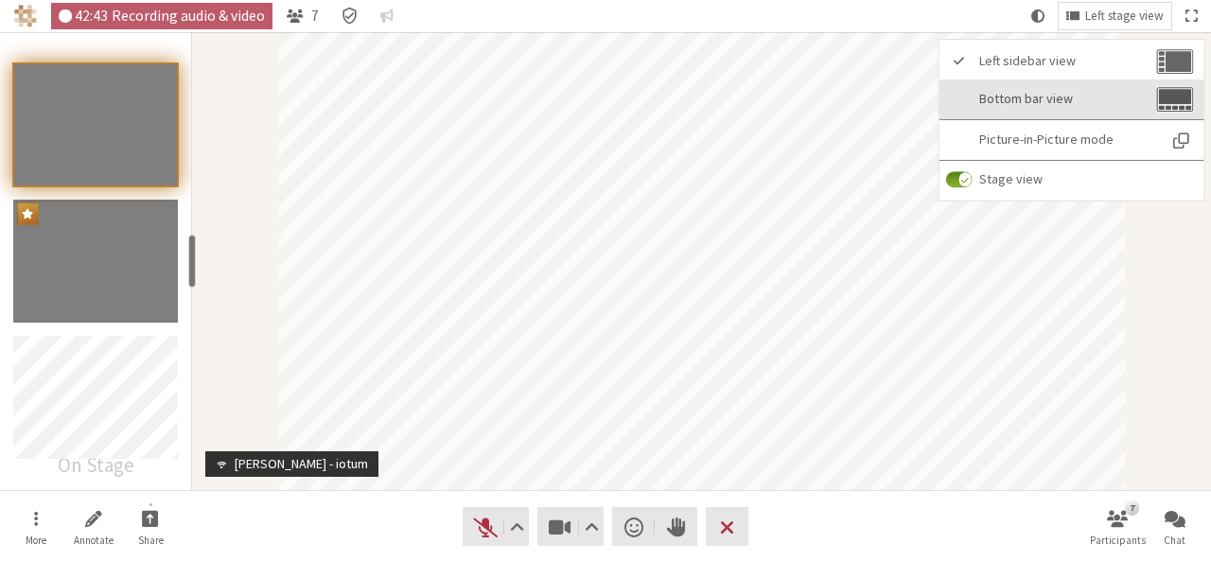
click at [1045, 97] on span "Bottom bar view" at bounding box center [1065, 99] width 173 height 14
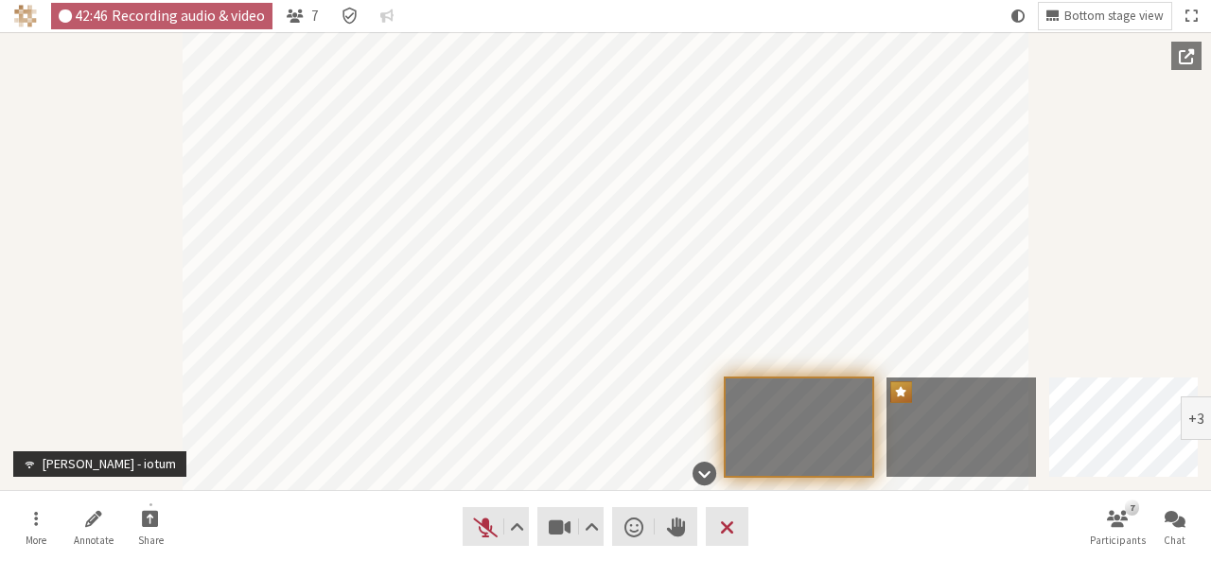
click at [1201, 416] on div "+3" at bounding box center [1196, 418] width 16 height 15
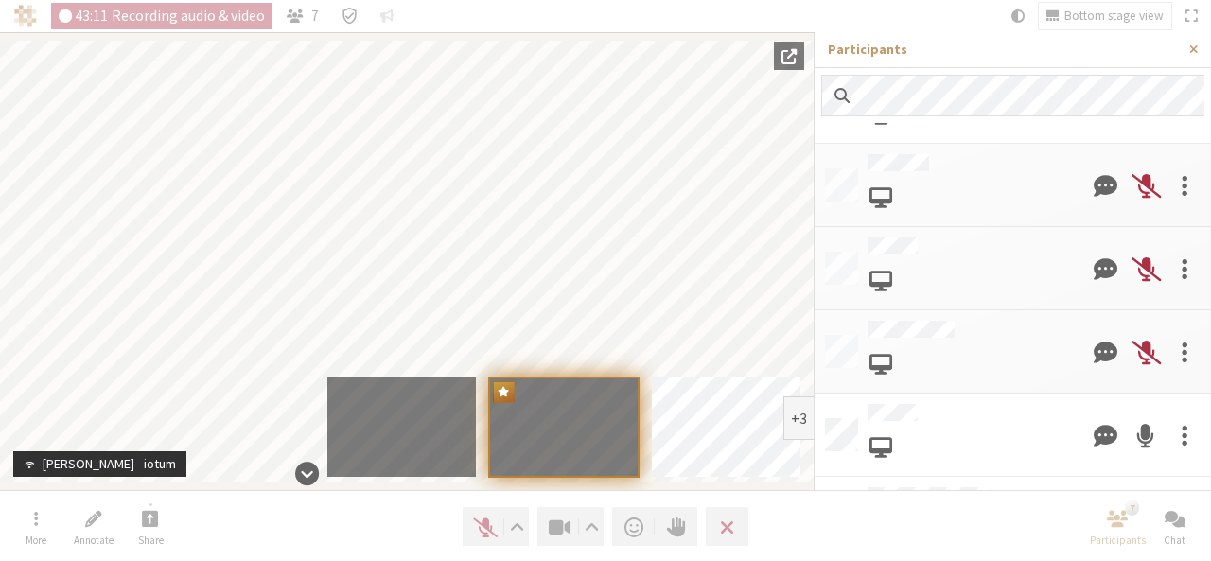
scroll to position [0, 0]
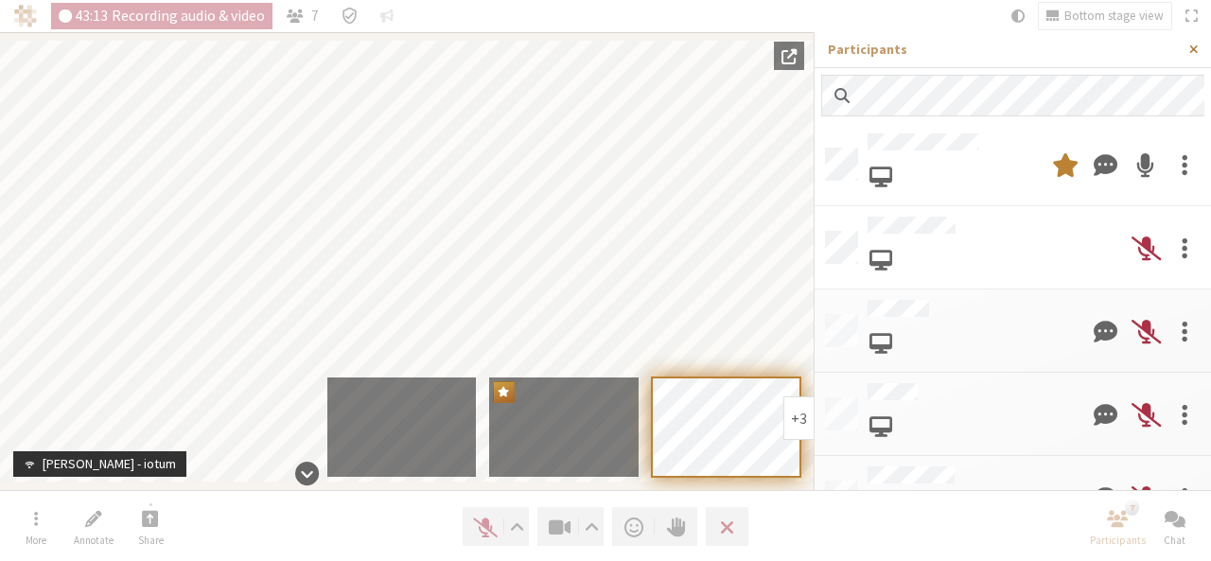
click at [1188, 46] on button "Close sidebar" at bounding box center [1193, 49] width 35 height 35
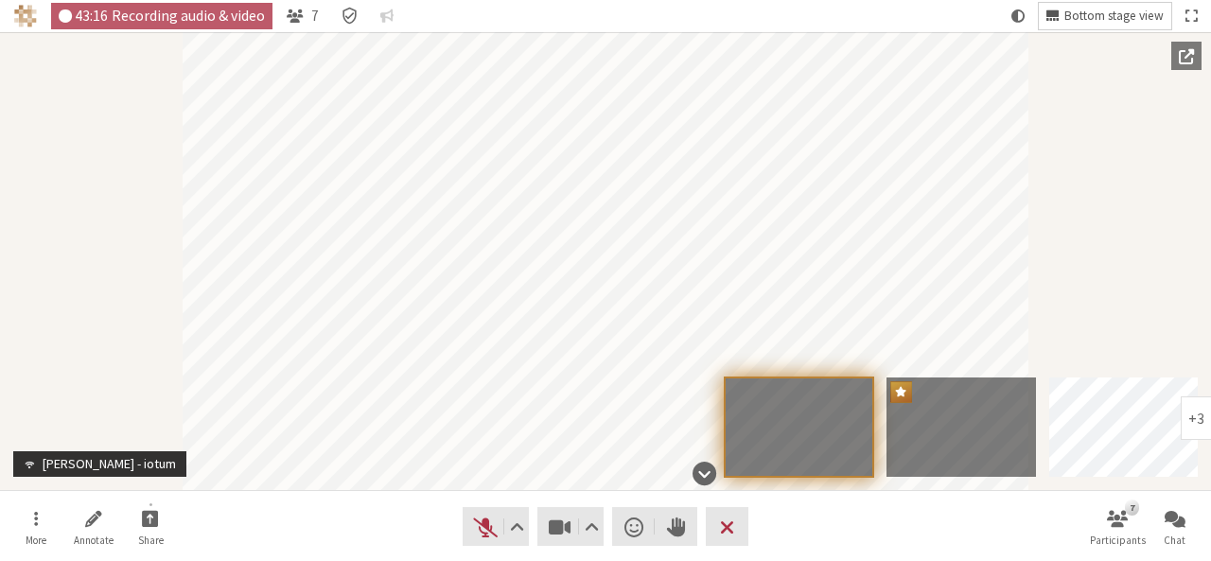
click at [1090, 9] on span "Bottom stage view" at bounding box center [1113, 16] width 99 height 14
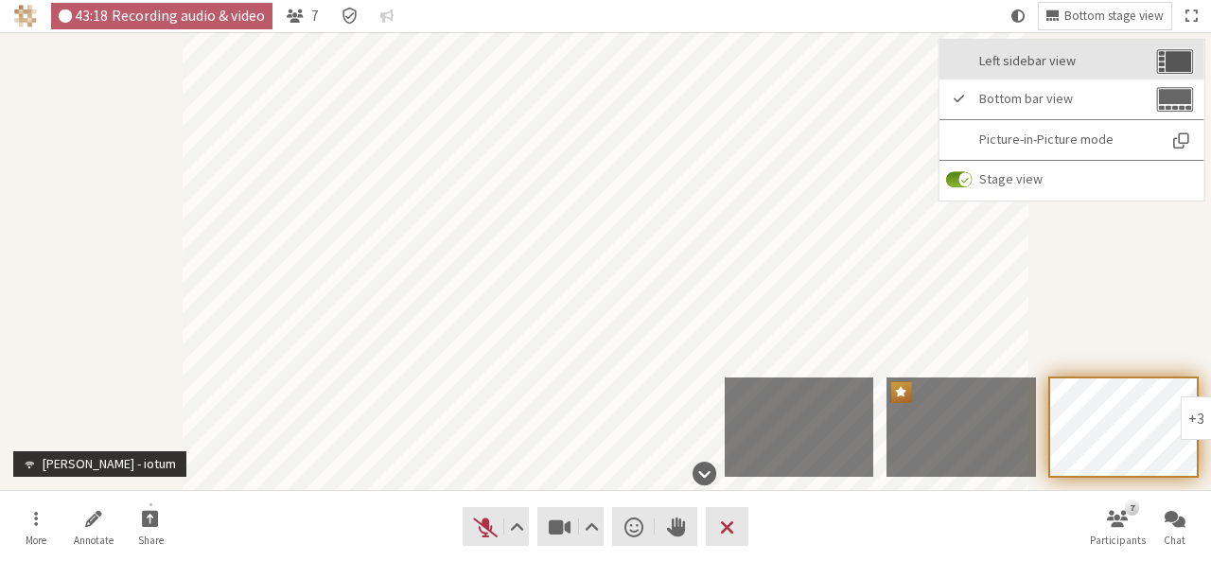
click at [1025, 68] on span "Left sidebar view" at bounding box center [1065, 61] width 173 height 14
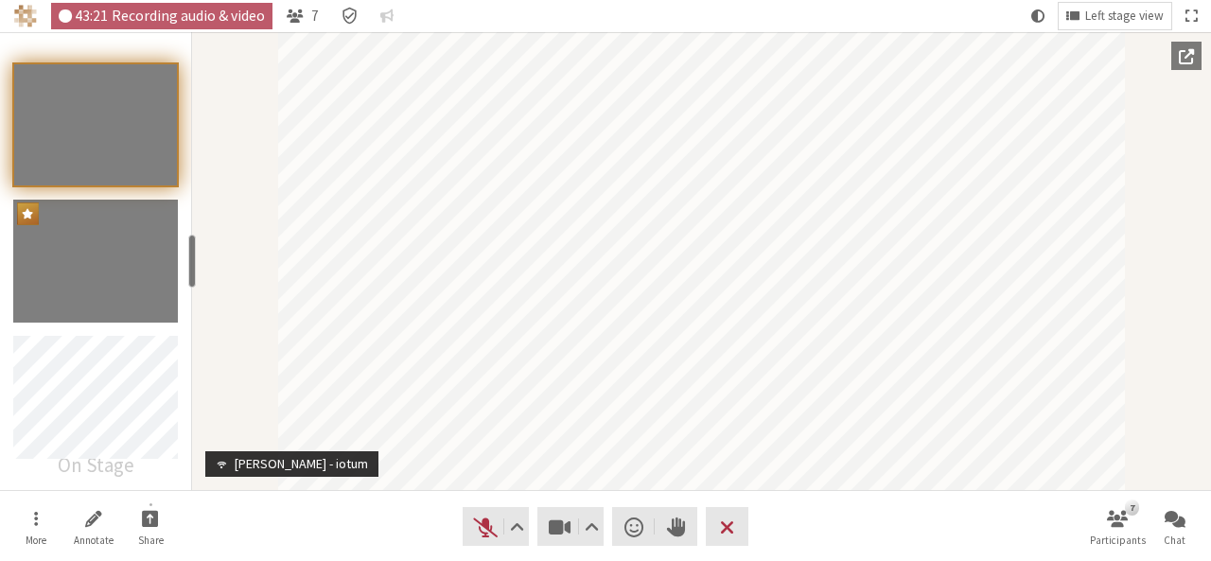
click at [193, 306] on div "Participant" at bounding box center [701, 261] width 1019 height 458
drag, startPoint x: 193, startPoint y: 260, endPoint x: 117, endPoint y: 247, distance: 76.8
click at [117, 247] on section "On Stage resize" at bounding box center [96, 261] width 193 height 458
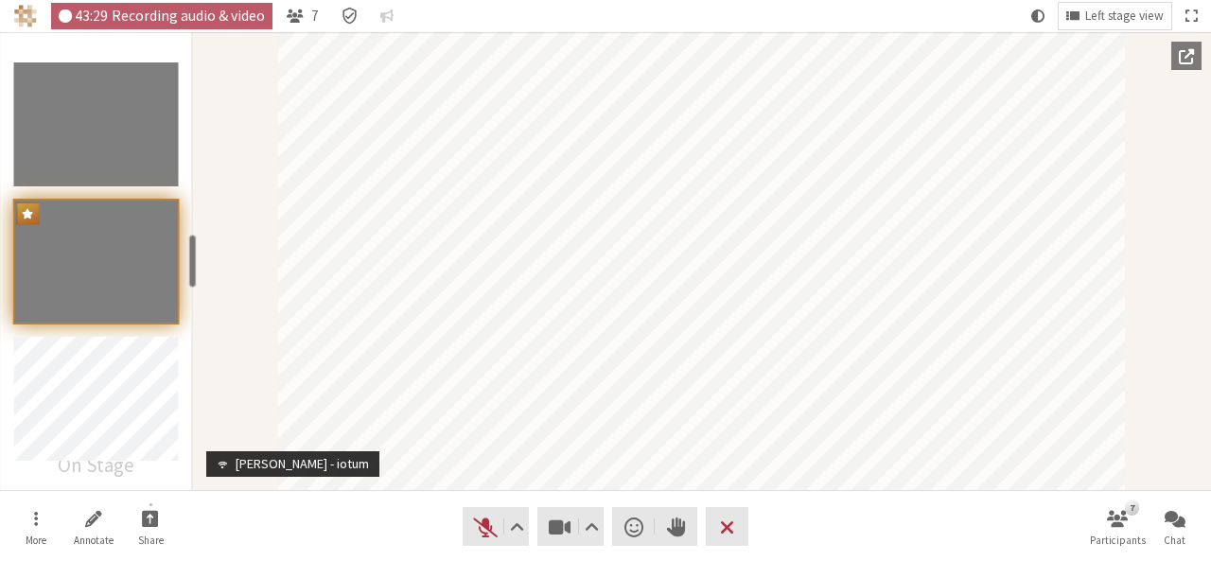
click at [185, 478] on div "Participants" at bounding box center [96, 261] width 192 height 458
click at [559, 531] on span "Stop video (Alt+V)" at bounding box center [560, 527] width 26 height 26
click at [793, 542] on nav "More Annotate Share Audio Video Send a reaction Raise hand Leave 7 Participants…" at bounding box center [605, 526] width 1192 height 71
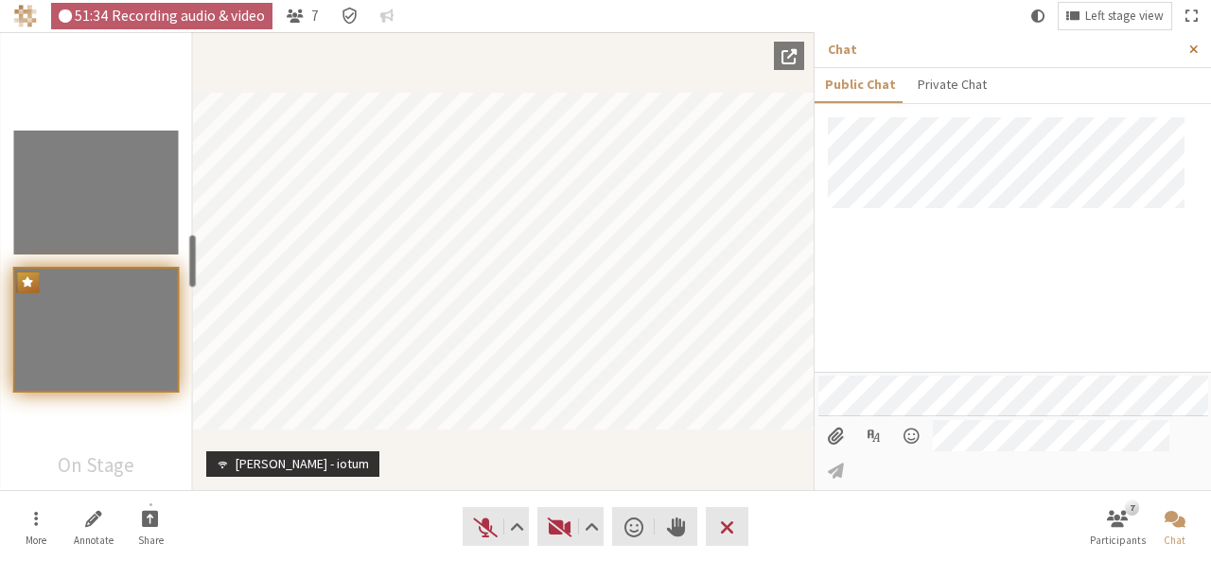
click at [1193, 52] on span "Close sidebar" at bounding box center [1193, 50] width 9 height 14
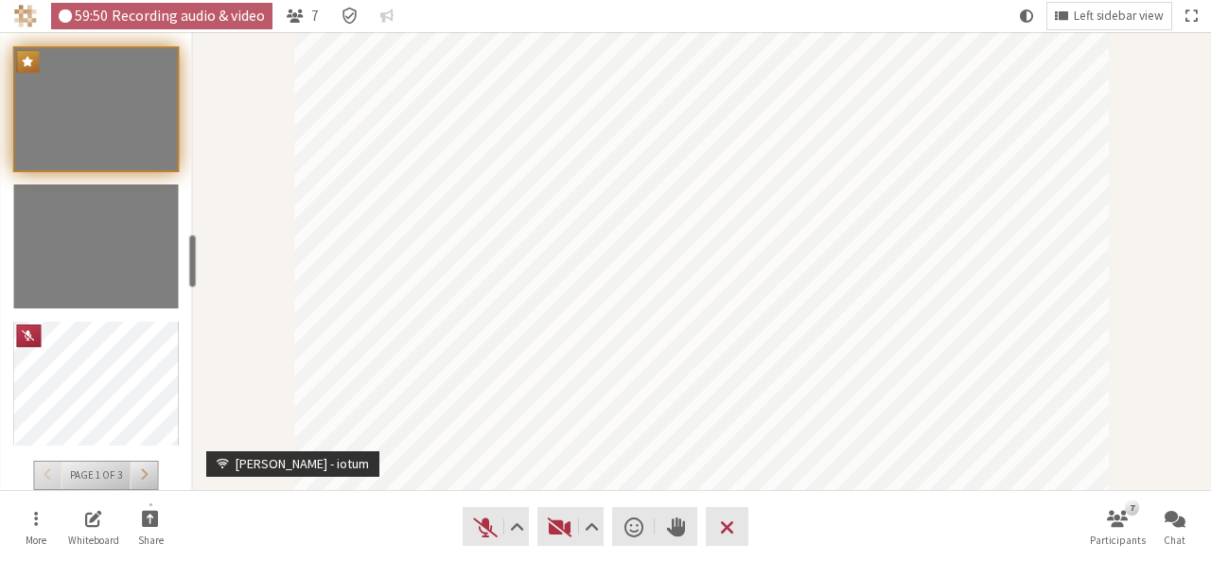
click at [398, 550] on nav "More Whiteboard Share Audio Video Send a reaction Raise hand Leave 7 Participan…" at bounding box center [605, 526] width 1192 height 71
click at [566, 541] on button "Video" at bounding box center [570, 526] width 66 height 39
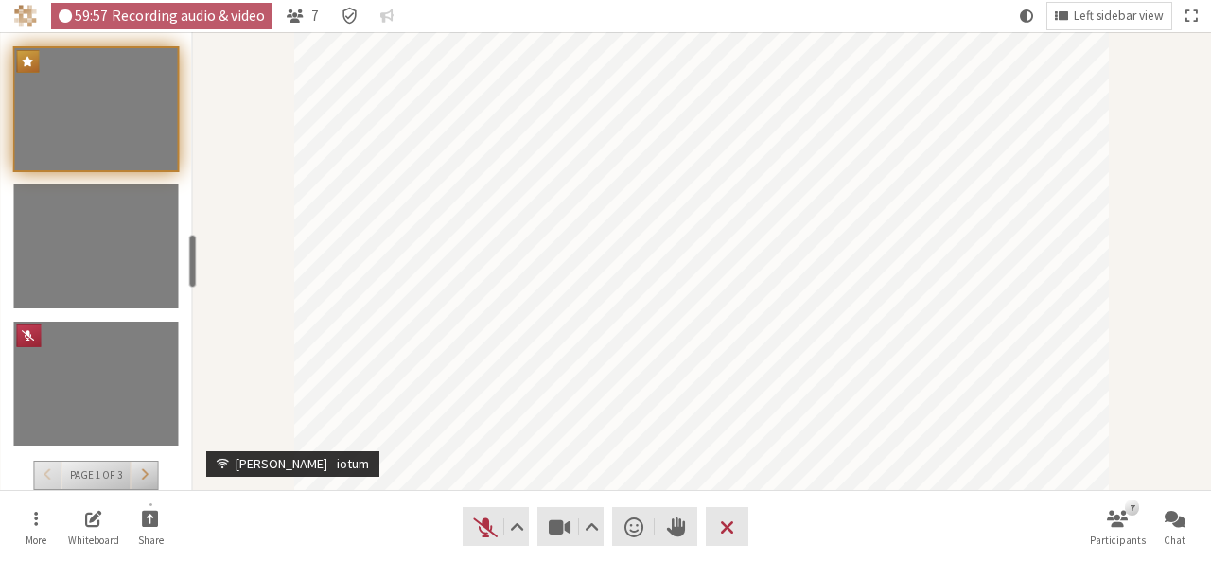
click at [148, 480] on button "Participants" at bounding box center [143, 475] width 27 height 27
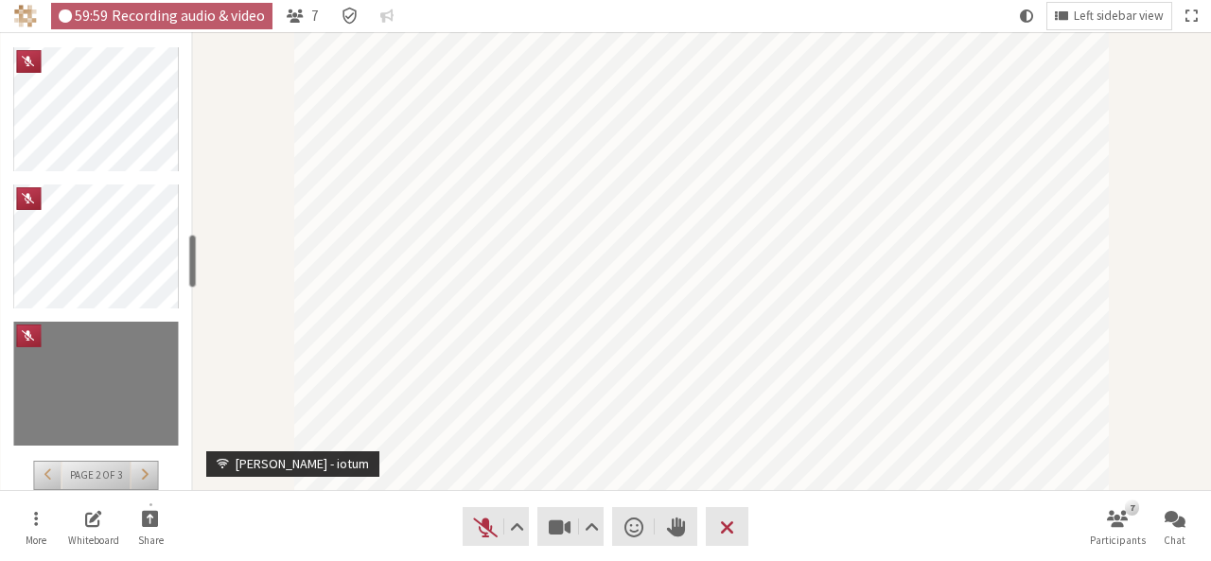
click at [148, 480] on button "Participants" at bounding box center [143, 475] width 27 height 27
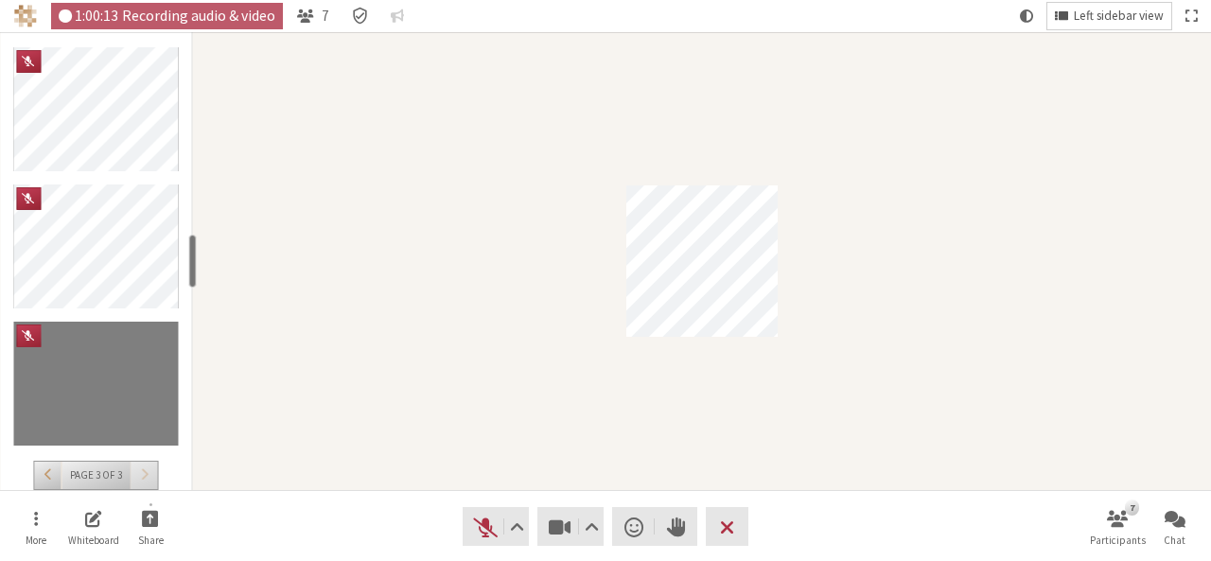
click at [1078, 10] on span "Left sidebar view" at bounding box center [1119, 16] width 90 height 14
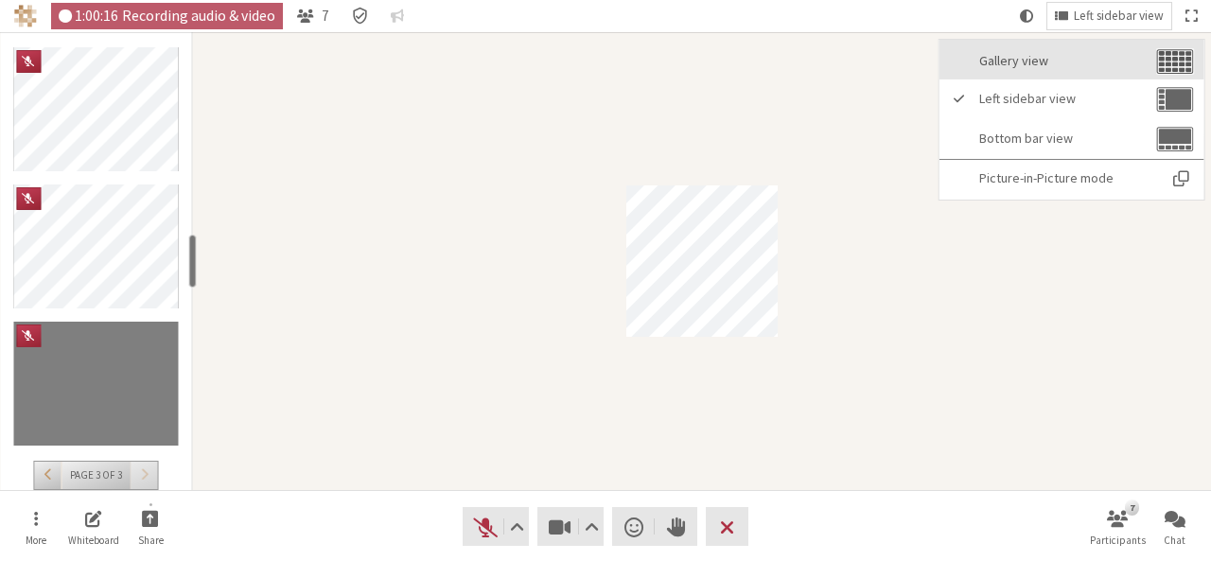
click at [1021, 54] on span "Gallery view" at bounding box center [1065, 61] width 173 height 14
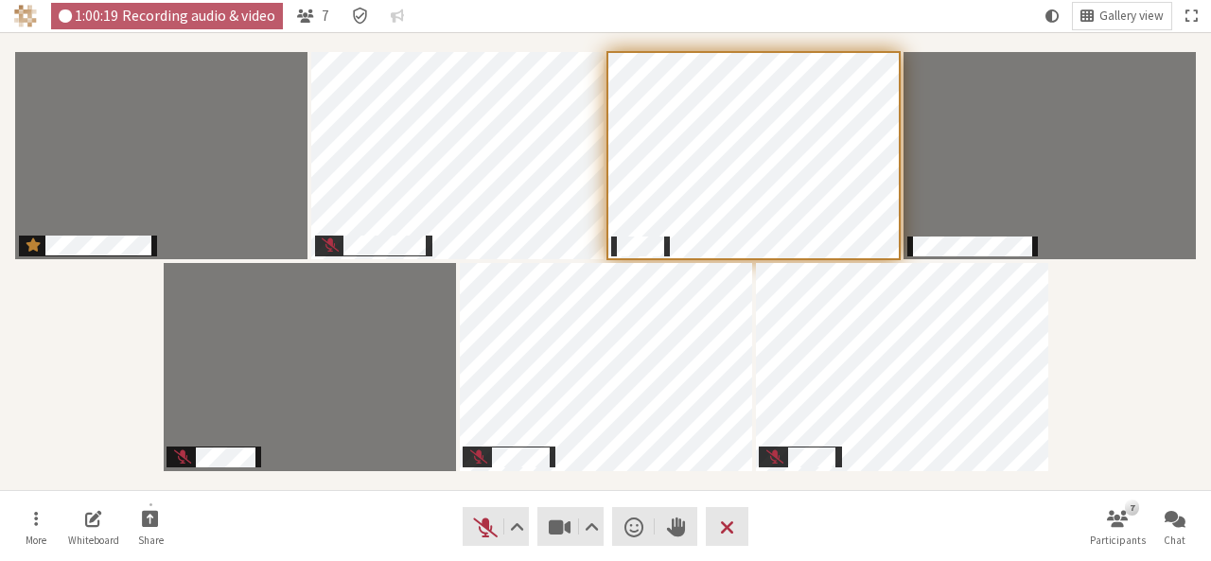
click at [1099, 413] on div "Participants" at bounding box center [605, 260] width 1185 height 431
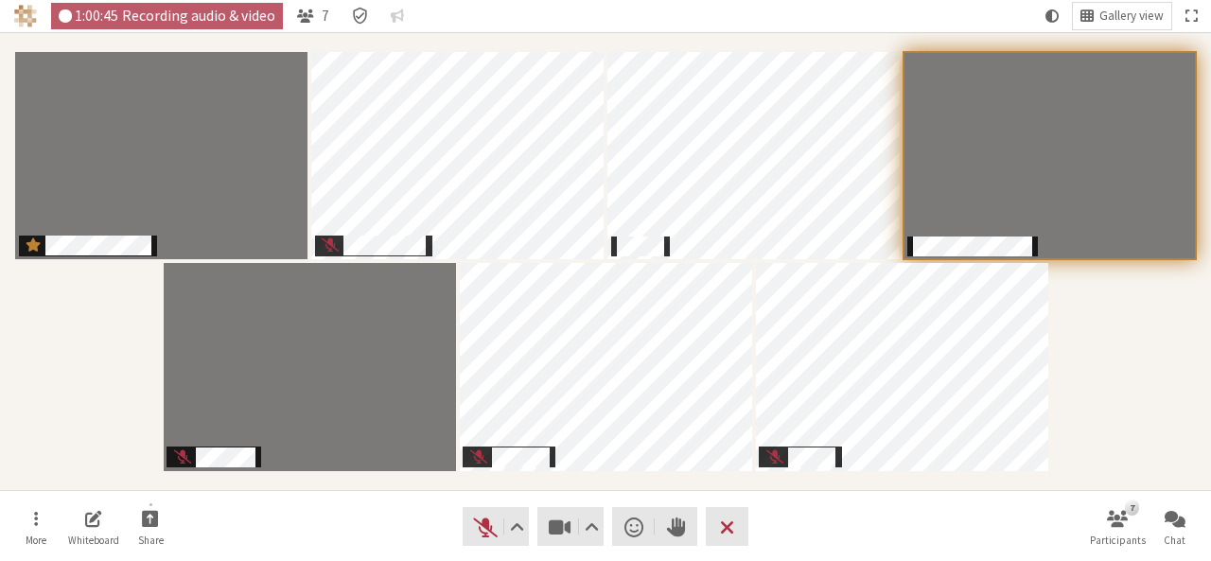
click at [1122, 387] on div "Participants" at bounding box center [605, 260] width 1185 height 431
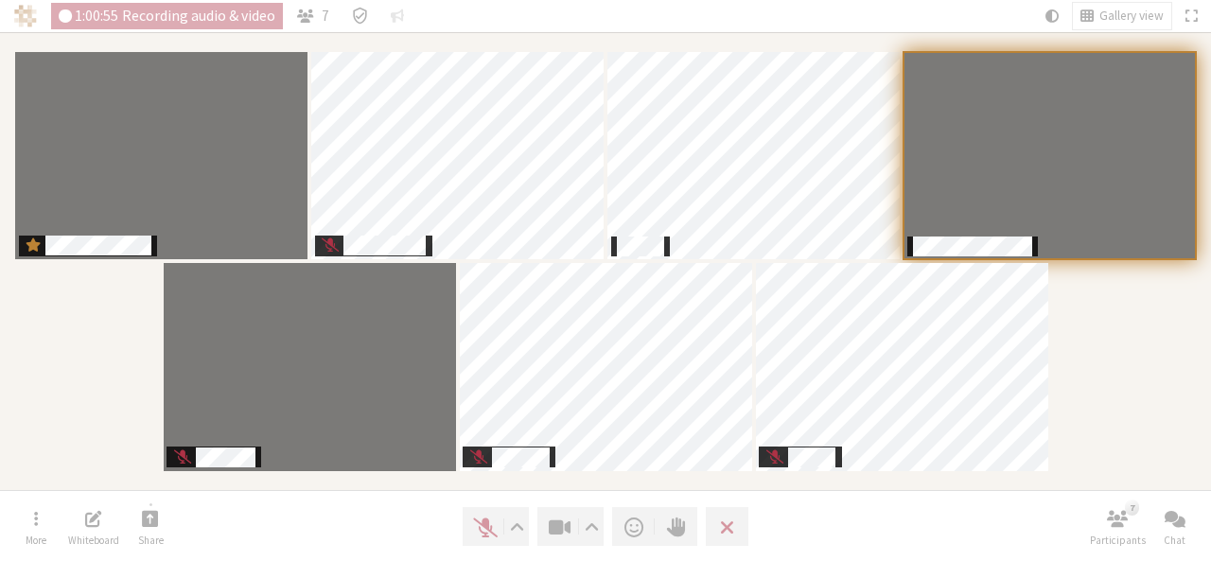
click at [1122, 387] on div "Participants" at bounding box center [605, 260] width 1185 height 431
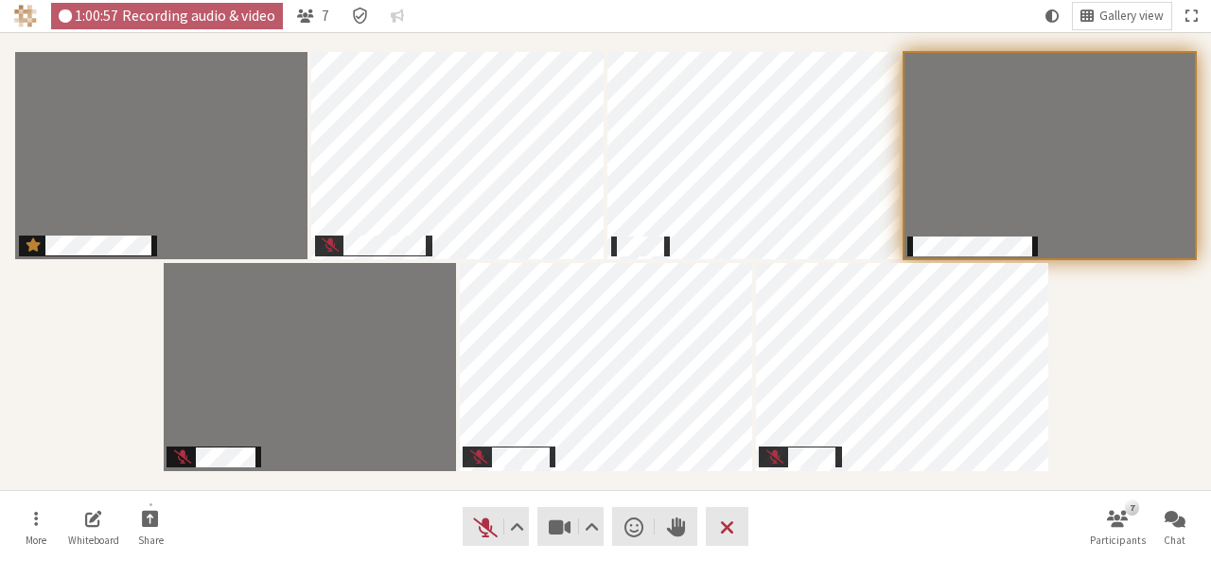
click at [846, 519] on nav "More Whiteboard Share Audio Video Send a reaction Raise hand Leave 7 Participan…" at bounding box center [605, 526] width 1192 height 71
click at [1128, 380] on div "Participants" at bounding box center [605, 260] width 1185 height 431
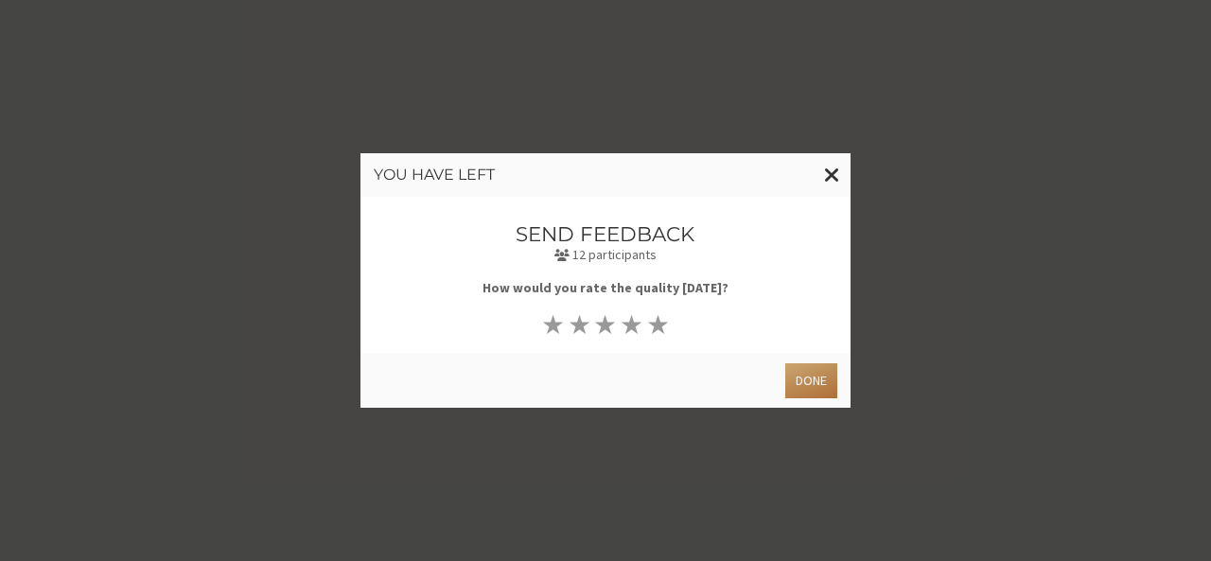
click at [819, 378] on button "Done" at bounding box center [811, 380] width 52 height 35
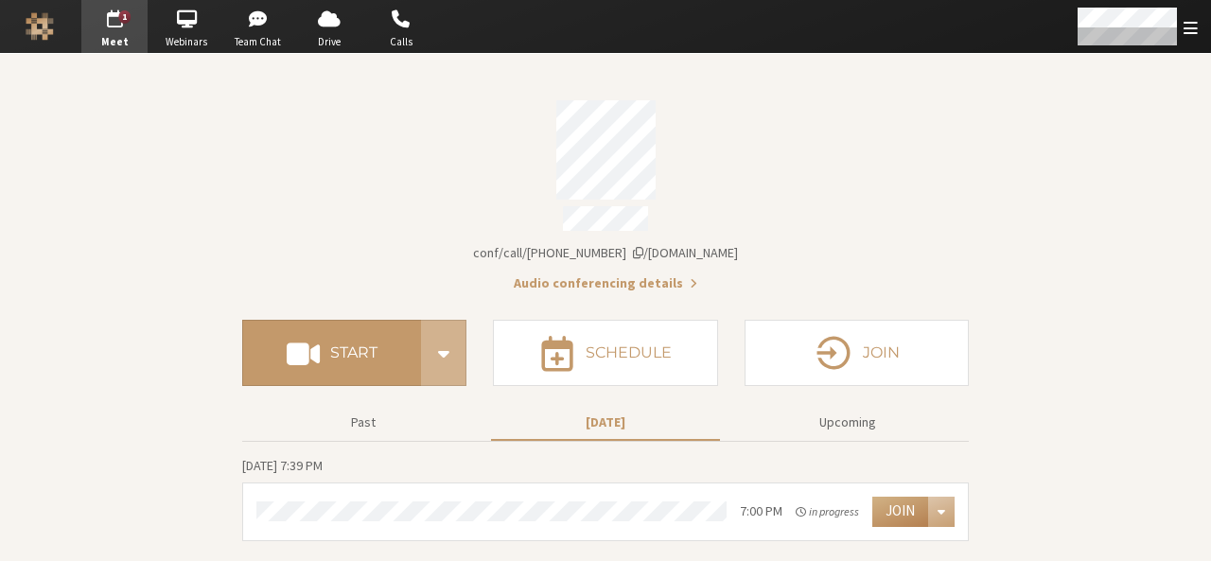
click at [782, 159] on div "Account details" at bounding box center [605, 149] width 727 height 99
